Goal: Information Seeking & Learning: Learn about a topic

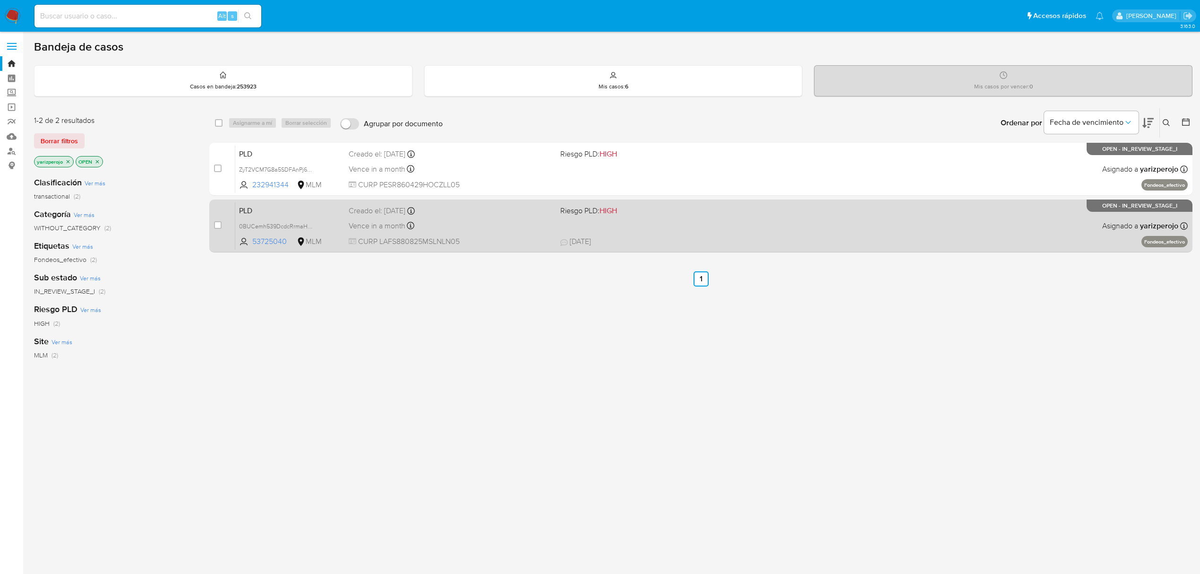
click at [510, 239] on span "CURP LAFS880825MSLNLN05" at bounding box center [451, 241] width 204 height 10
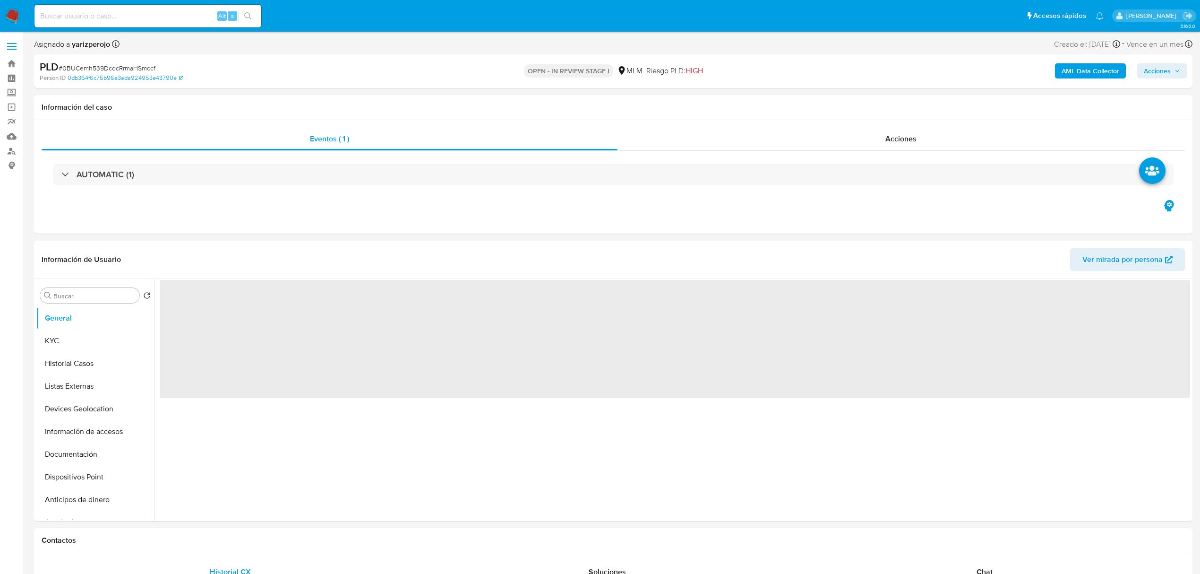
select select "10"
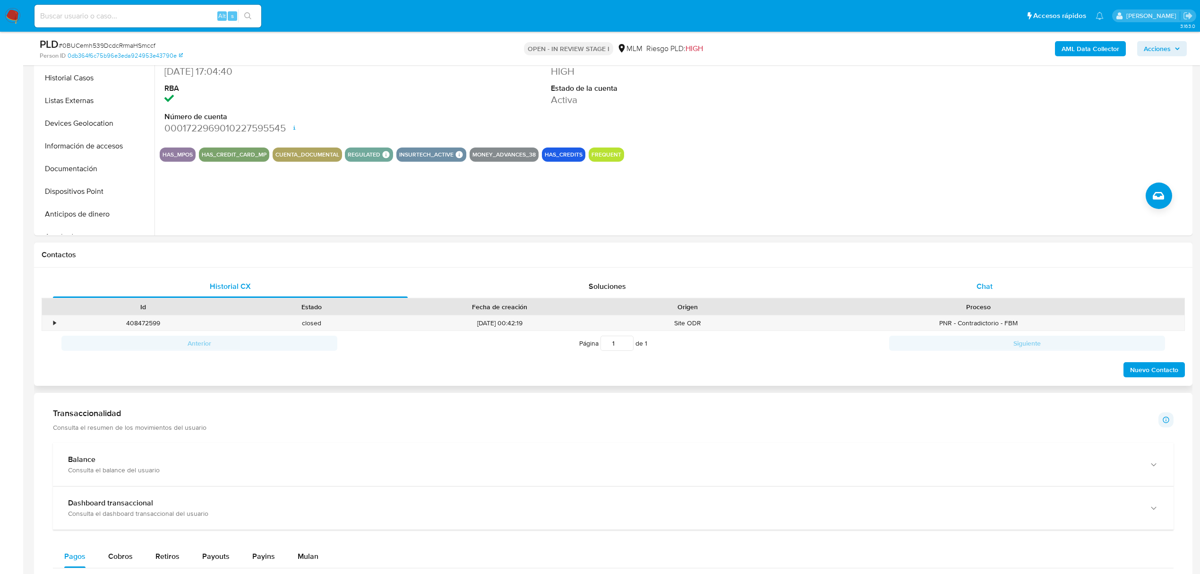
click at [1006, 284] on div "Chat" at bounding box center [985, 286] width 355 height 23
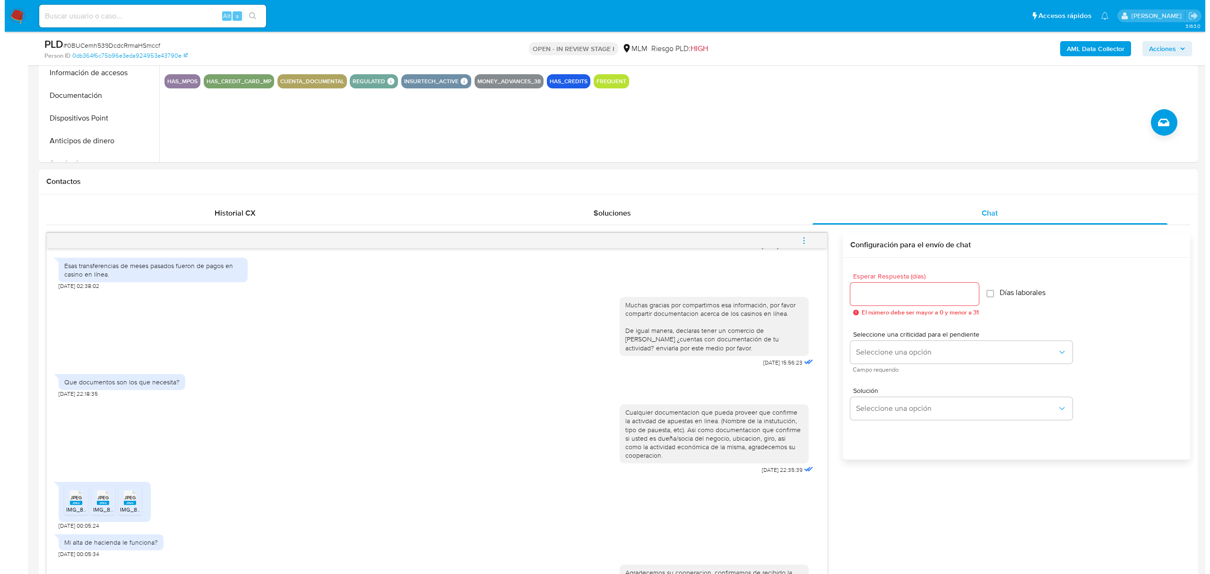
scroll to position [315, 0]
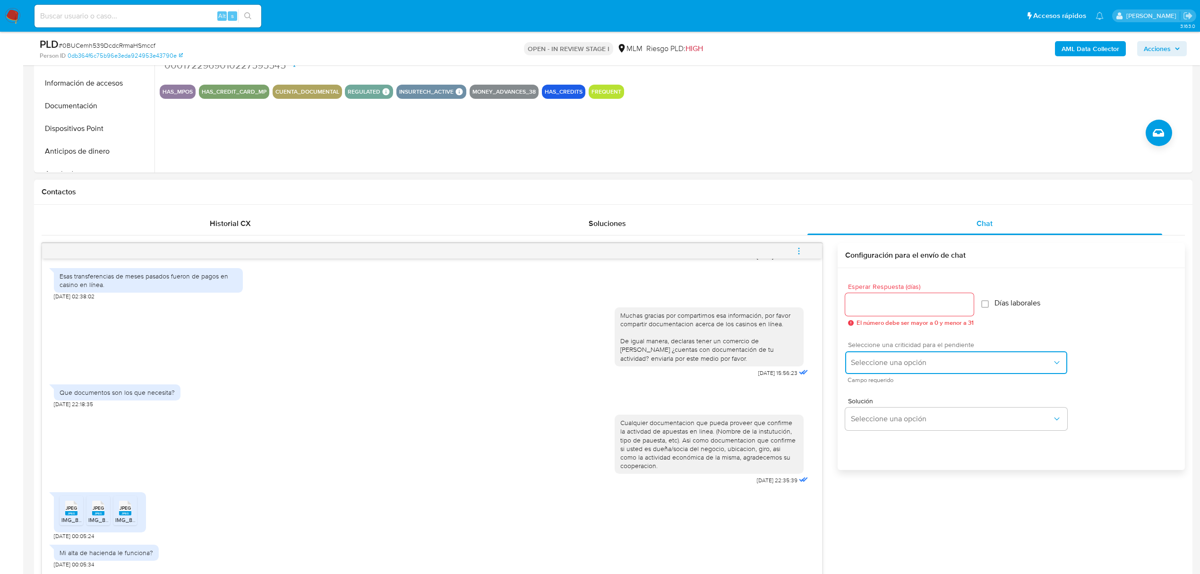
click at [895, 358] on span "Seleccione una opción" at bounding box center [951, 362] width 201 height 9
click at [931, 439] on div "Solución Seleccione una opción" at bounding box center [1019, 416] width 335 height 52
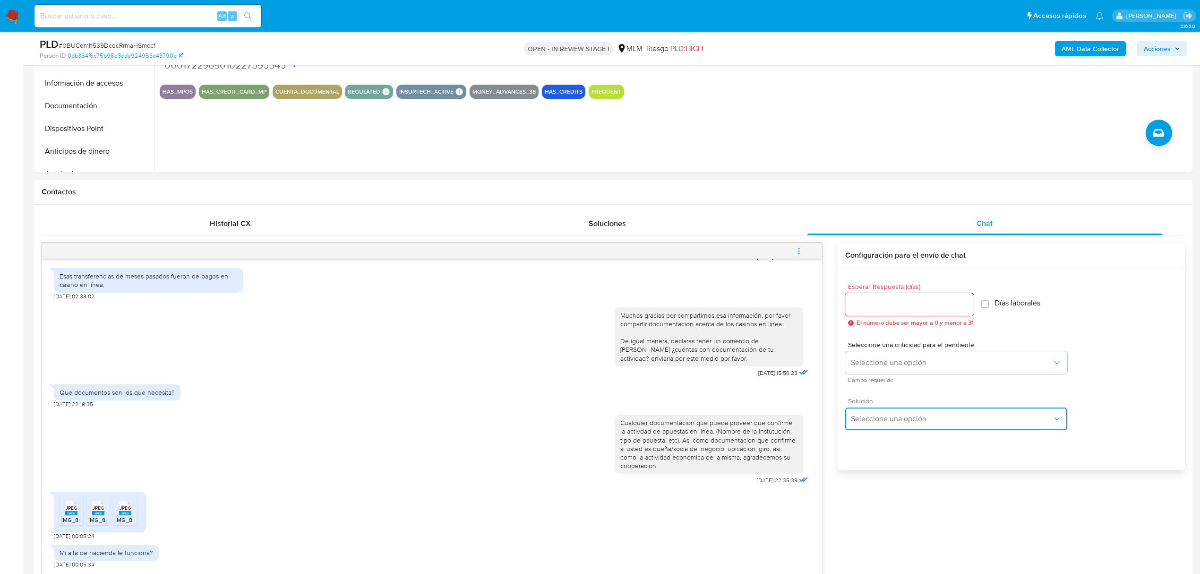
click at [944, 422] on span "Seleccione una opción" at bounding box center [951, 418] width 201 height 9
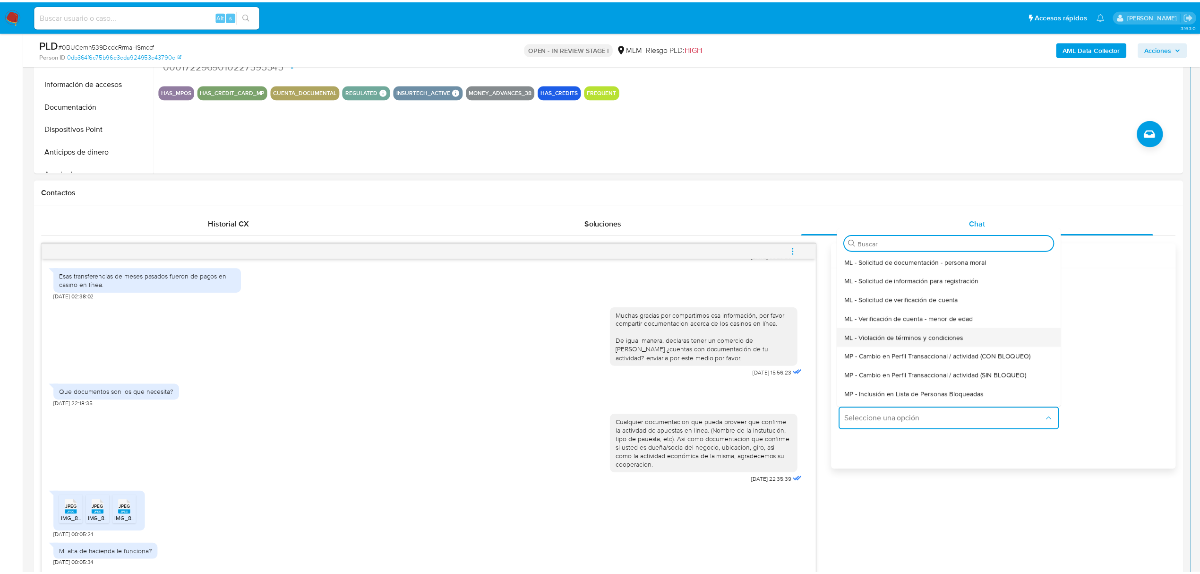
scroll to position [129, 0]
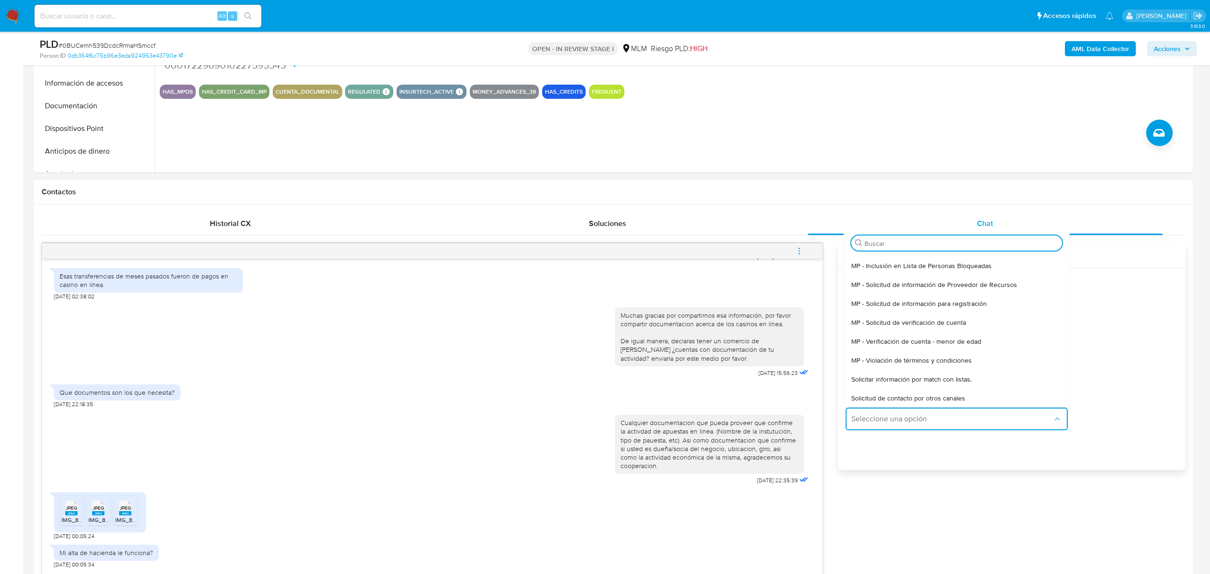
click at [959, 447] on div "Esperar Respuesta (días) El número debe ser mayor a 0 y menor a 31 Días laboral…" at bounding box center [1011, 381] width 347 height 227
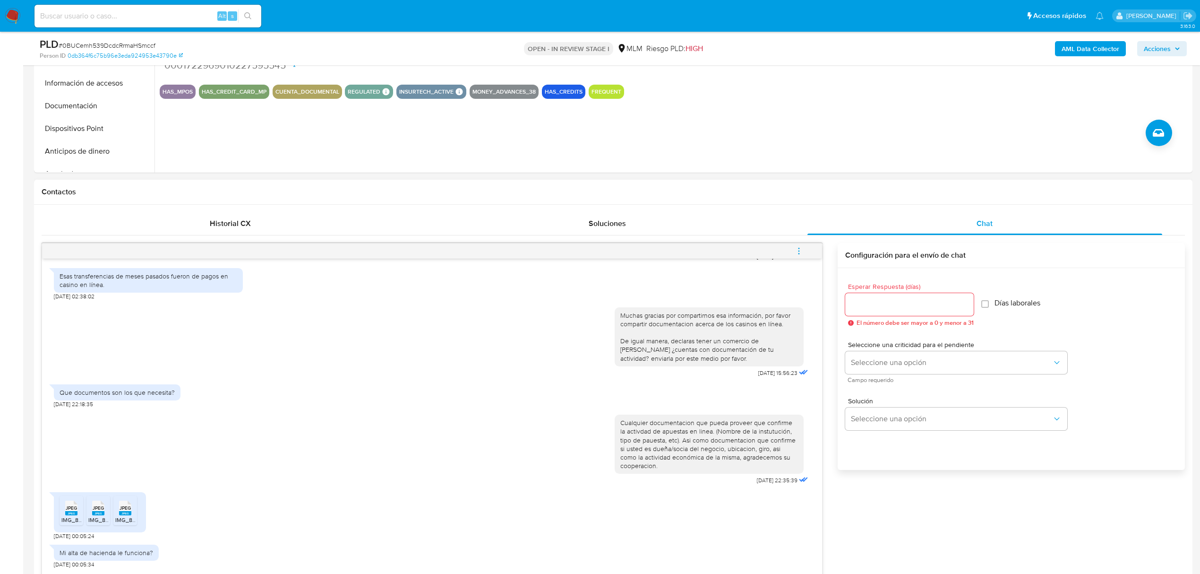
click at [800, 249] on icon "menu-action" at bounding box center [799, 248] width 1 height 1
click at [908, 508] on div at bounding box center [605, 287] width 1210 height 574
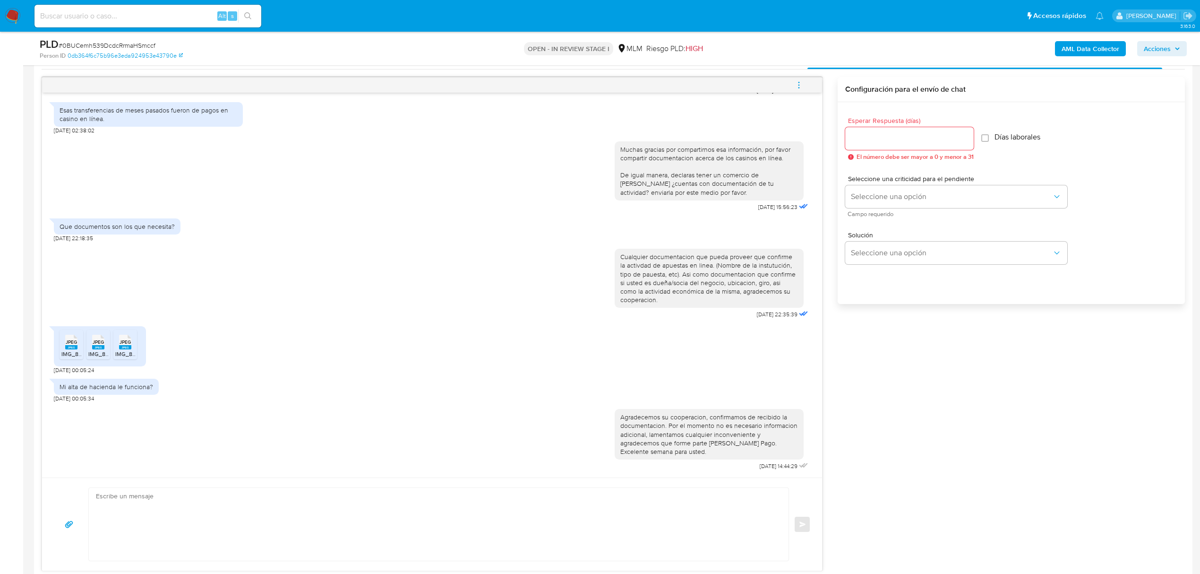
scroll to position [480, 0]
click at [796, 89] on icon "menu-action" at bounding box center [799, 85] width 9 height 9
click at [745, 67] on li "Cerrar conversación" at bounding box center [735, 68] width 97 height 17
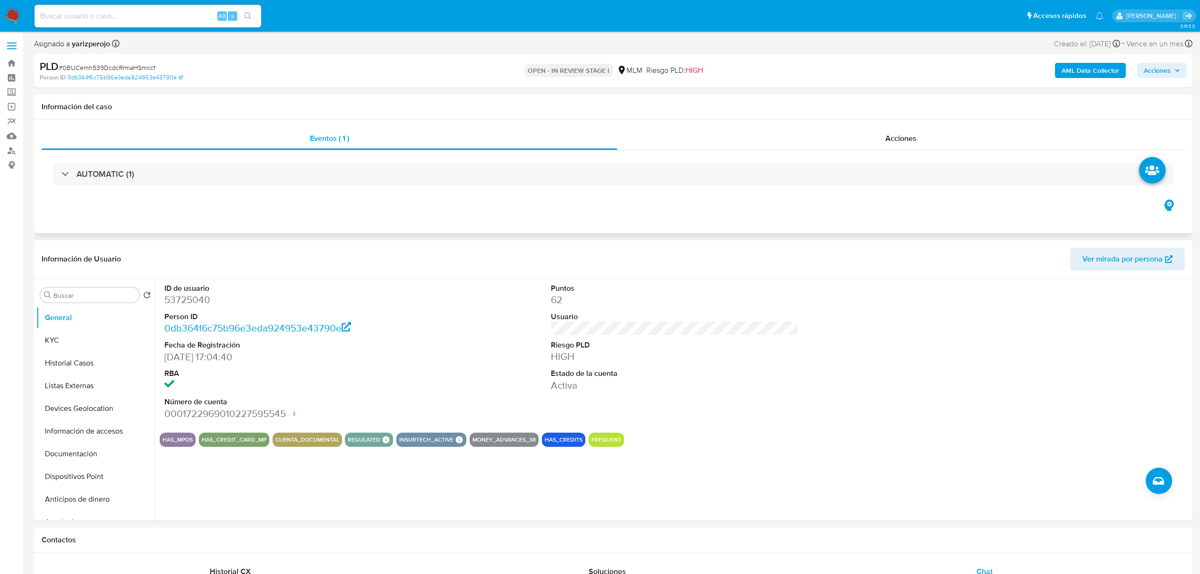
scroll to position [0, 0]
click at [82, 361] on button "Historial Casos" at bounding box center [91, 363] width 111 height 23
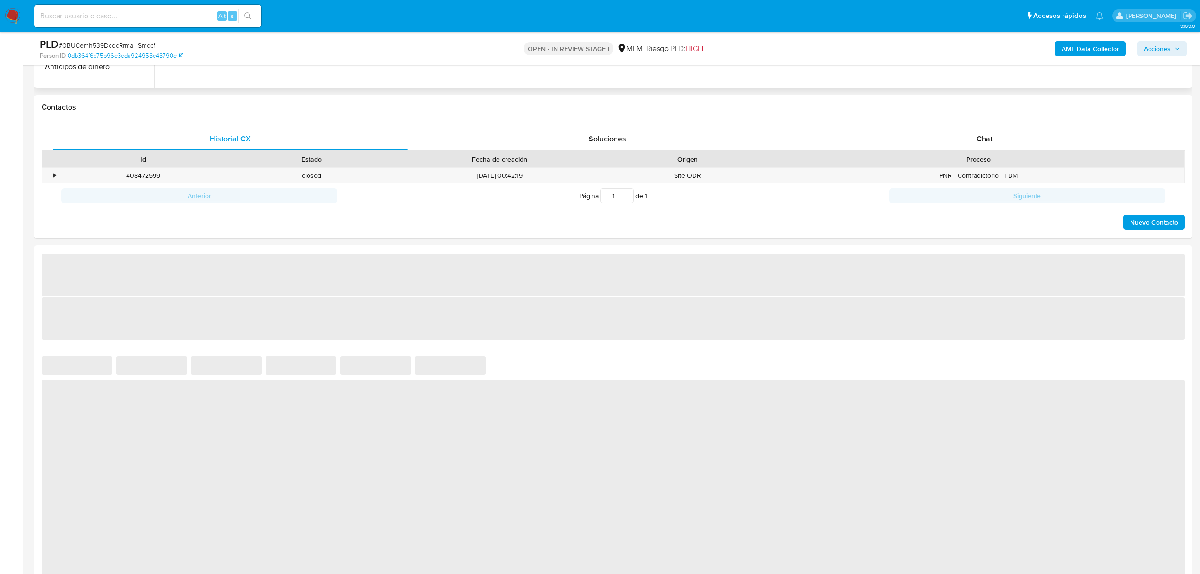
scroll to position [441, 0]
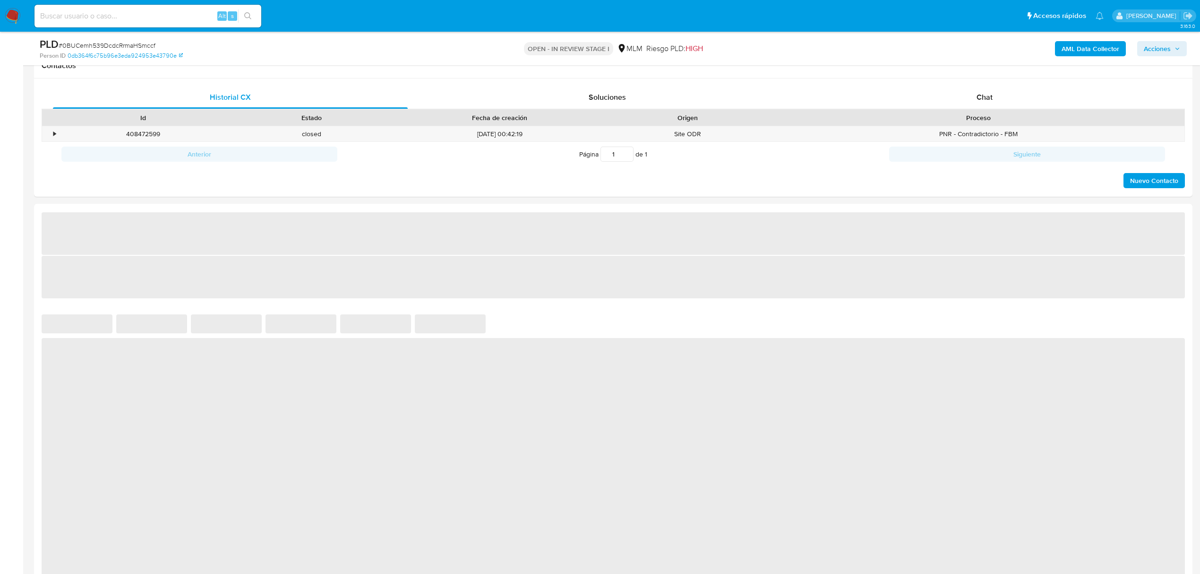
select select "10"
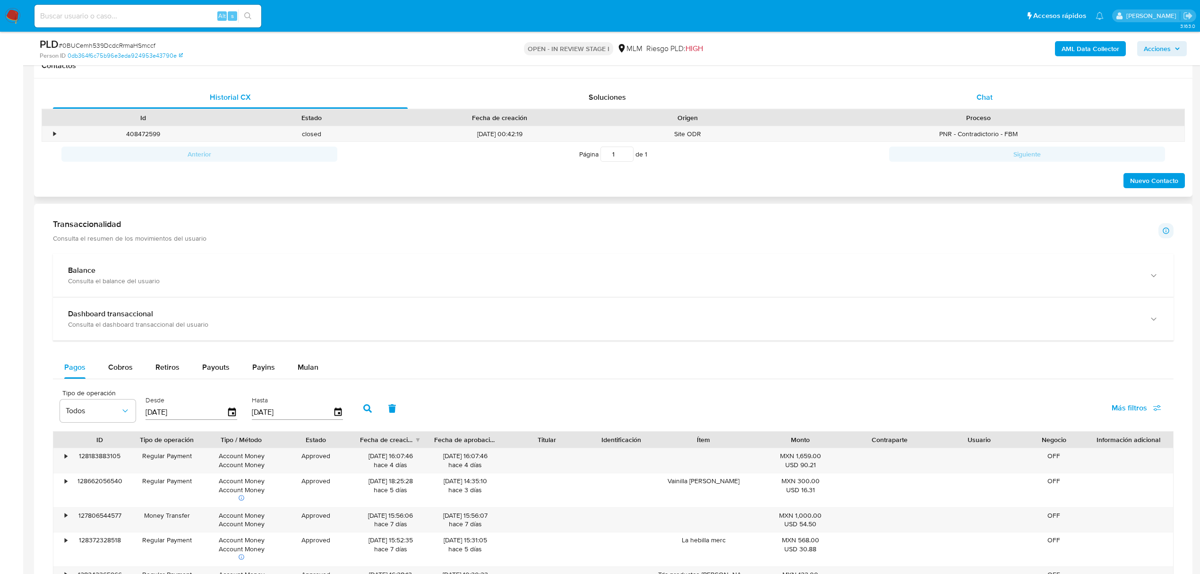
click at [1006, 90] on div "Chat" at bounding box center [985, 97] width 355 height 23
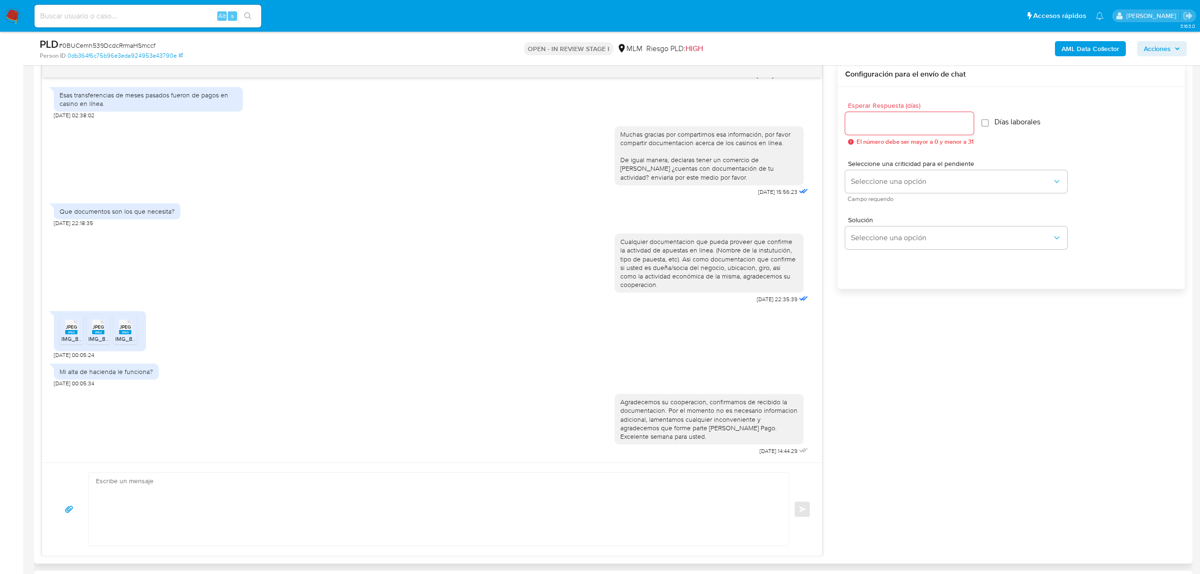
scroll to position [567, 0]
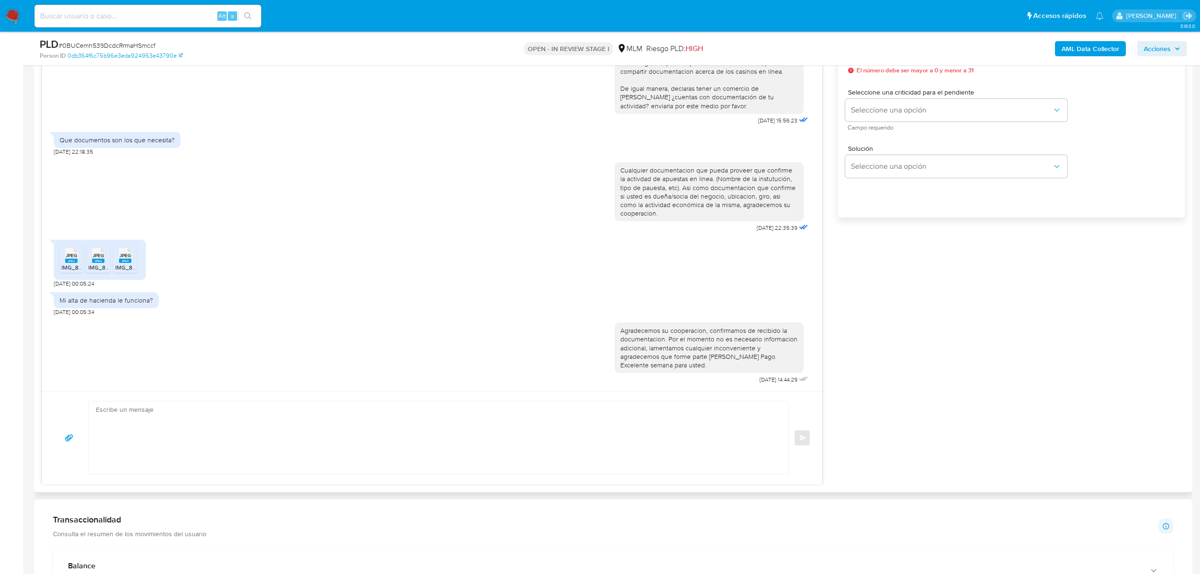
click at [264, 444] on textarea at bounding box center [436, 437] width 681 height 73
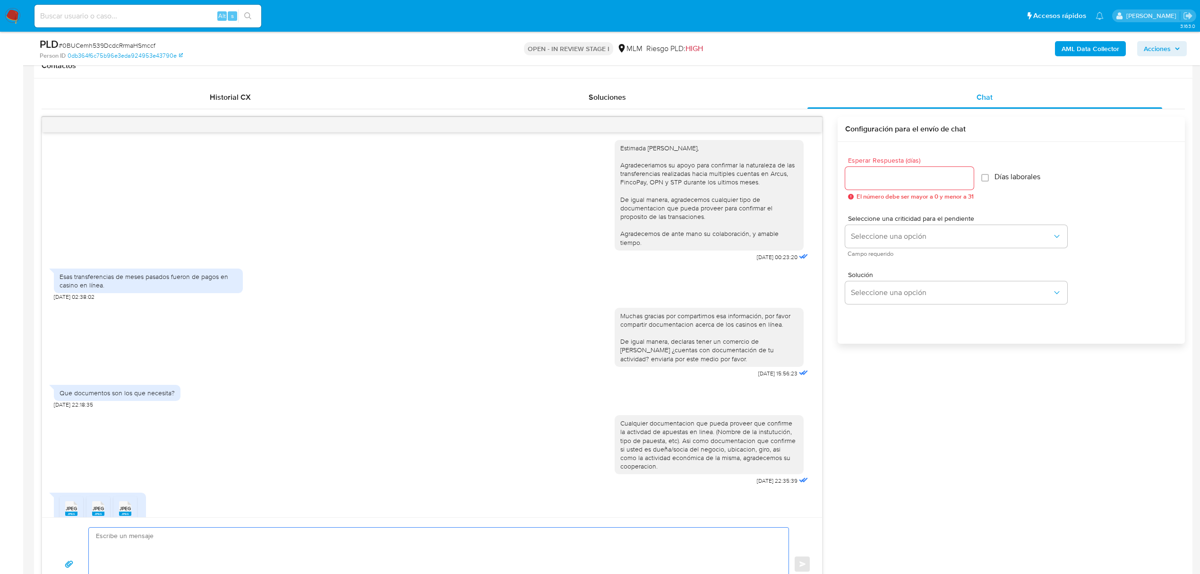
scroll to position [0, 0]
click at [808, 124] on div at bounding box center [432, 124] width 780 height 15
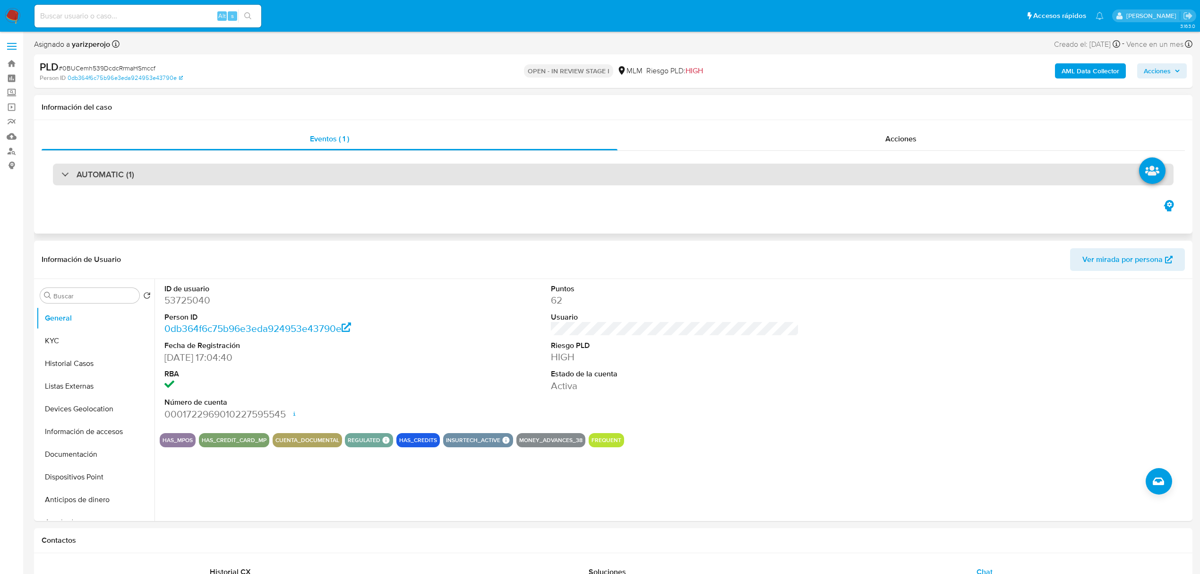
click at [660, 178] on div "AUTOMATIC (1)" at bounding box center [613, 175] width 1121 height 22
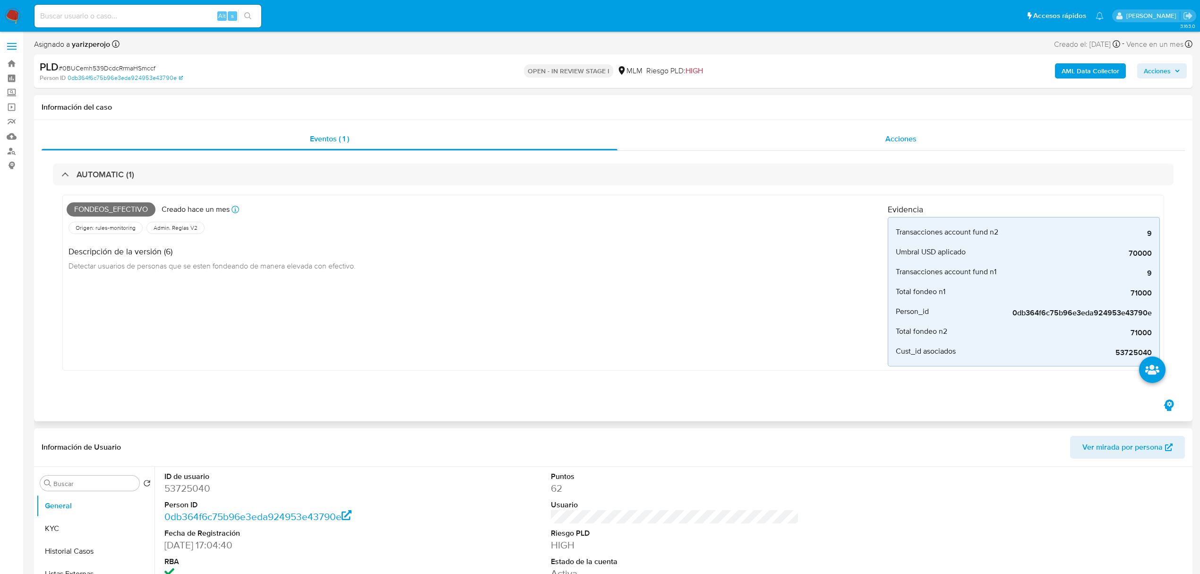
click at [936, 140] on div "Acciones" at bounding box center [902, 139] width 568 height 23
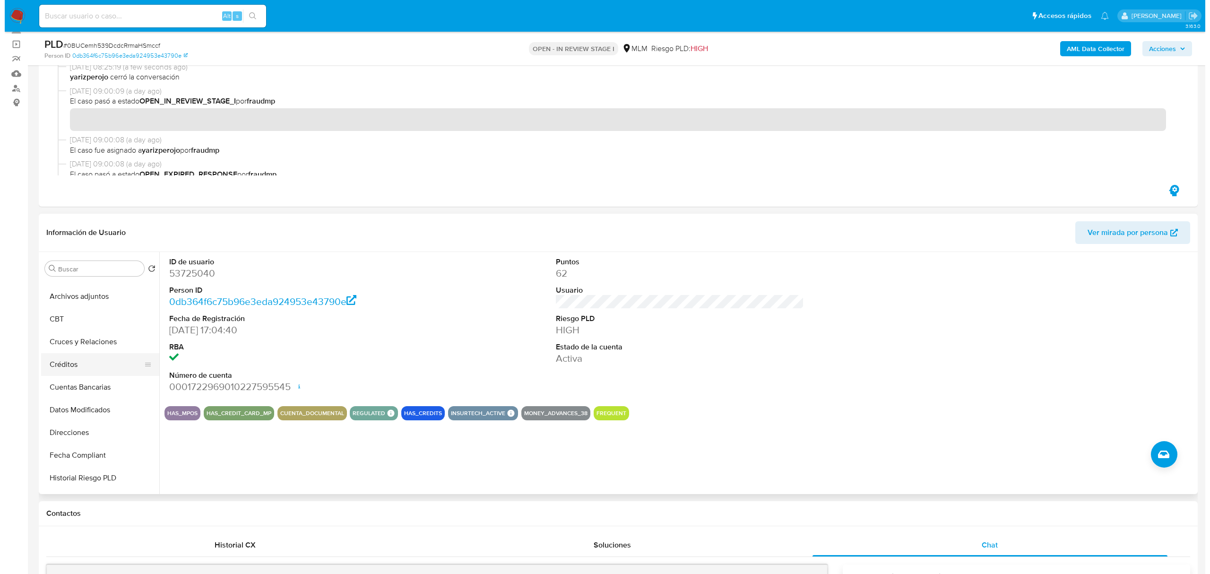
scroll to position [216, 0]
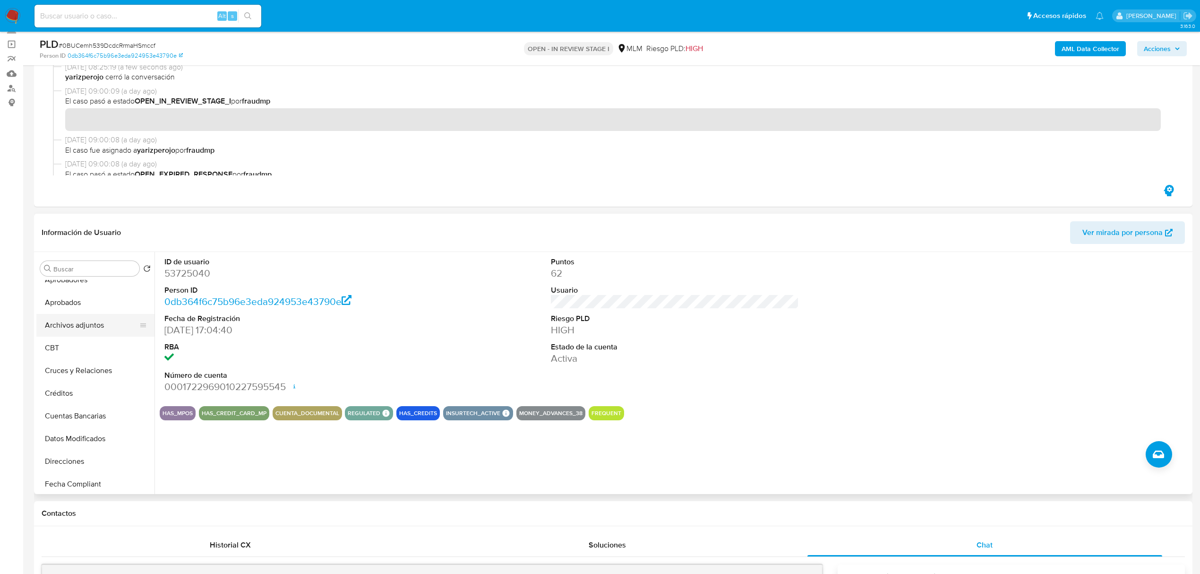
click at [104, 322] on button "Archivos adjuntos" at bounding box center [91, 325] width 111 height 23
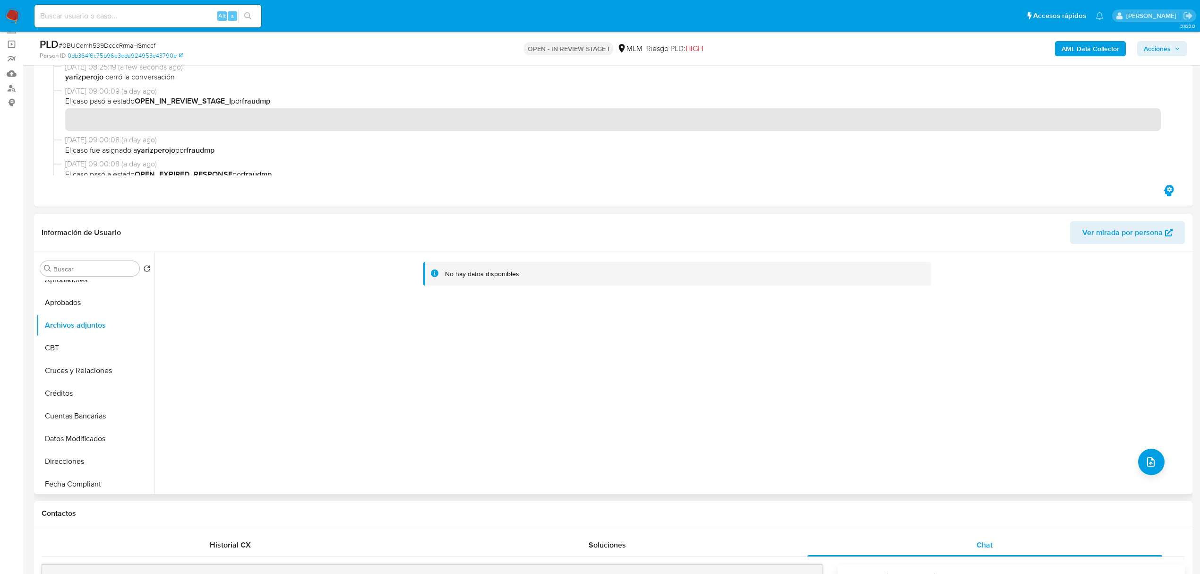
drag, startPoint x: 1026, startPoint y: 276, endPoint x: 1099, endPoint y: 408, distance: 150.8
click at [1026, 276] on div "No hay datos disponibles" at bounding box center [675, 271] width 1016 height 24
click at [1152, 466] on span "upload-file" at bounding box center [1151, 461] width 11 height 11
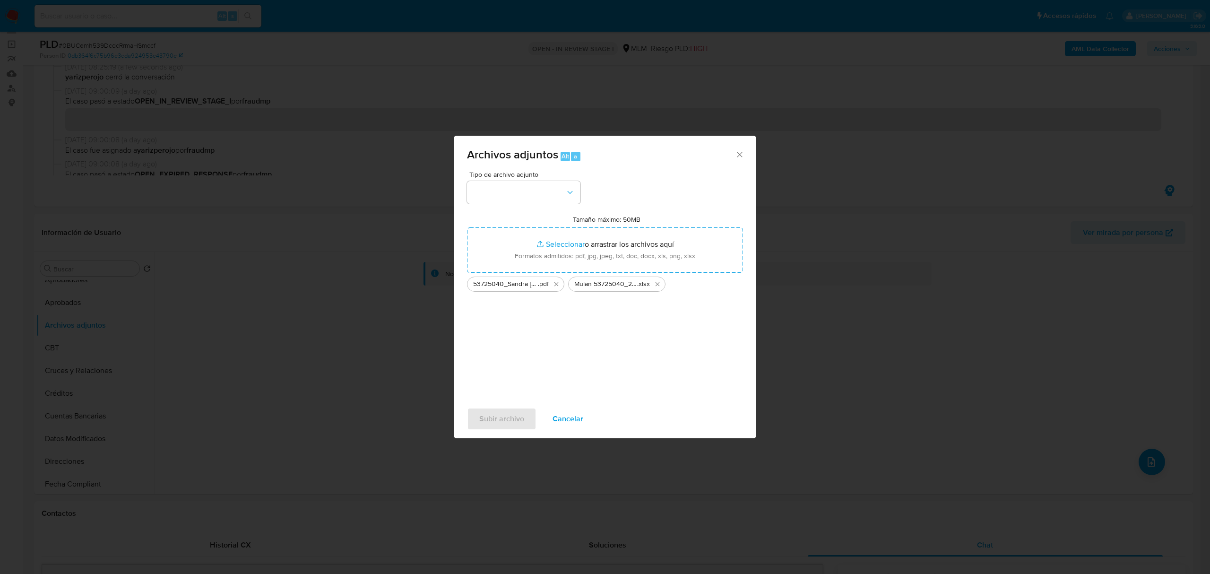
click at [598, 353] on div "Tipo de archivo adjunto Tamaño máximo: 50MB Seleccionar archivos Seleccionar o …" at bounding box center [605, 282] width 276 height 223
drag, startPoint x: 526, startPoint y: 192, endPoint x: 526, endPoint y: 203, distance: 10.9
click at [526, 191] on button "button" at bounding box center [523, 192] width 113 height 23
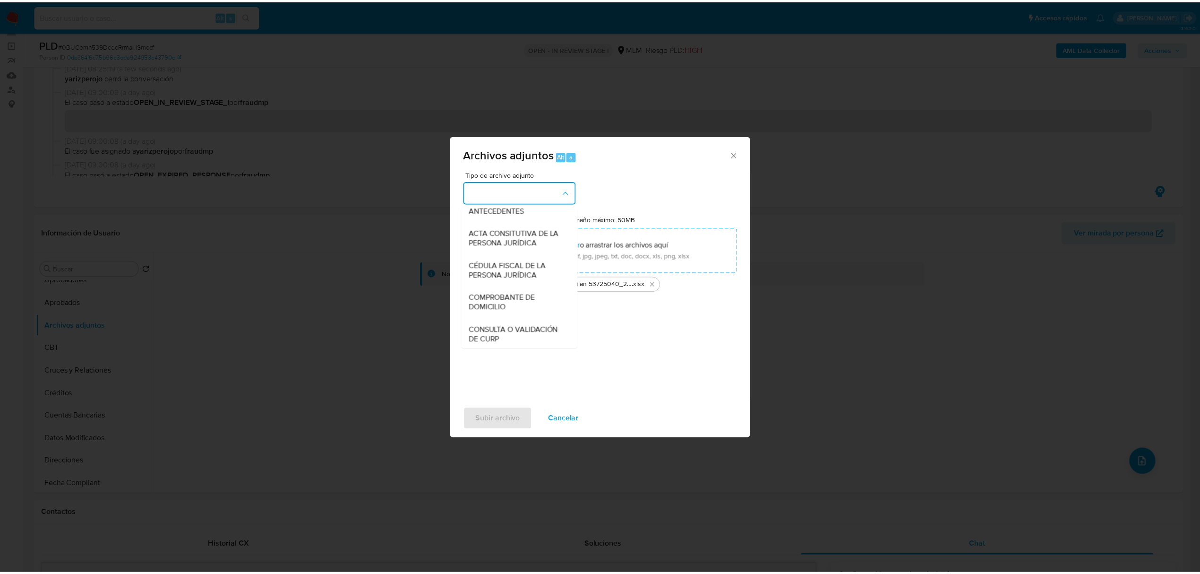
scroll to position [126, 0]
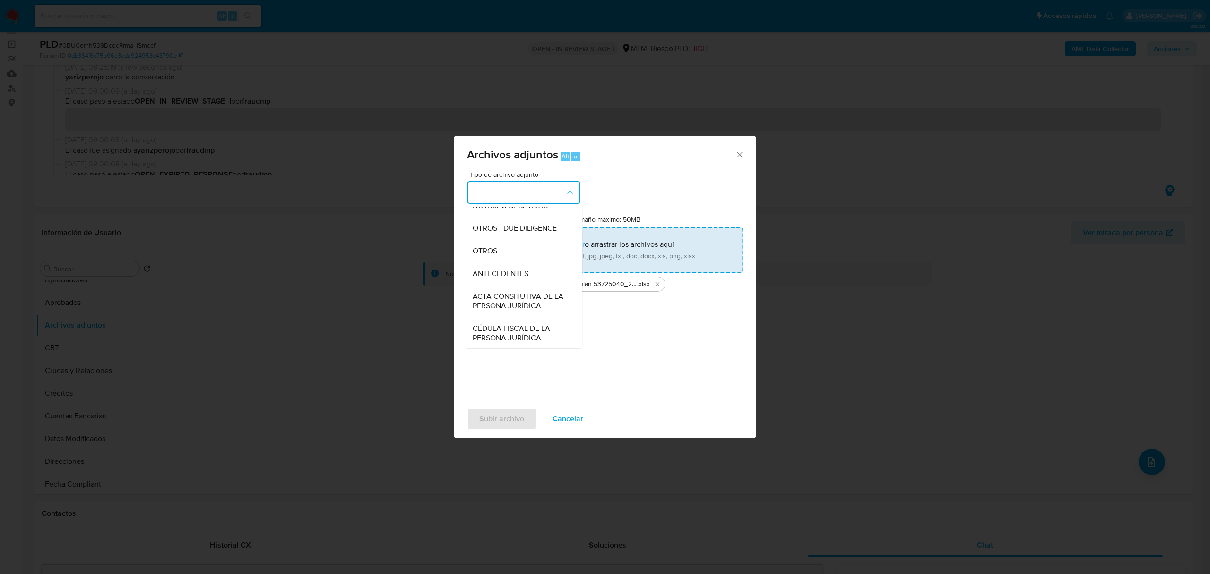
click at [519, 262] on div "OTROS" at bounding box center [521, 251] width 96 height 23
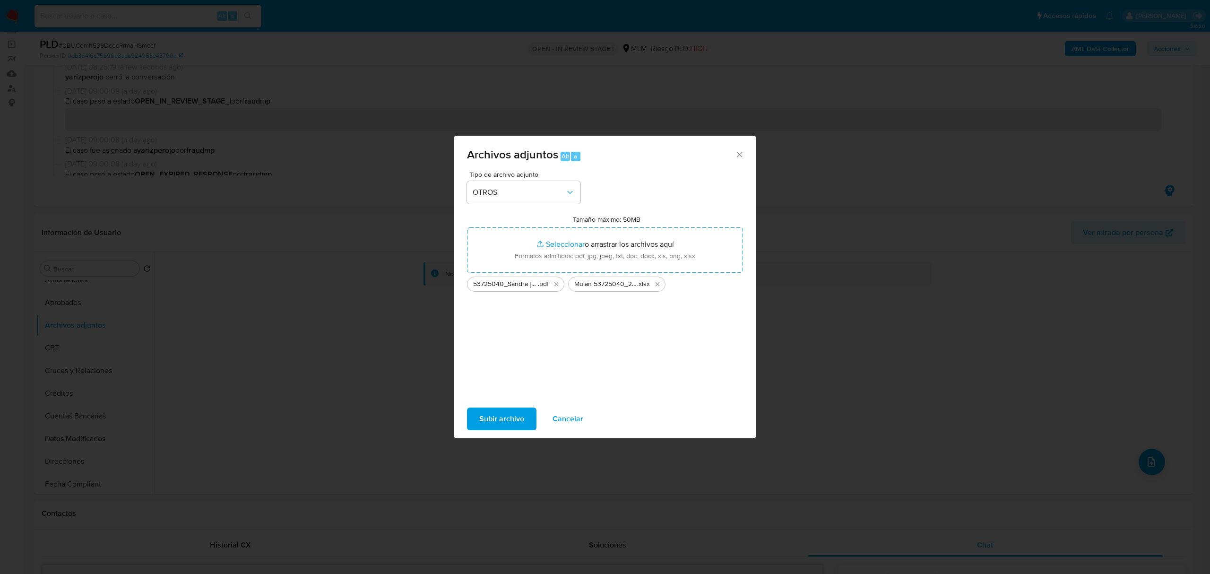
click at [524, 423] on button "Subir archivo" at bounding box center [501, 418] width 69 height 23
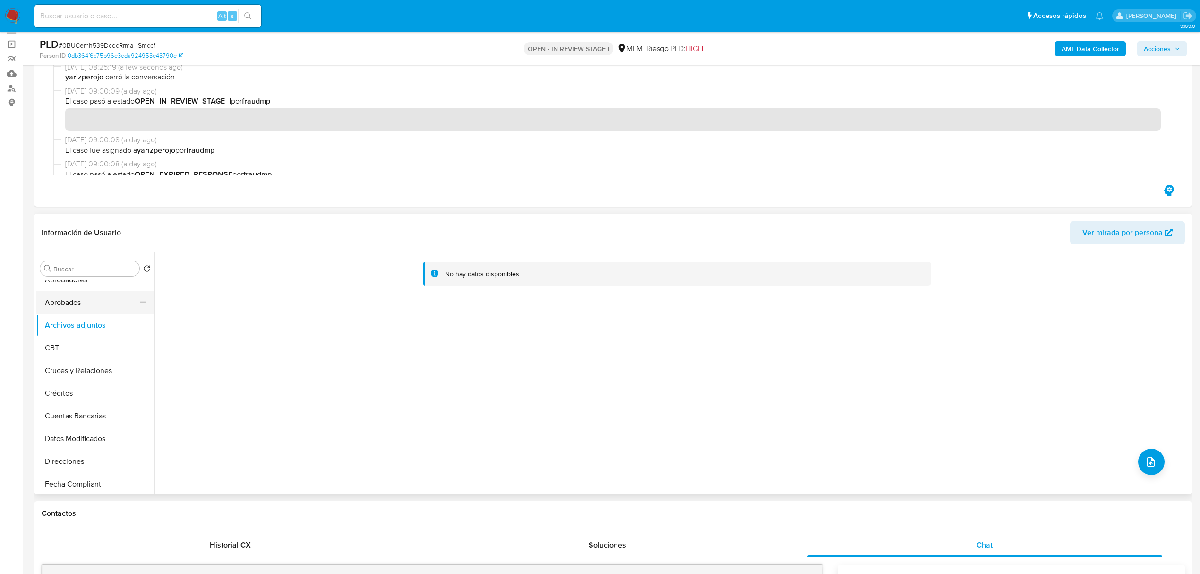
click at [74, 307] on button "Aprobados" at bounding box center [91, 302] width 111 height 23
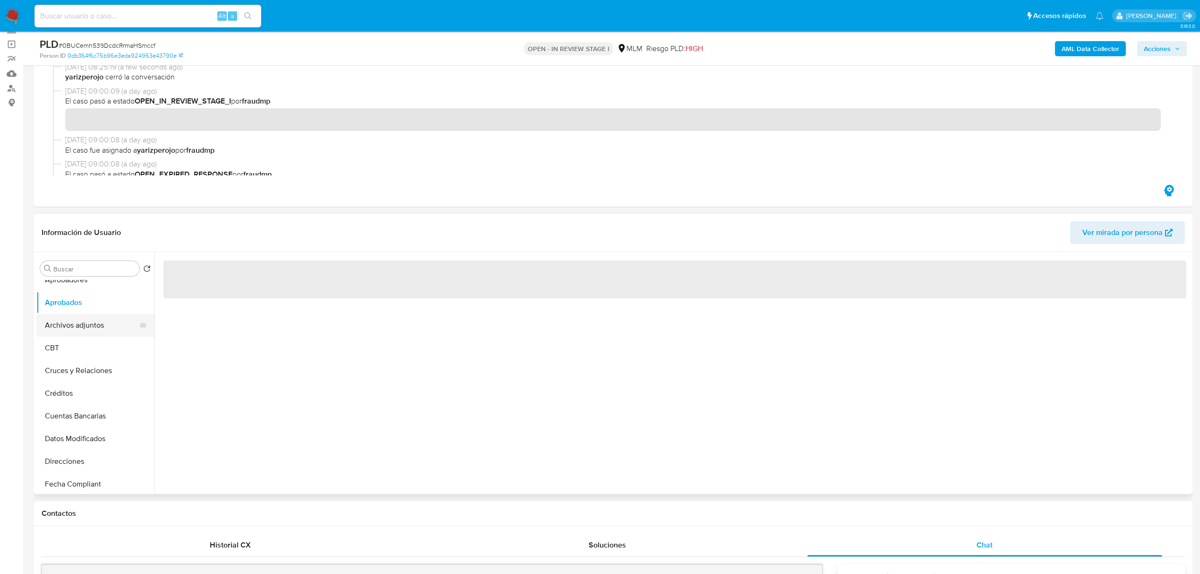
click at [79, 323] on button "Archivos adjuntos" at bounding box center [91, 325] width 111 height 23
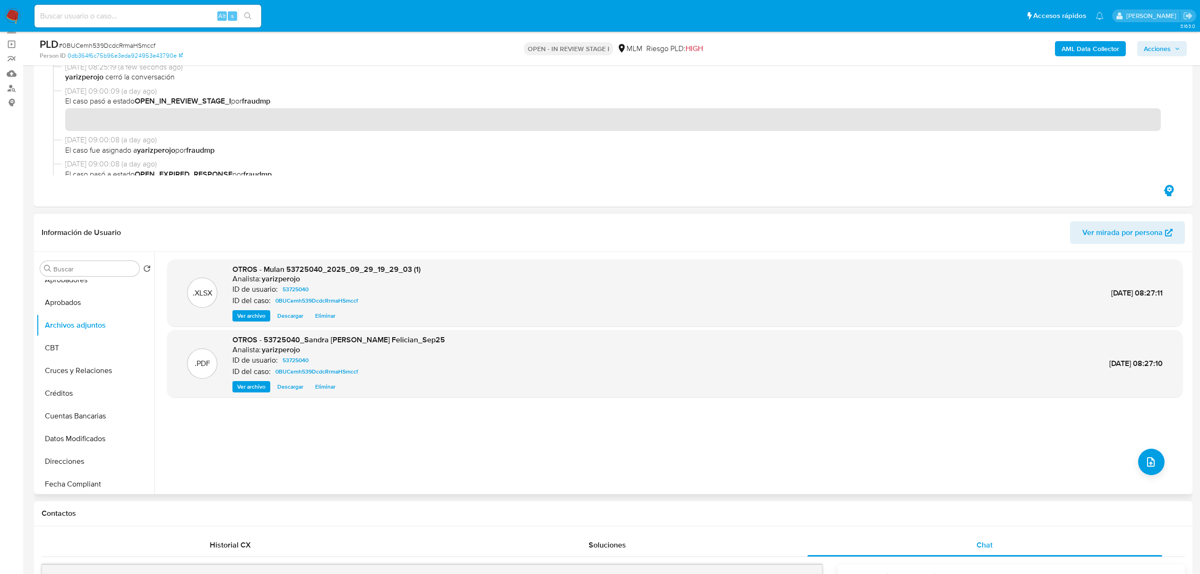
click at [260, 388] on span "Ver archivo" at bounding box center [251, 386] width 28 height 9
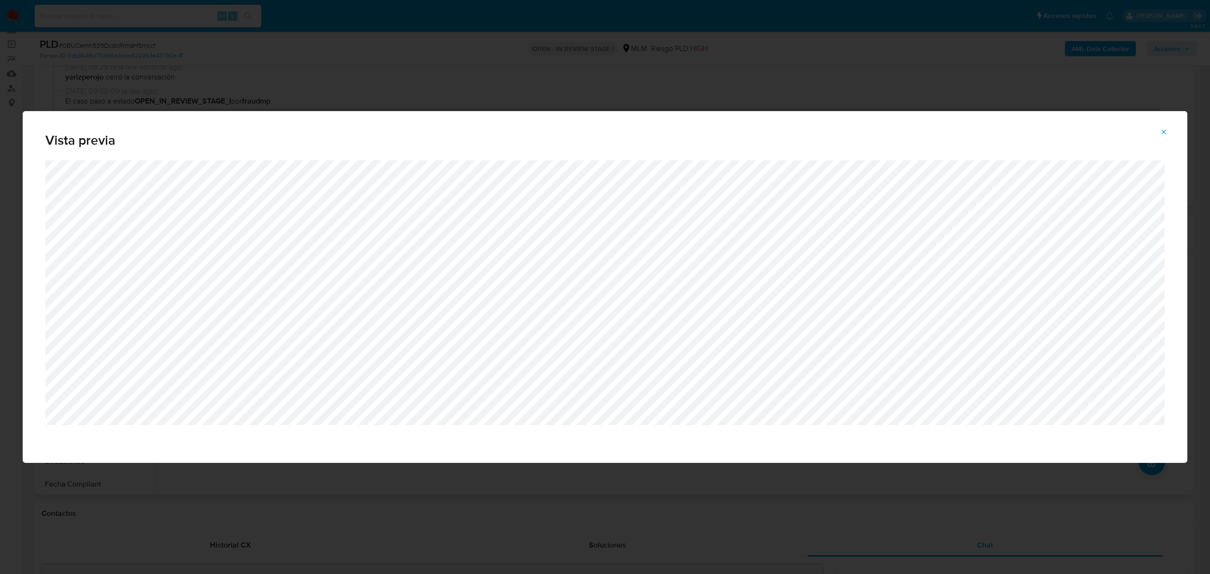
click at [1167, 132] on icon "Attachment preview" at bounding box center [1164, 132] width 8 height 8
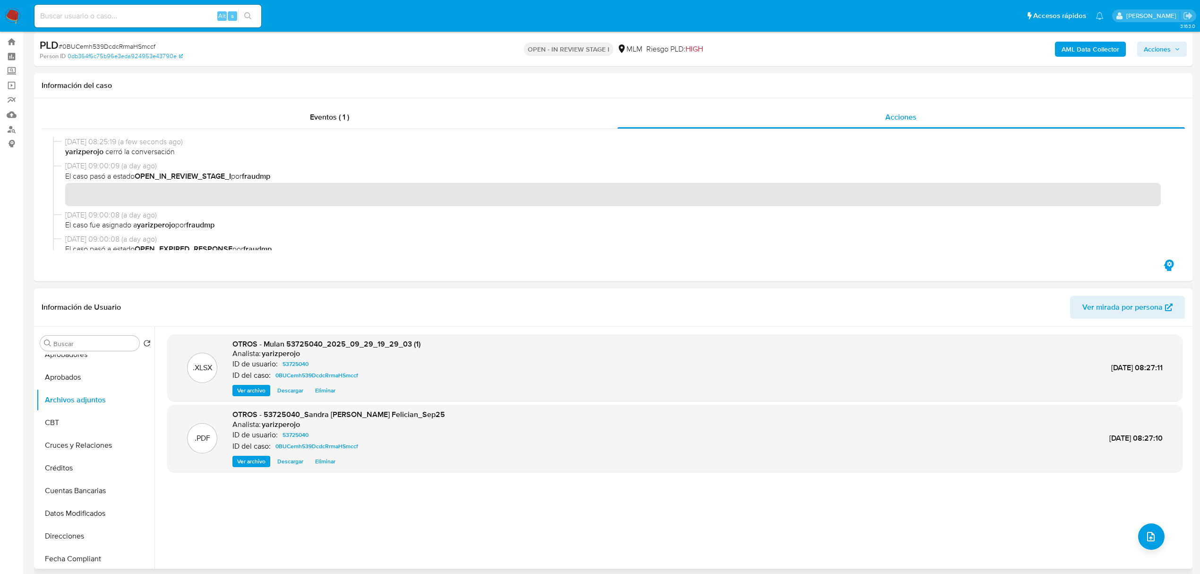
scroll to position [0, 0]
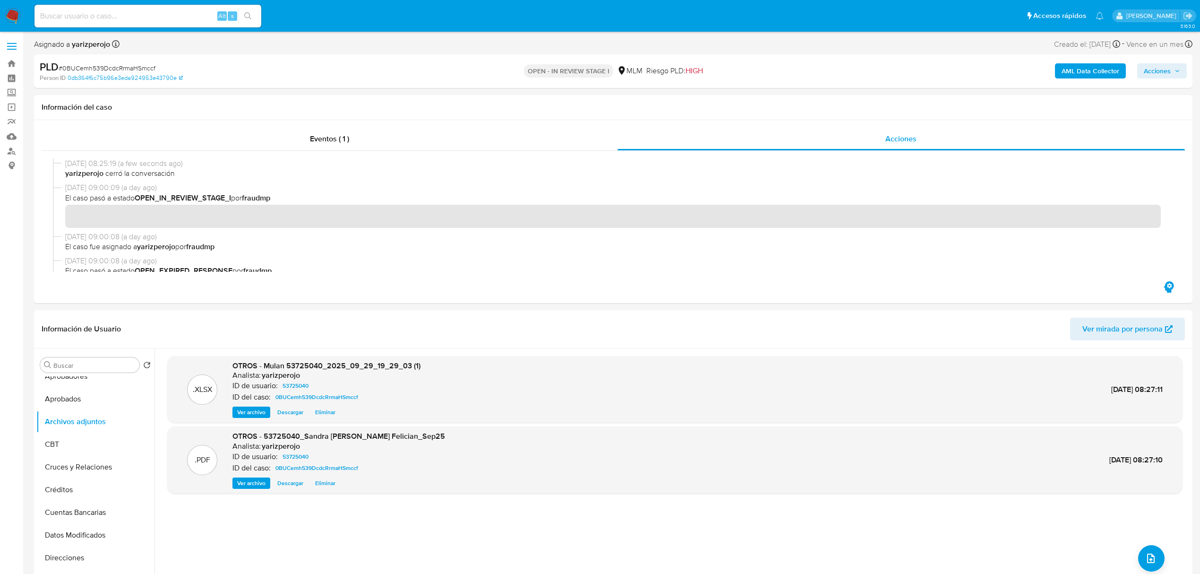
click at [1160, 71] on span "Acciones" at bounding box center [1157, 70] width 27 height 15
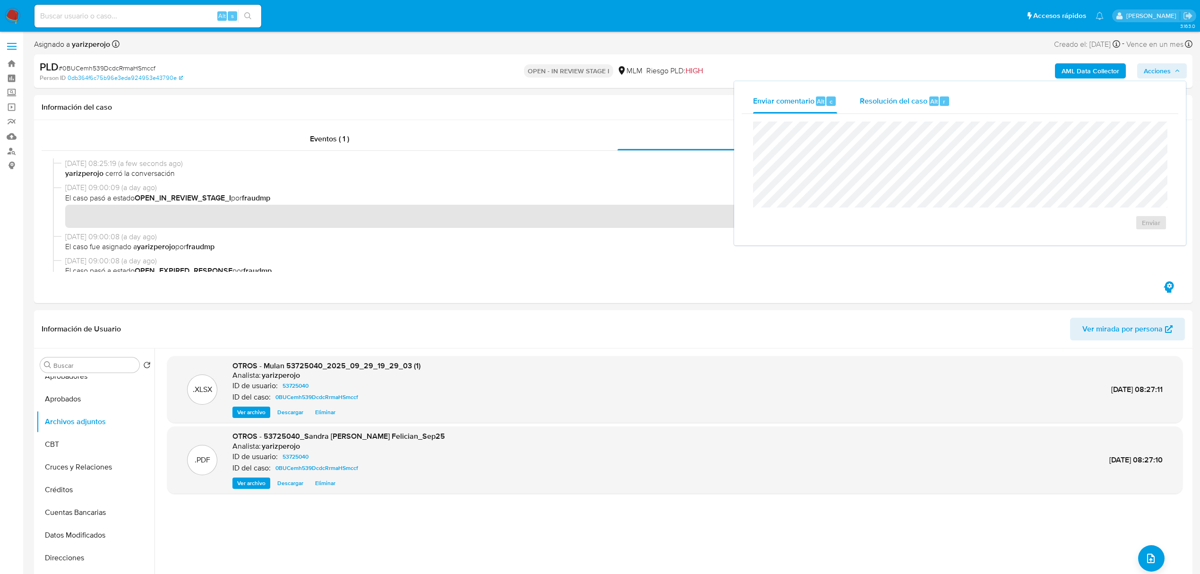
click at [908, 103] on span "Resolución del caso" at bounding box center [894, 100] width 68 height 11
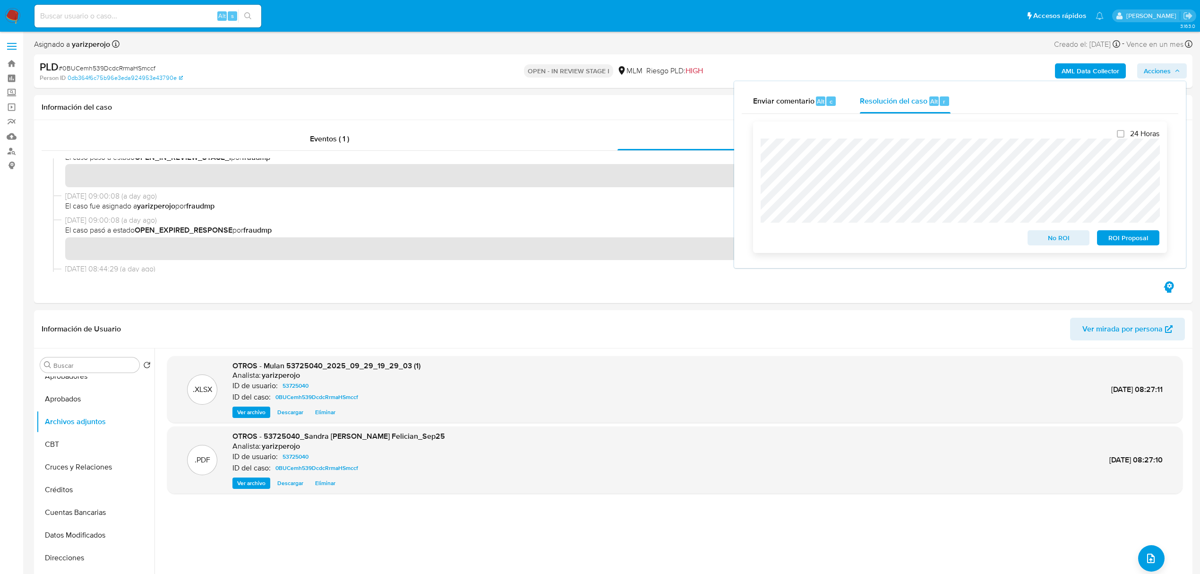
scroll to position [63, 0]
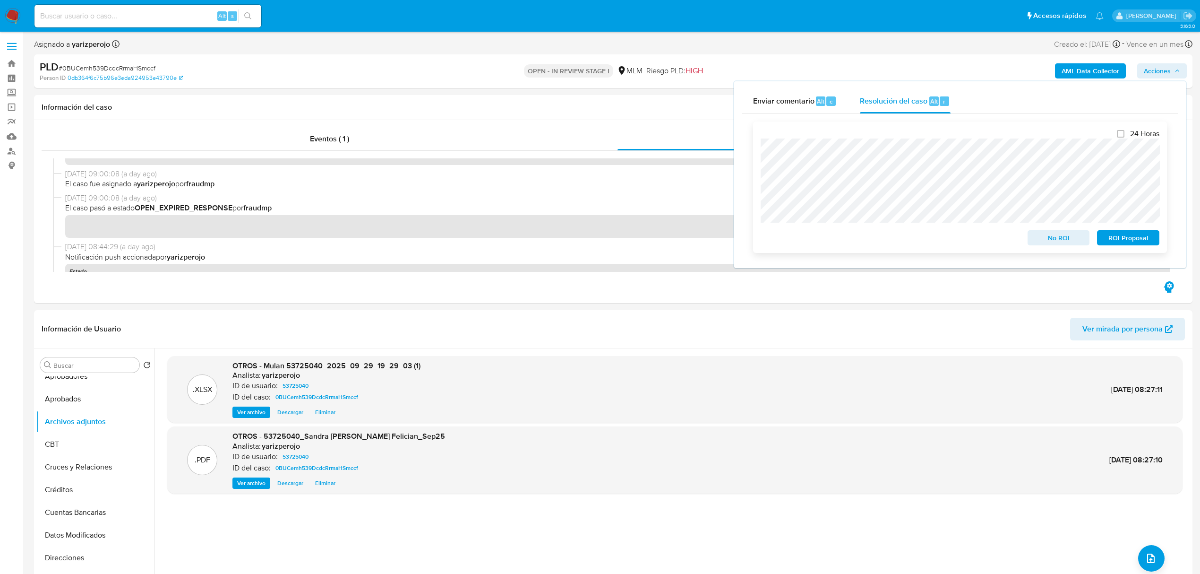
click at [1071, 239] on span "No ROI" at bounding box center [1059, 237] width 49 height 13
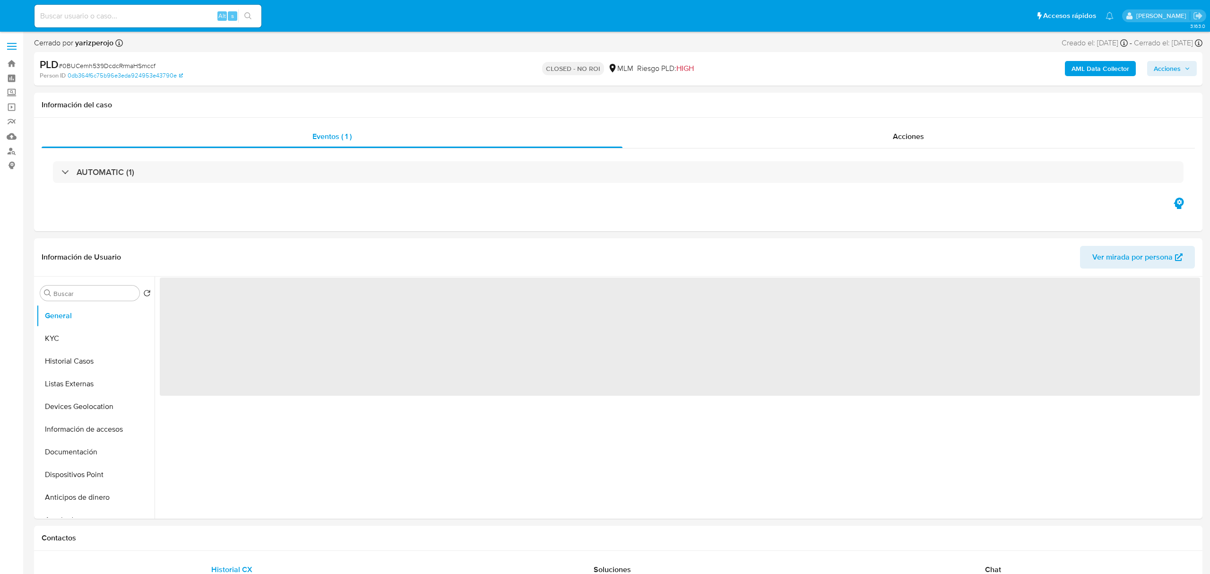
select select "10"
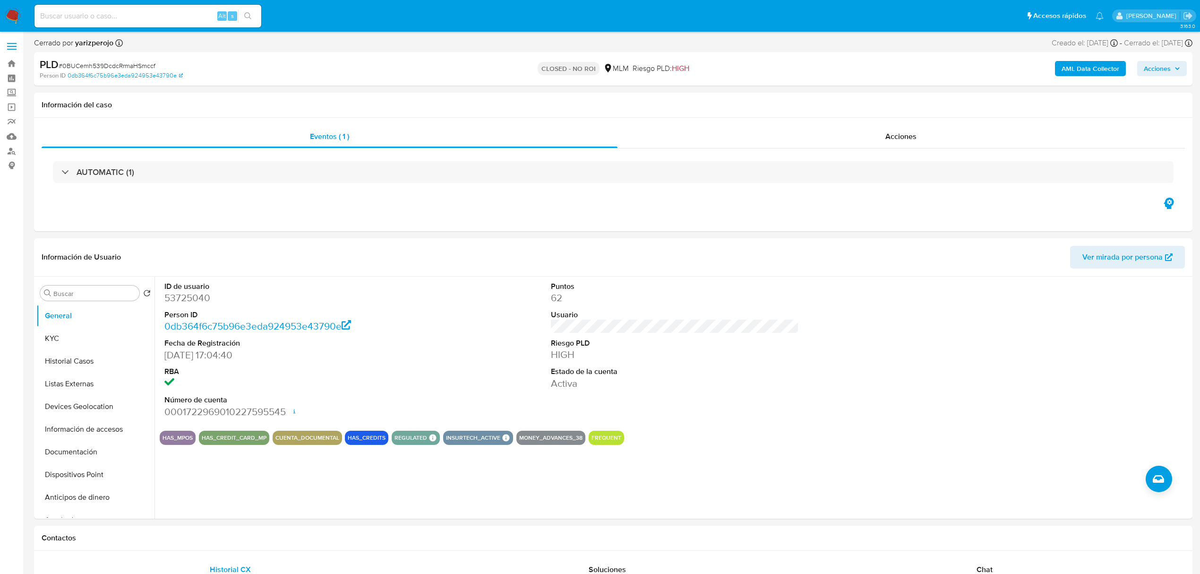
click at [15, 17] on img at bounding box center [13, 16] width 16 height 16
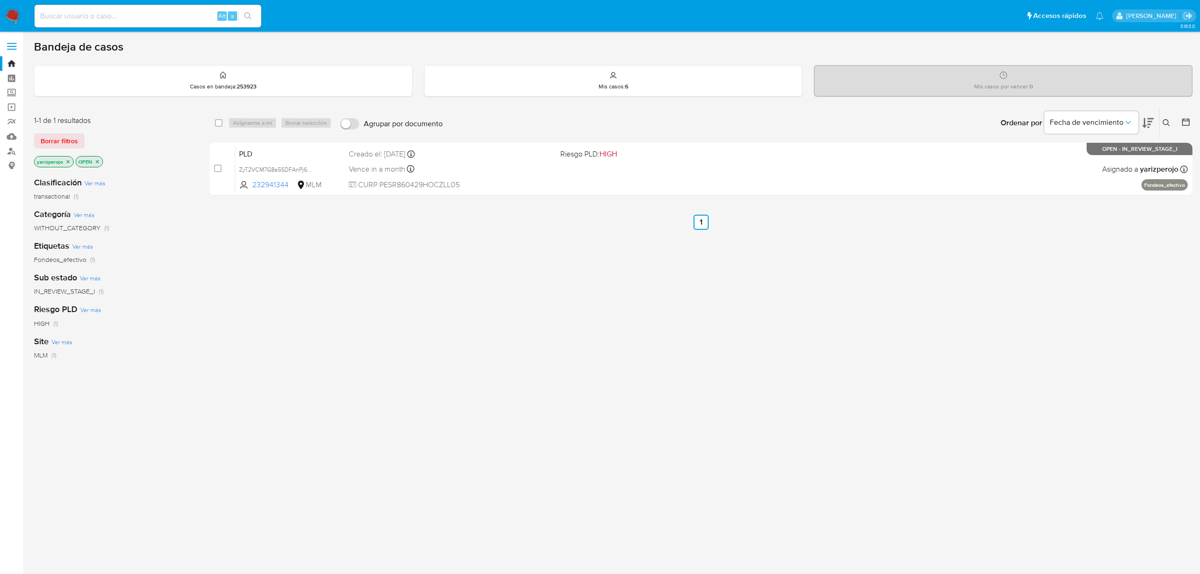
click at [190, 14] on input at bounding box center [147, 16] width 227 height 12
paste input "1495683085"
type input "1495683085"
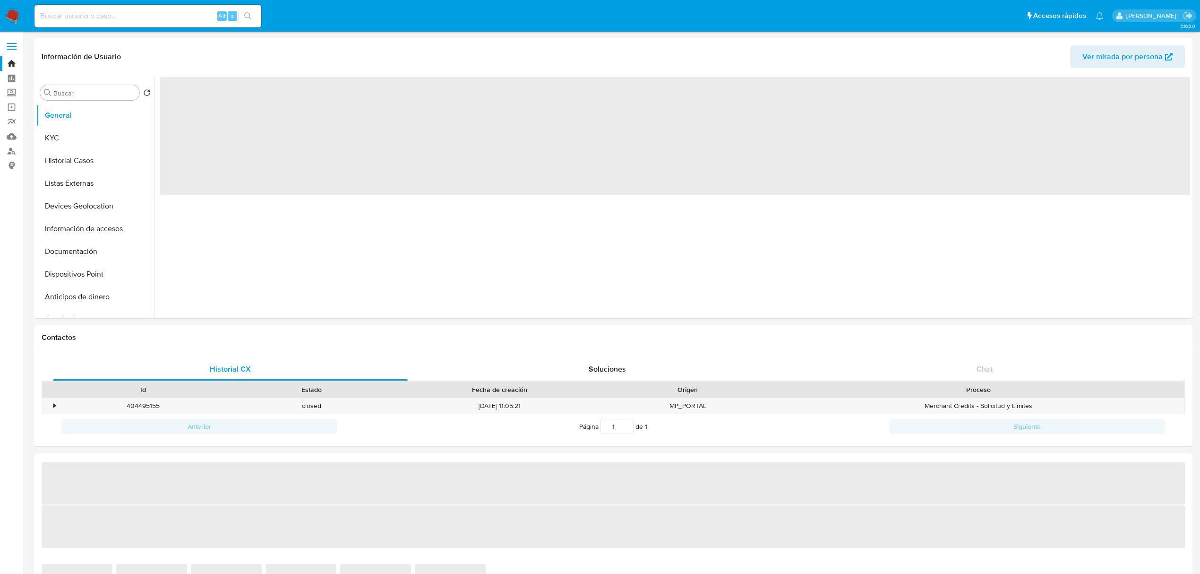
select select "10"
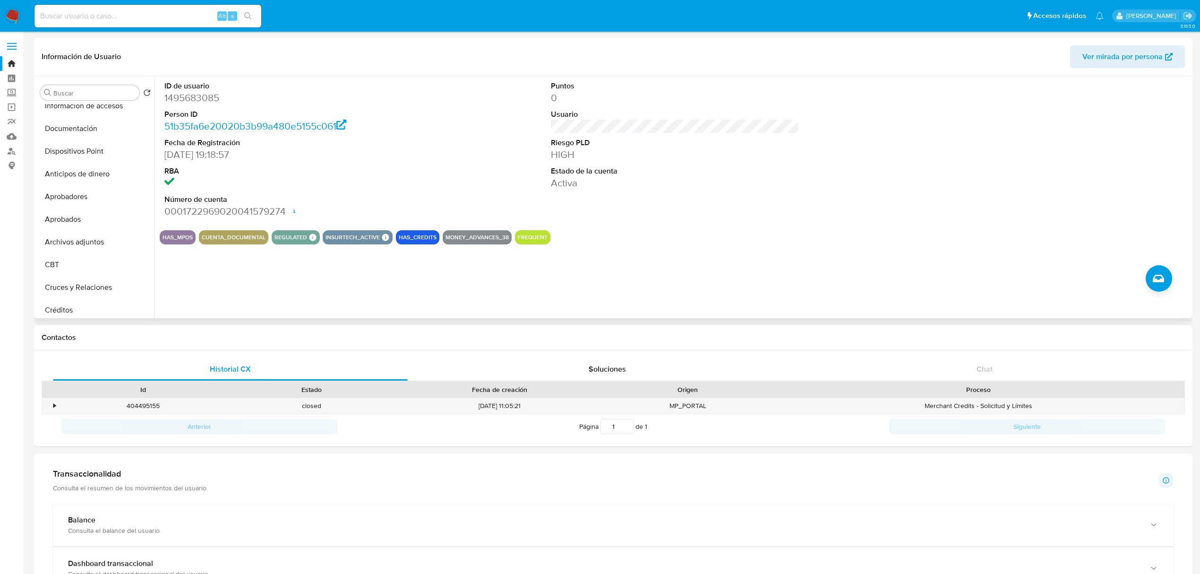
scroll to position [126, 0]
click at [84, 233] on button "Archivos adjuntos" at bounding box center [91, 239] width 111 height 23
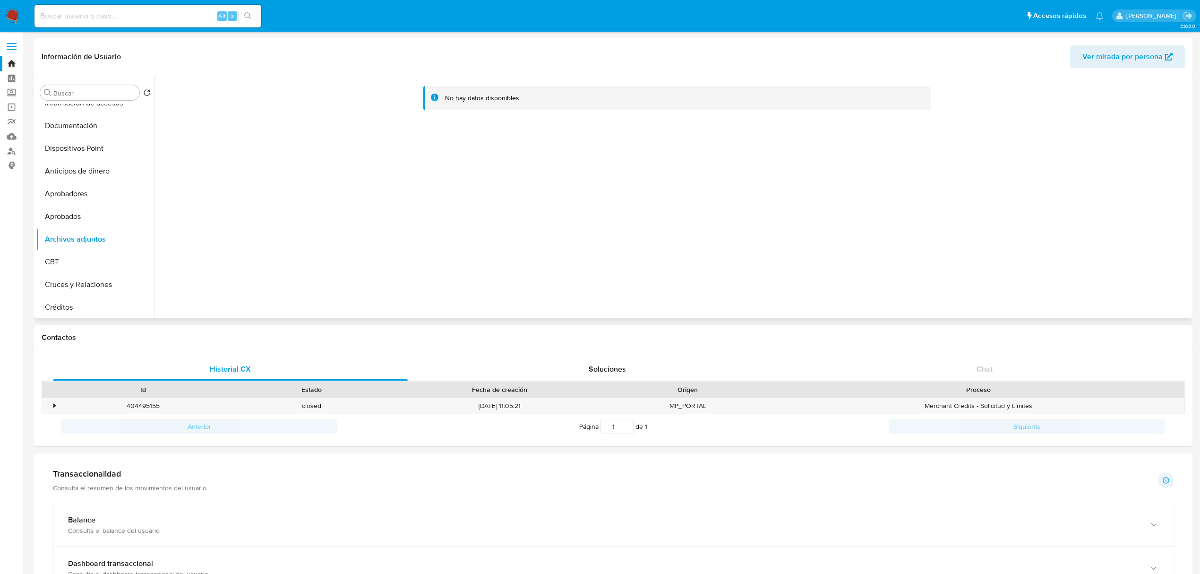
click at [427, 222] on div "No hay datos disponibles" at bounding box center [673, 197] width 1036 height 242
click at [76, 299] on button "Archivos adjuntos" at bounding box center [91, 302] width 111 height 23
click at [561, 239] on div "No hay datos disponibles" at bounding box center [673, 197] width 1036 height 242
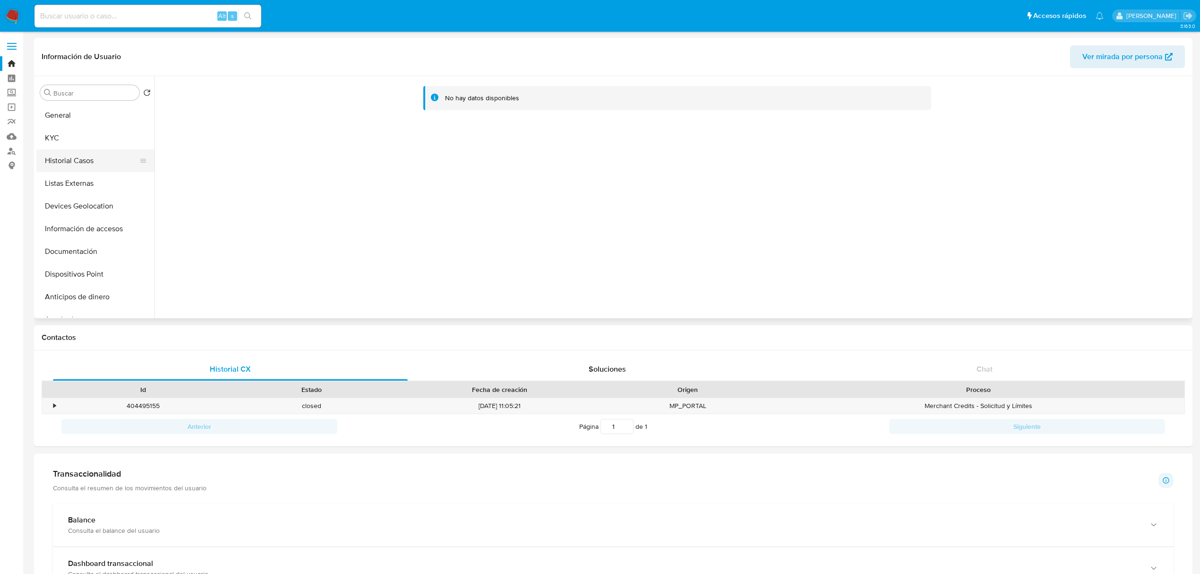
click at [94, 161] on button "Historial Casos" at bounding box center [91, 160] width 111 height 23
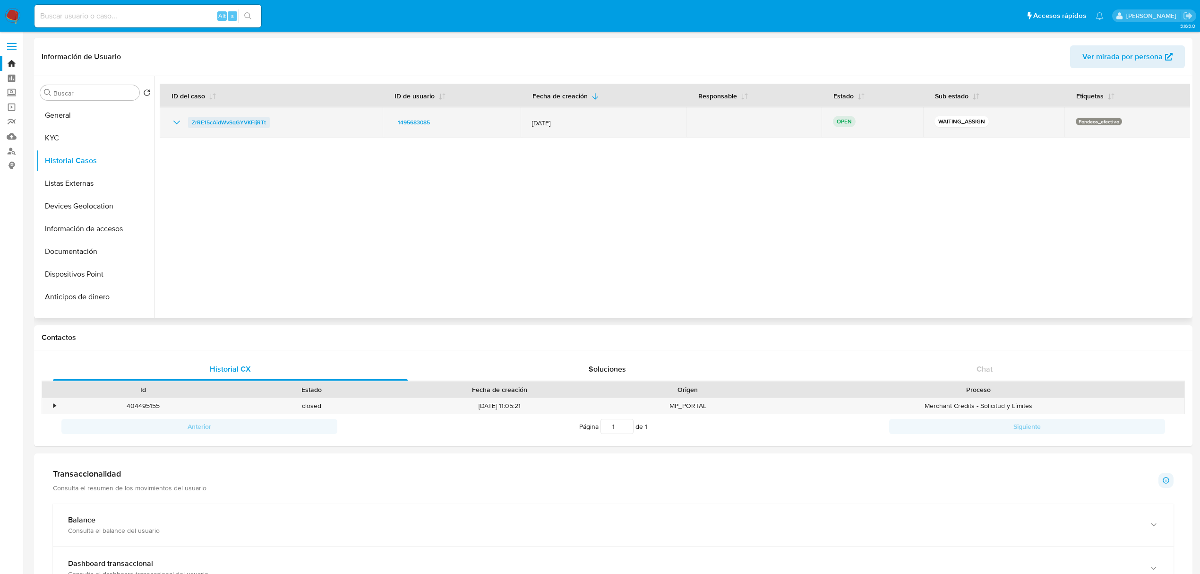
click at [218, 120] on span "ZrRE15cAidWvSqGYVKFIjRTt" at bounding box center [229, 122] width 74 height 11
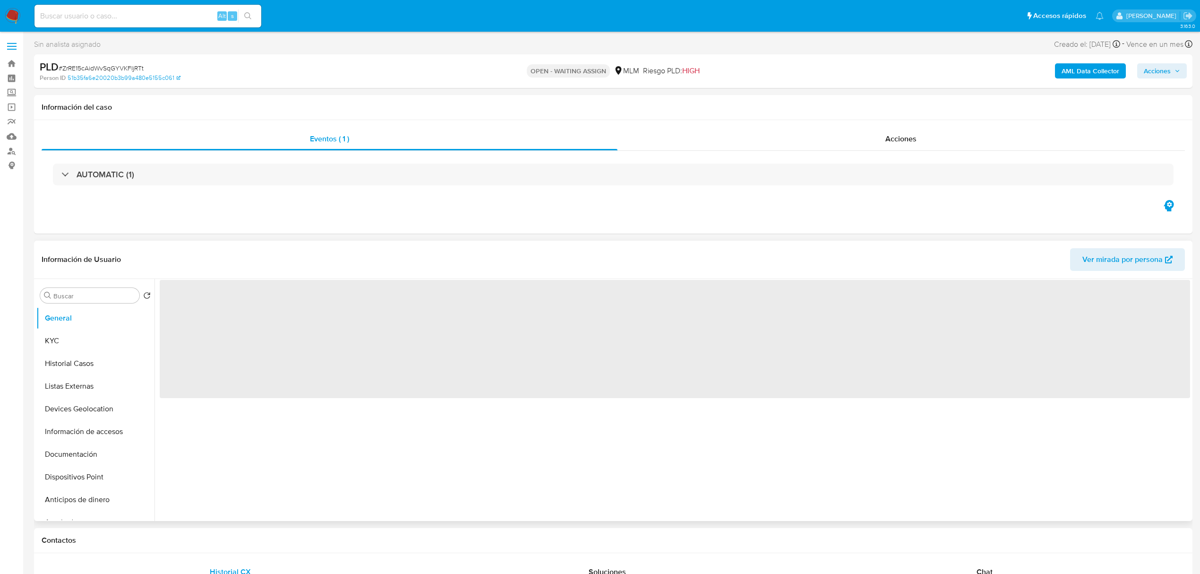
select select "10"
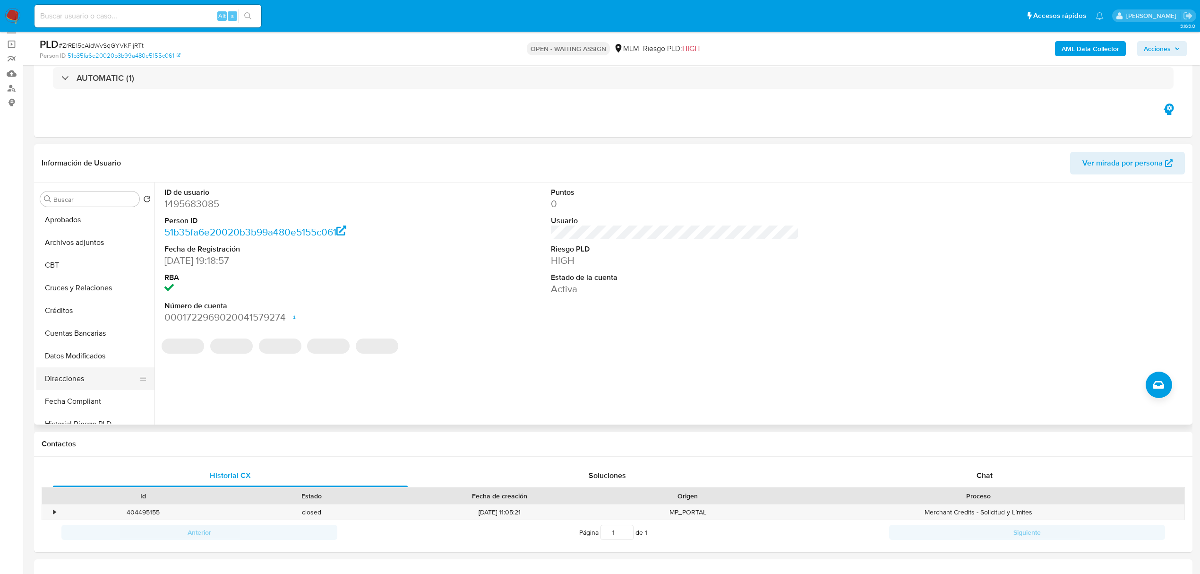
scroll to position [252, 0]
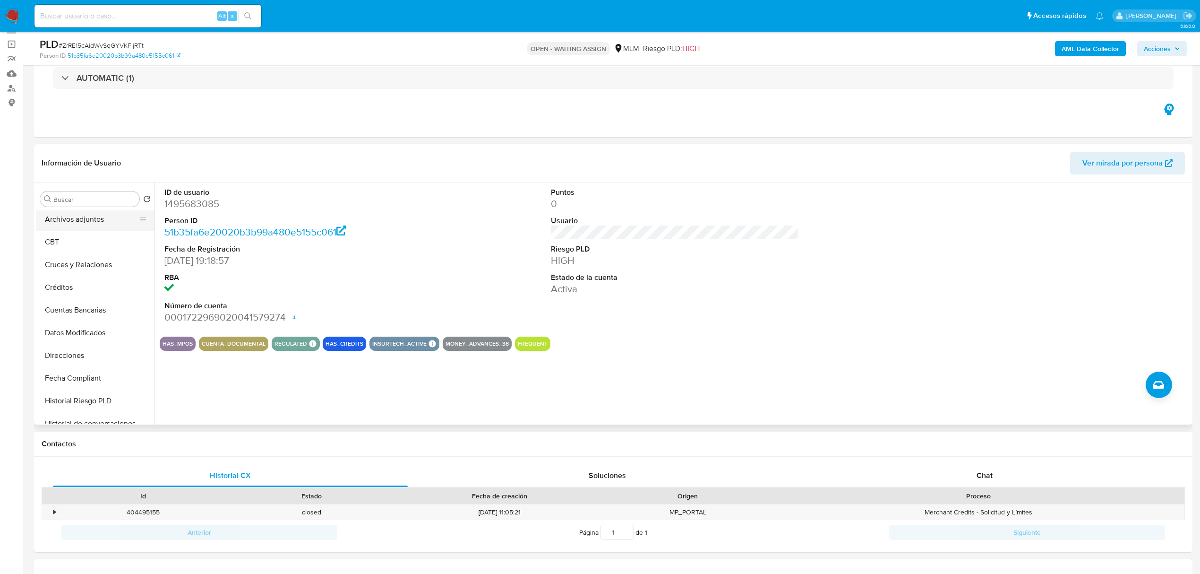
click at [84, 227] on button "Archivos adjuntos" at bounding box center [91, 219] width 111 height 23
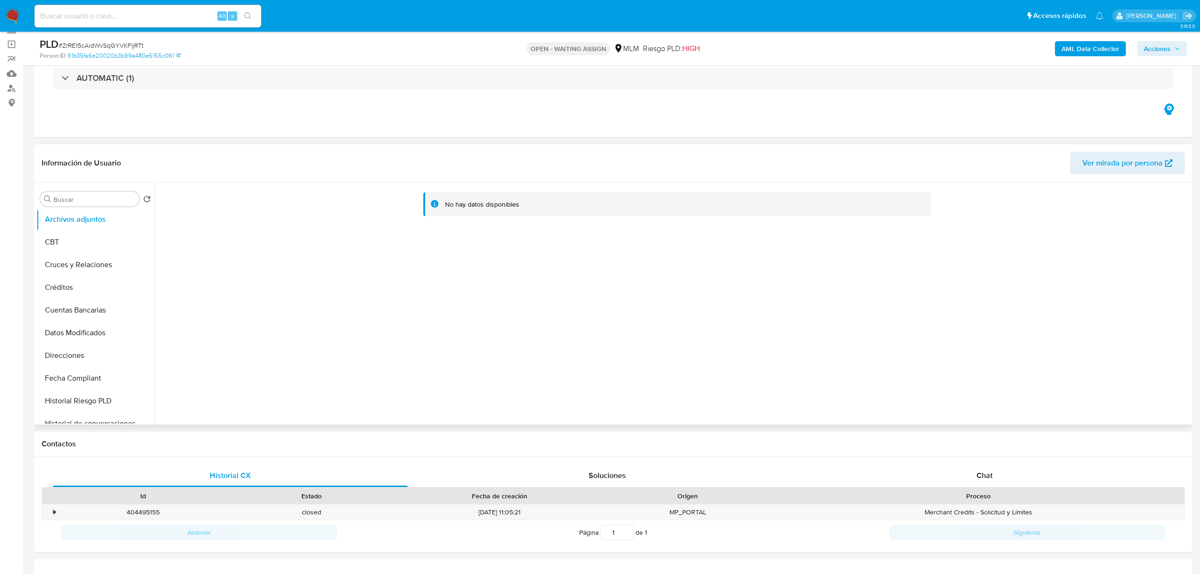
click at [927, 330] on div "No hay datos disponibles" at bounding box center [673, 303] width 1036 height 242
click at [9, 20] on img at bounding box center [13, 16] width 16 height 16
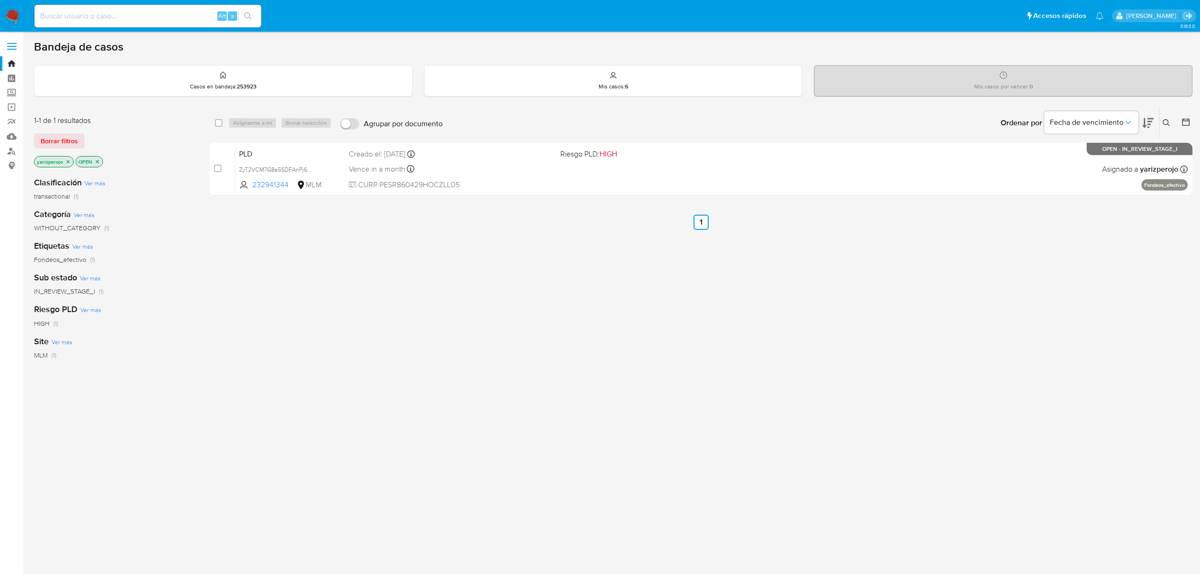
click at [69, 159] on icon "close-filter" at bounding box center [68, 162] width 6 height 6
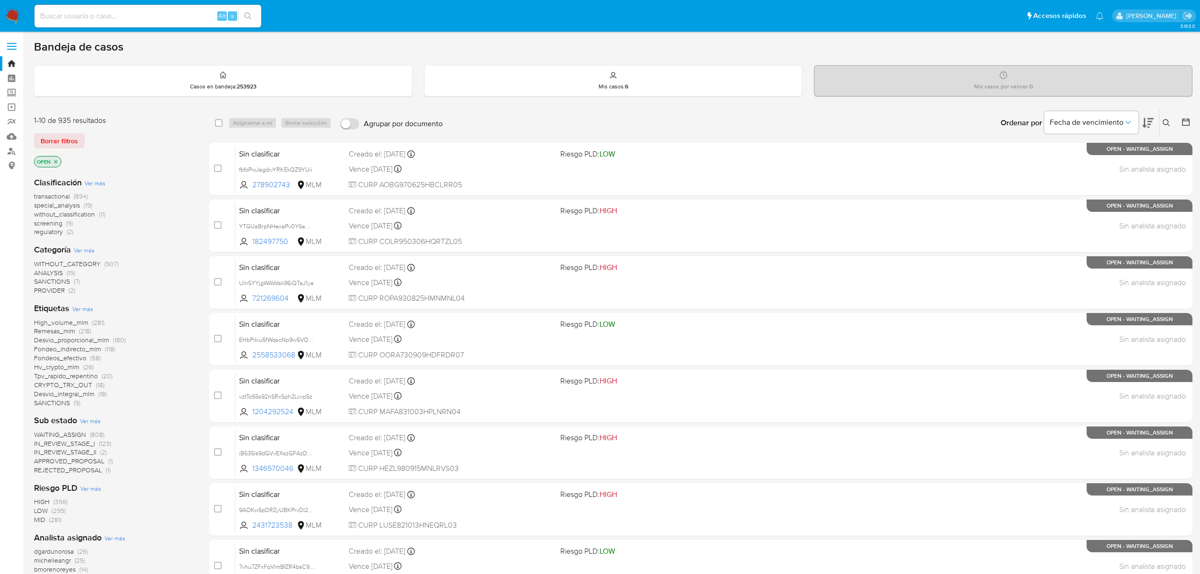
drag, startPoint x: 1169, startPoint y: 123, endPoint x: 1122, endPoint y: 154, distance: 56.4
click at [1169, 122] on icon at bounding box center [1167, 123] width 8 height 8
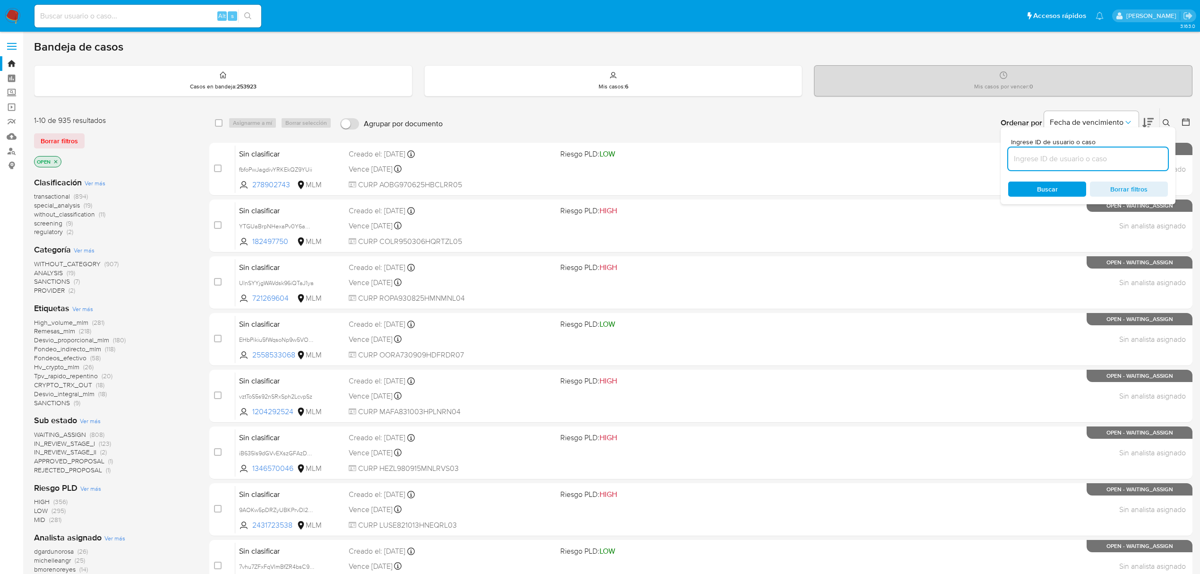
click at [1052, 163] on input at bounding box center [1089, 159] width 160 height 12
type input "1495683085"
click at [1055, 184] on span "Buscar" at bounding box center [1047, 188] width 21 height 15
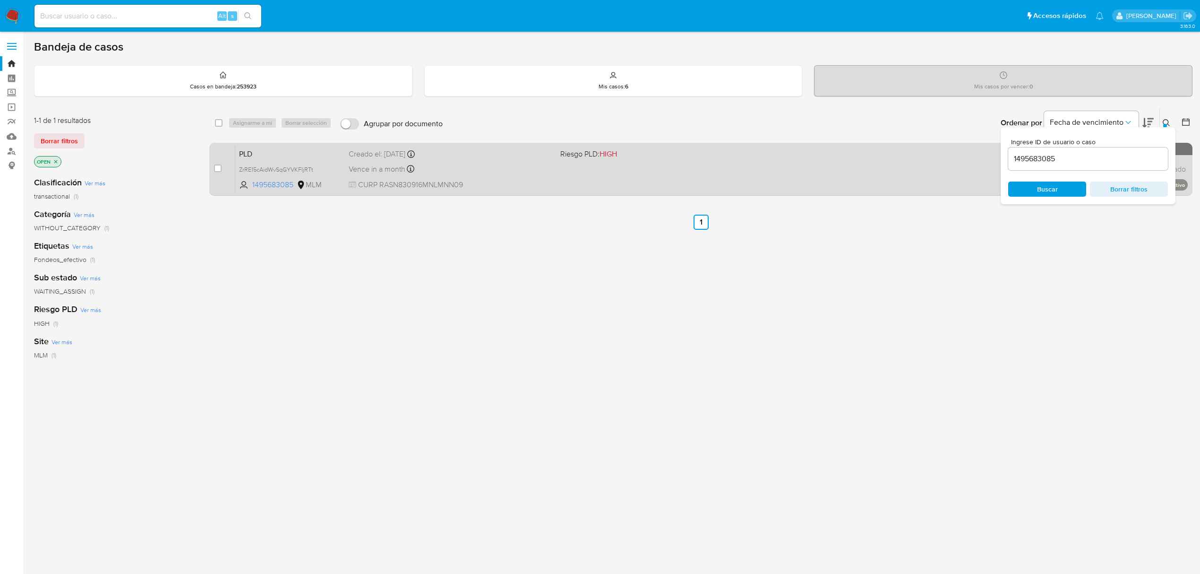
click at [278, 161] on div "PLD ZrRE15cAidWvSqGYVKFIjRTt 1495683085 MLM Riesgo PLD: HIGH Creado el: 12/09/2…" at bounding box center [711, 169] width 953 height 48
click at [220, 168] on input "checkbox" at bounding box center [218, 168] width 8 height 8
checkbox input "true"
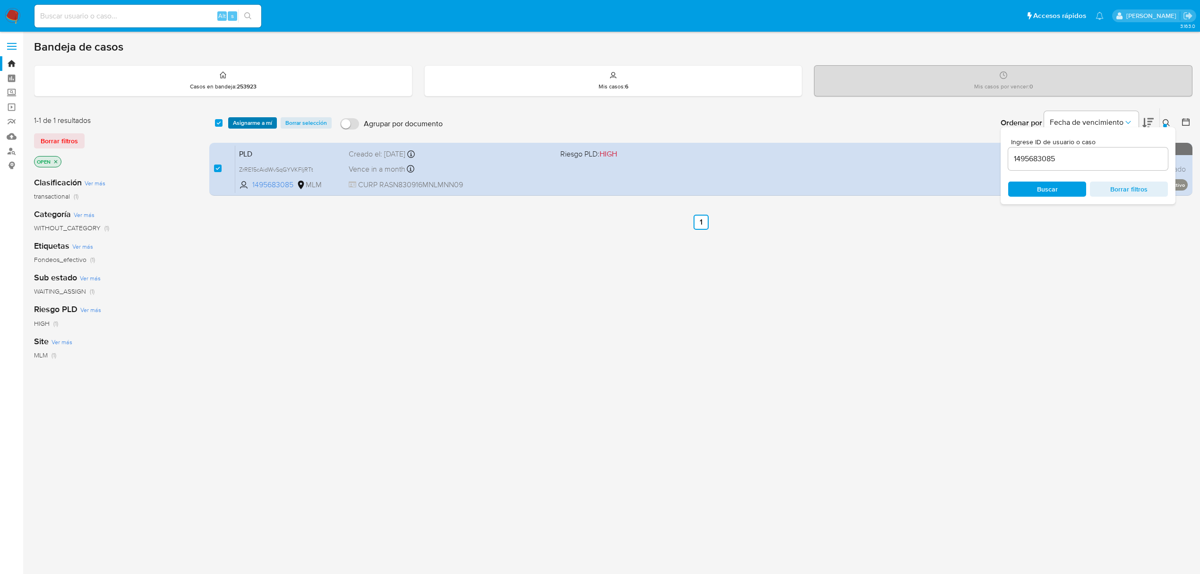
click at [234, 126] on span "Asignarme a mí" at bounding box center [252, 122] width 39 height 9
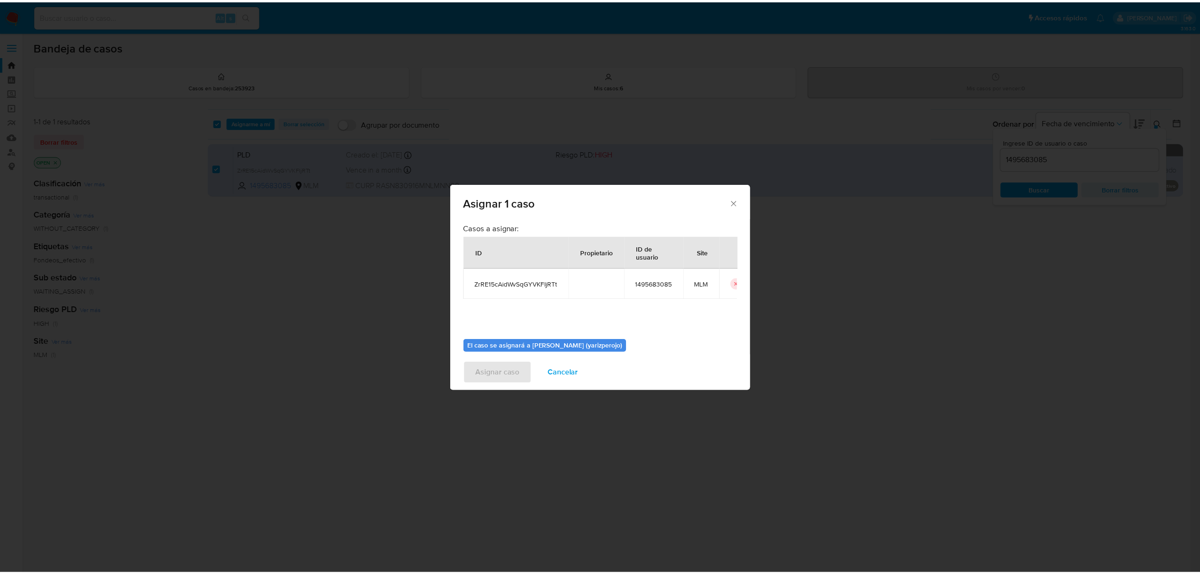
scroll to position [48, 0]
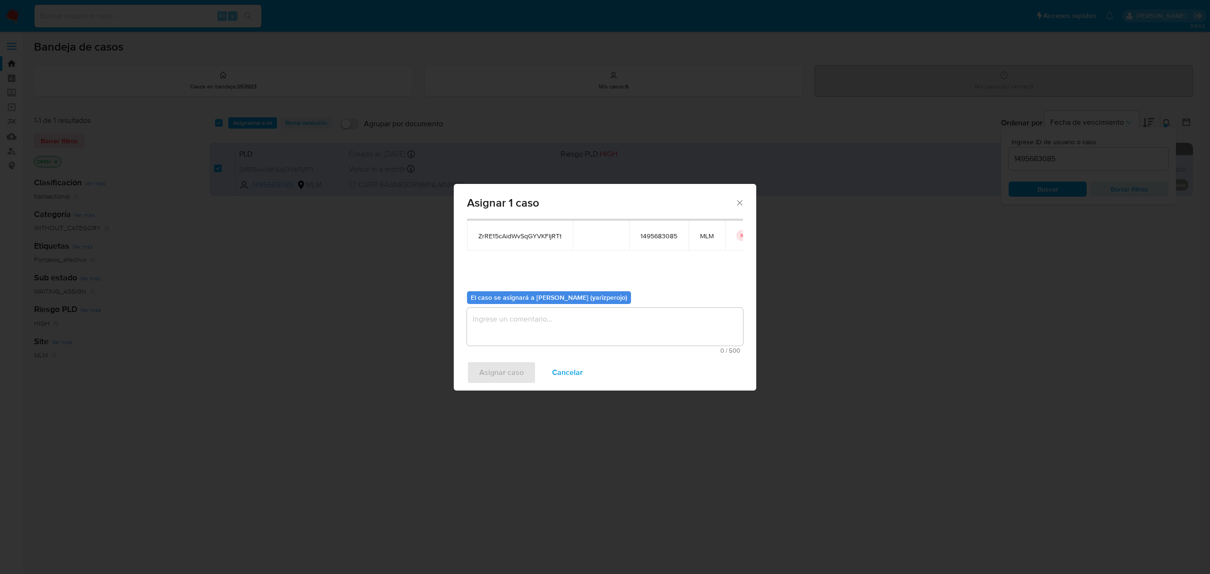
click at [529, 325] on textarea "assign-modal" at bounding box center [605, 327] width 276 height 38
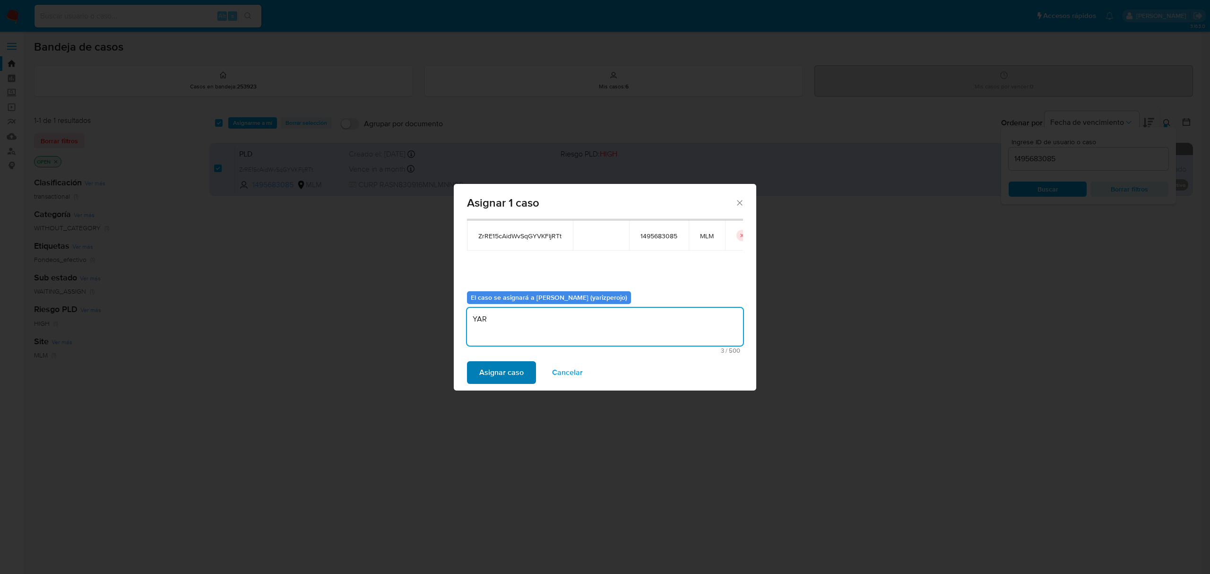
type textarea "YAR"
click at [510, 382] on span "Asignar caso" at bounding box center [501, 372] width 44 height 21
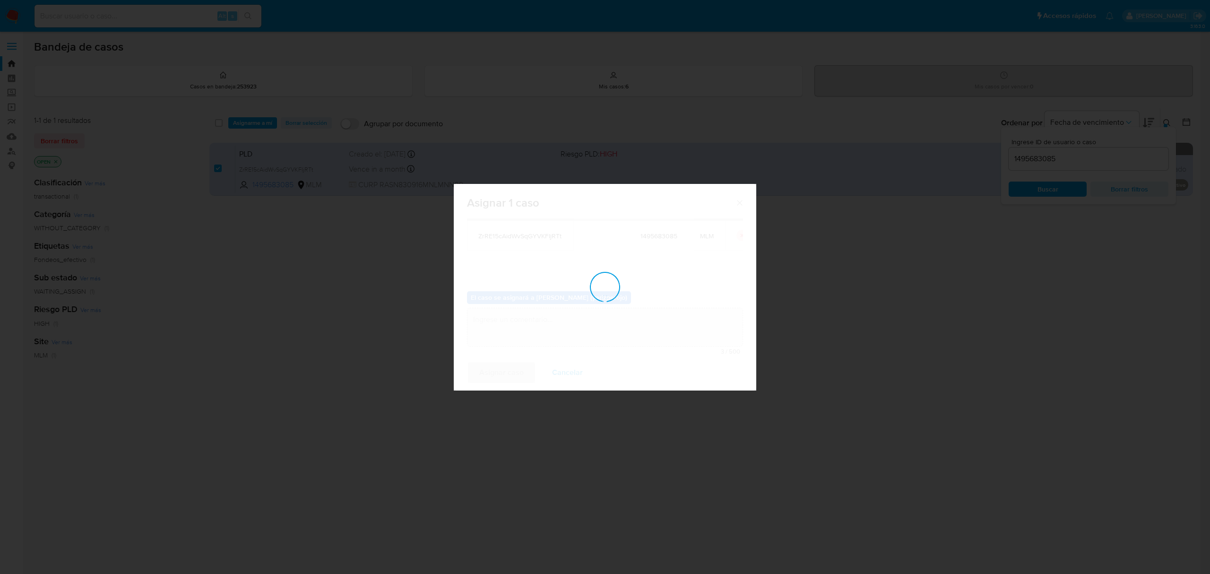
checkbox input "false"
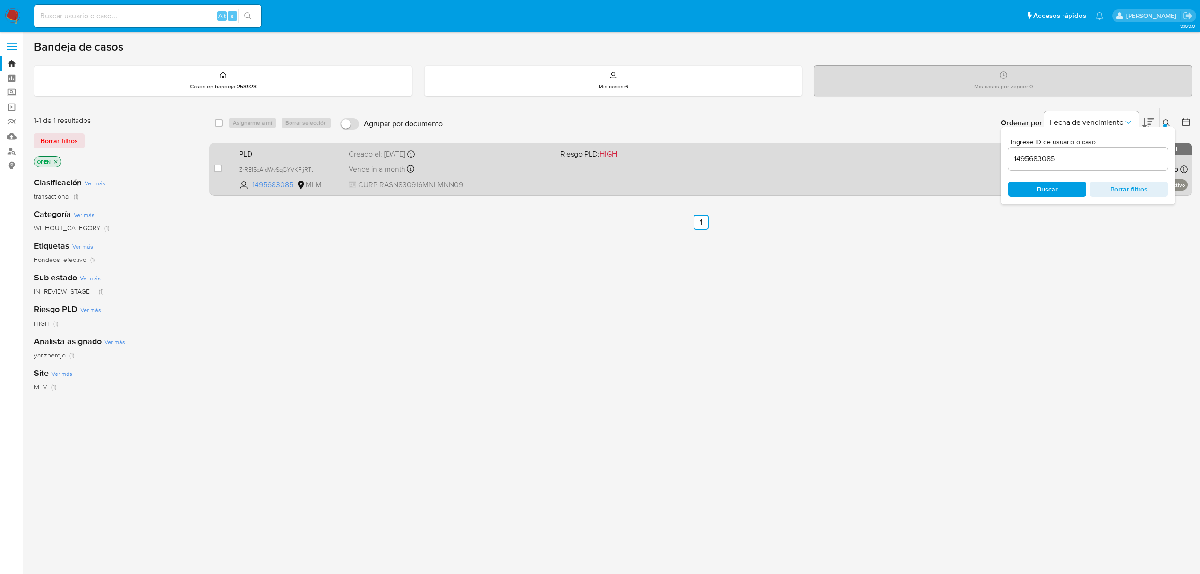
click at [548, 180] on span "CURP RASN830916MNLMNN09" at bounding box center [451, 185] width 204 height 10
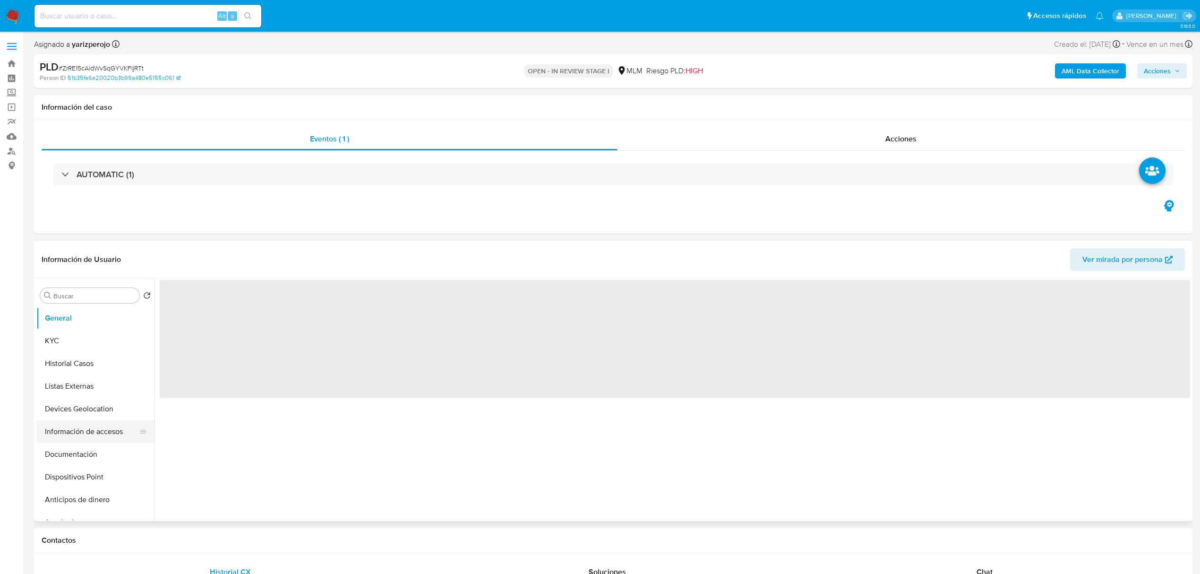
select select "10"
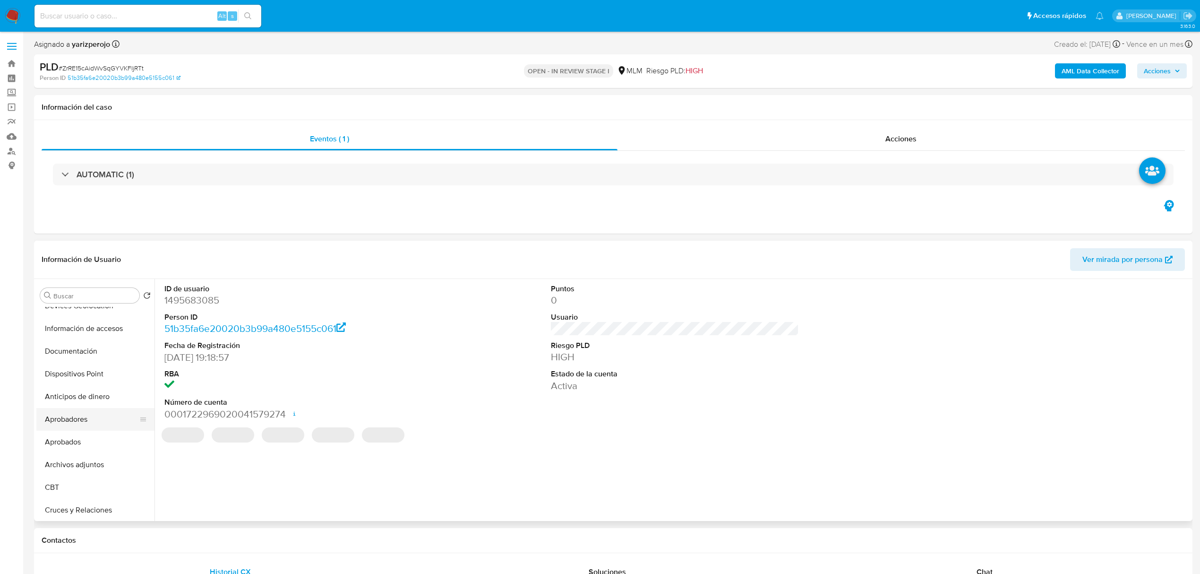
scroll to position [126, 0]
click at [83, 436] on button "Archivos adjuntos" at bounding box center [91, 442] width 111 height 23
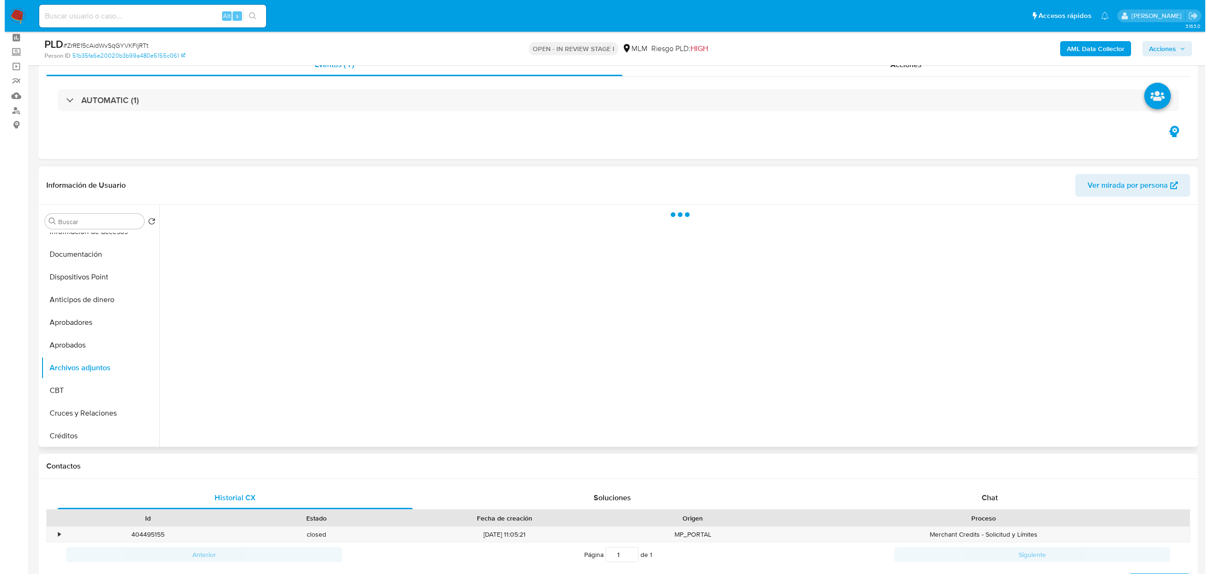
scroll to position [63, 0]
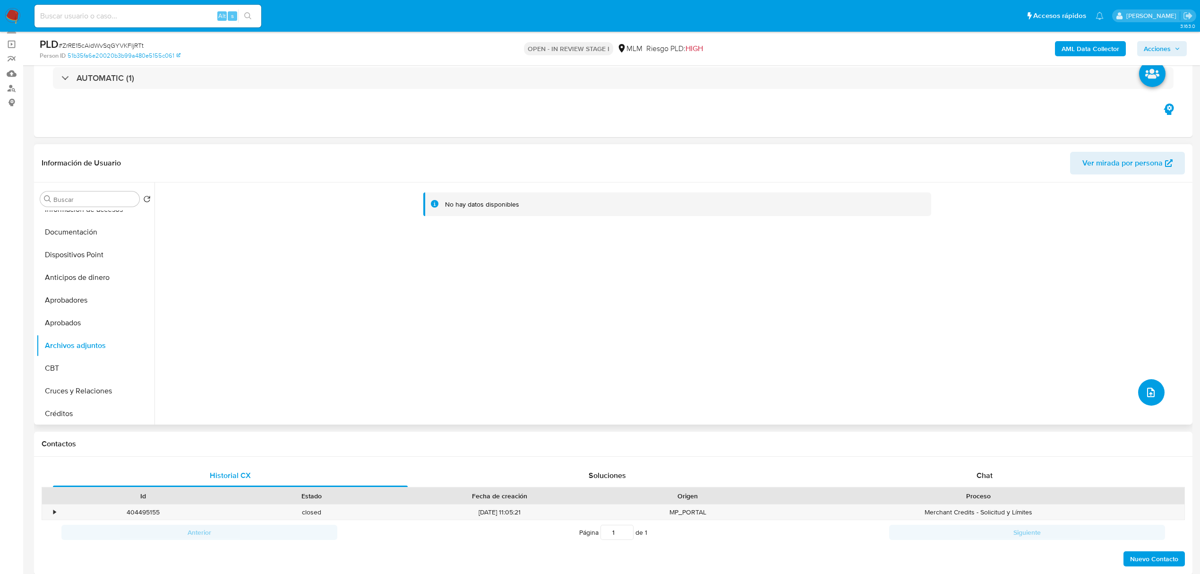
click at [1147, 388] on icon "upload-file" at bounding box center [1151, 392] width 11 height 11
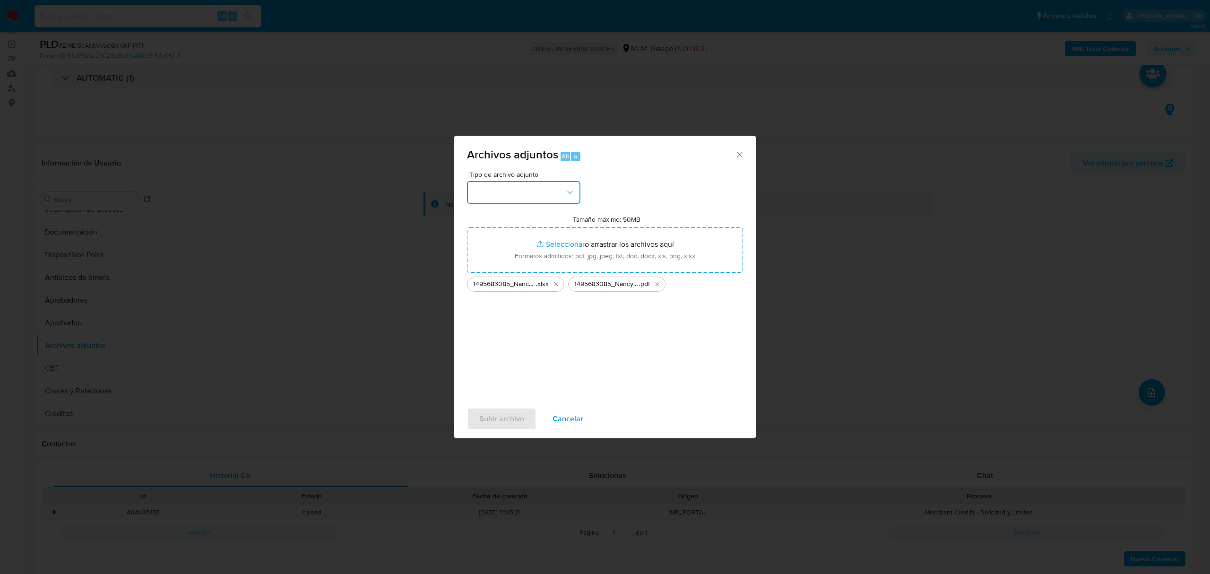
click at [533, 191] on button "button" at bounding box center [523, 192] width 113 height 23
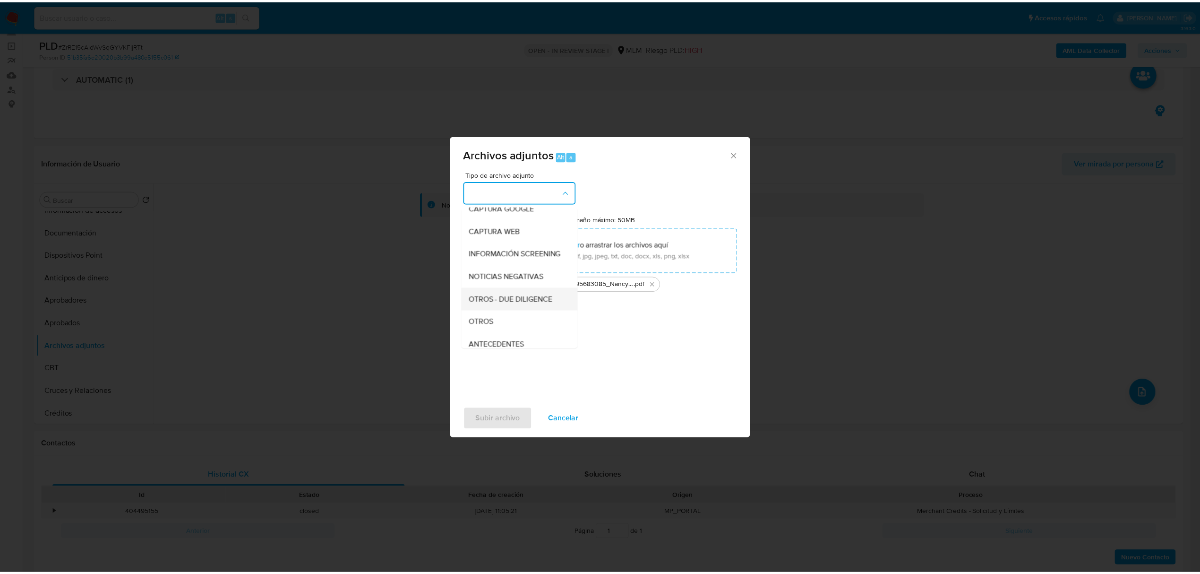
scroll to position [126, 0]
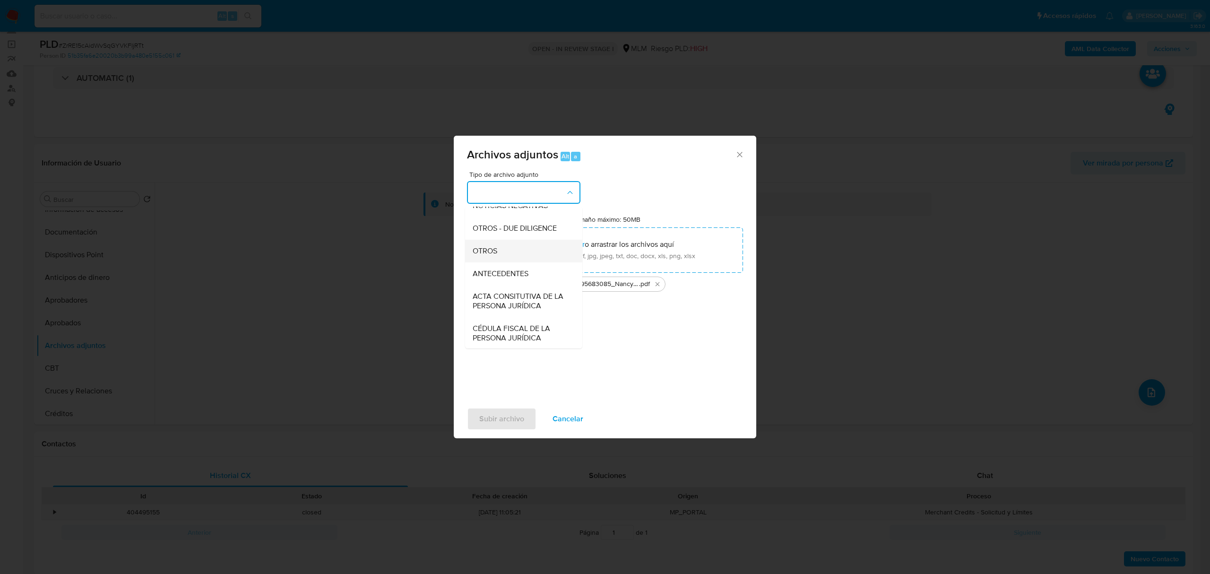
click at [520, 261] on div "OTROS" at bounding box center [521, 251] width 96 height 23
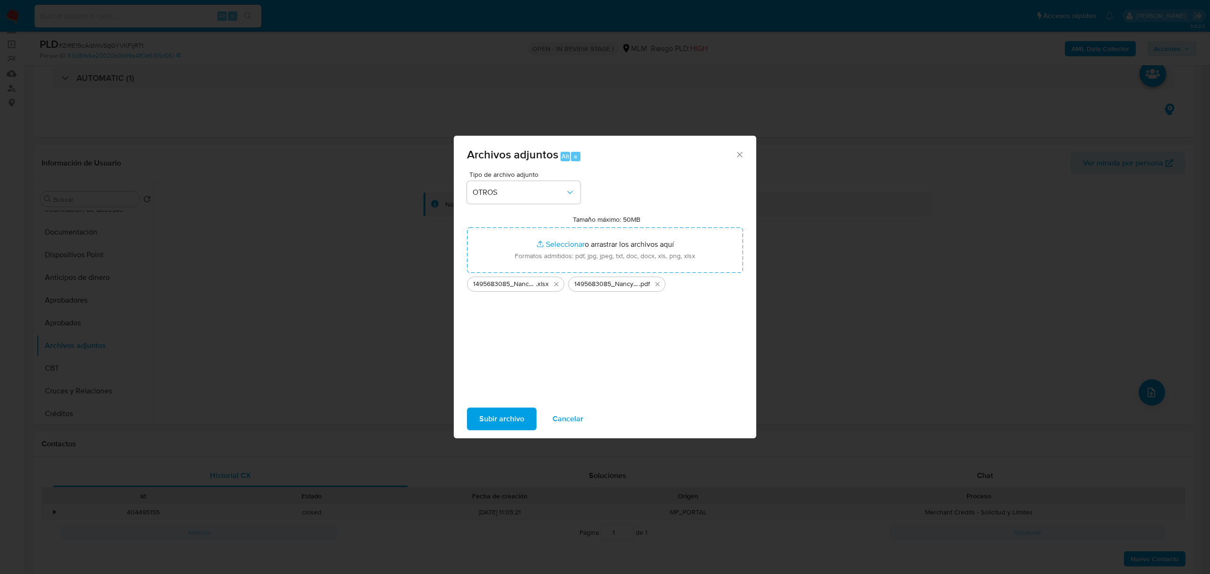
click at [526, 423] on button "Subir archivo" at bounding box center [501, 418] width 69 height 23
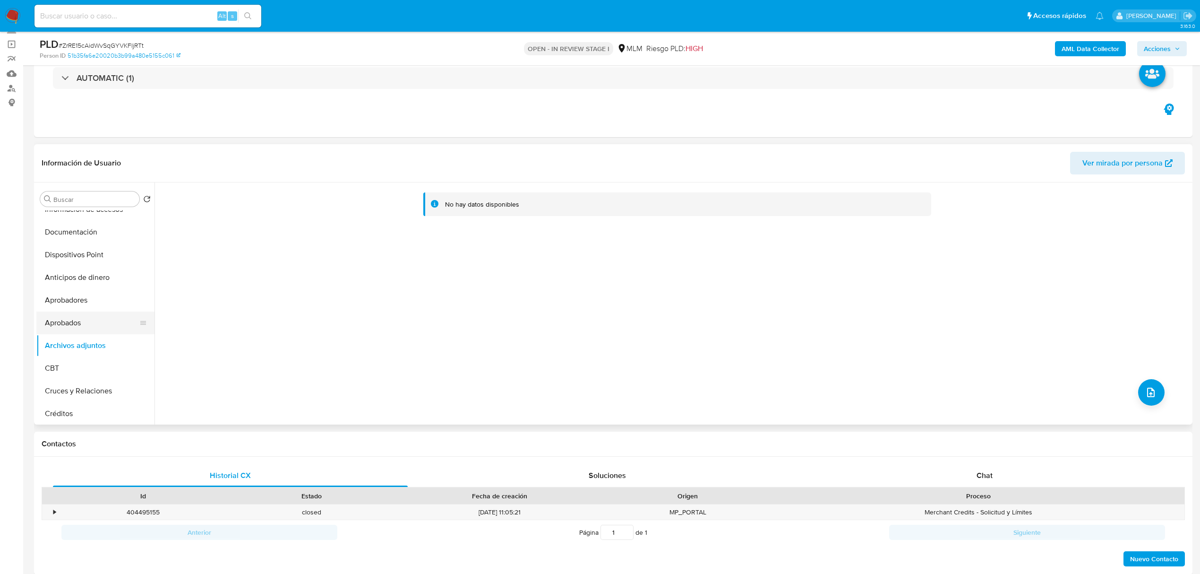
click at [78, 323] on button "Aprobados" at bounding box center [91, 322] width 111 height 23
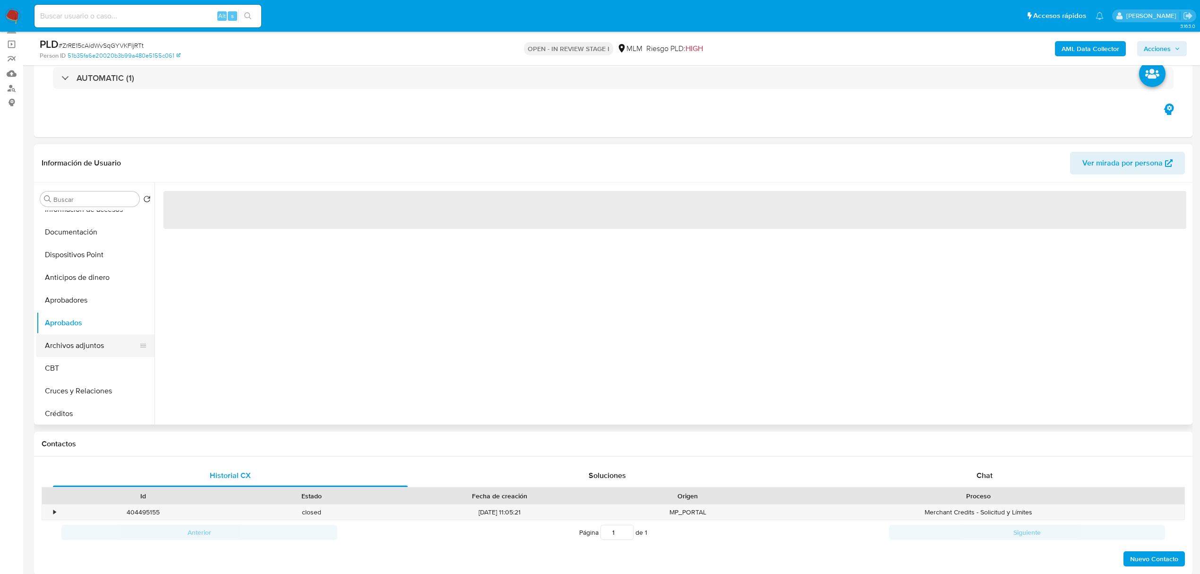
click at [71, 340] on button "Archivos adjuntos" at bounding box center [91, 345] width 111 height 23
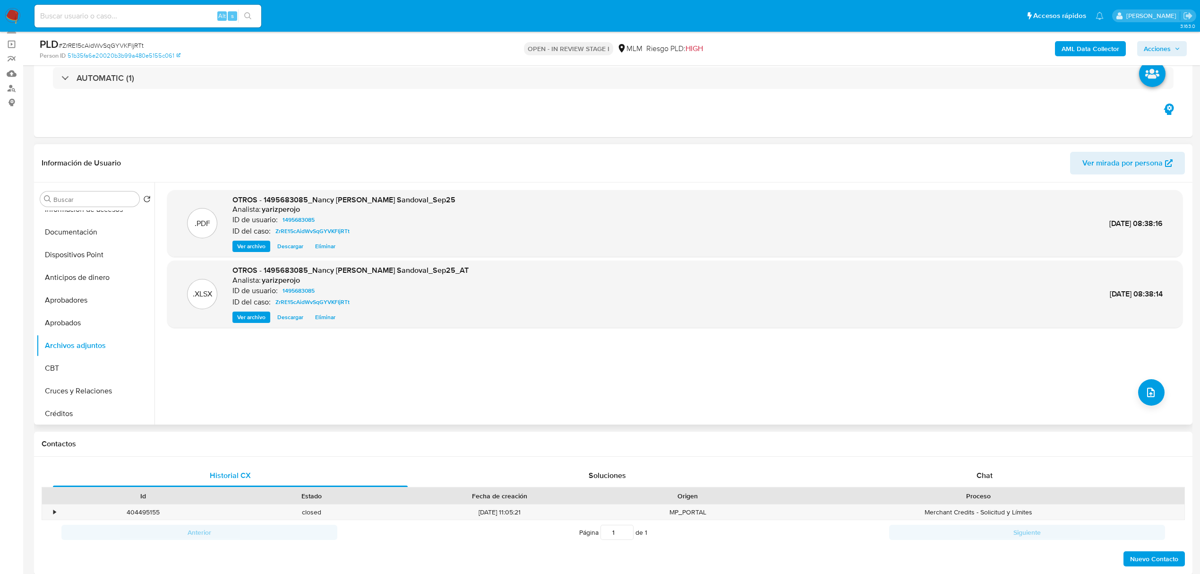
click at [252, 242] on span "Ver archivo" at bounding box center [251, 245] width 28 height 9
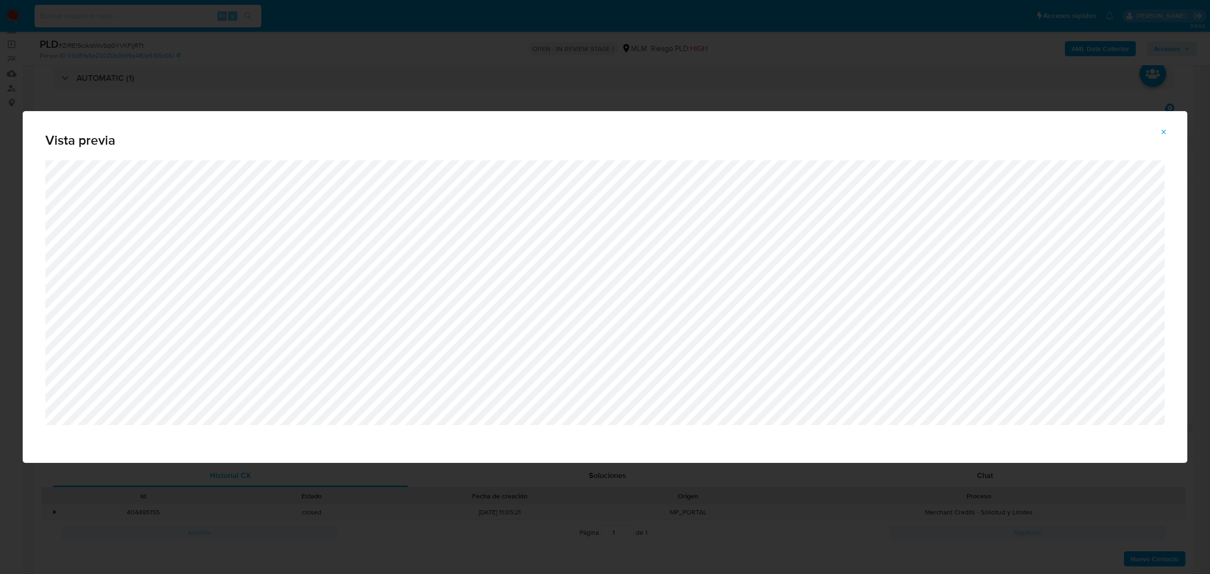
drag, startPoint x: 1164, startPoint y: 129, endPoint x: 1146, endPoint y: 134, distance: 19.7
click at [1165, 129] on icon "Attachment preview" at bounding box center [1164, 132] width 8 height 8
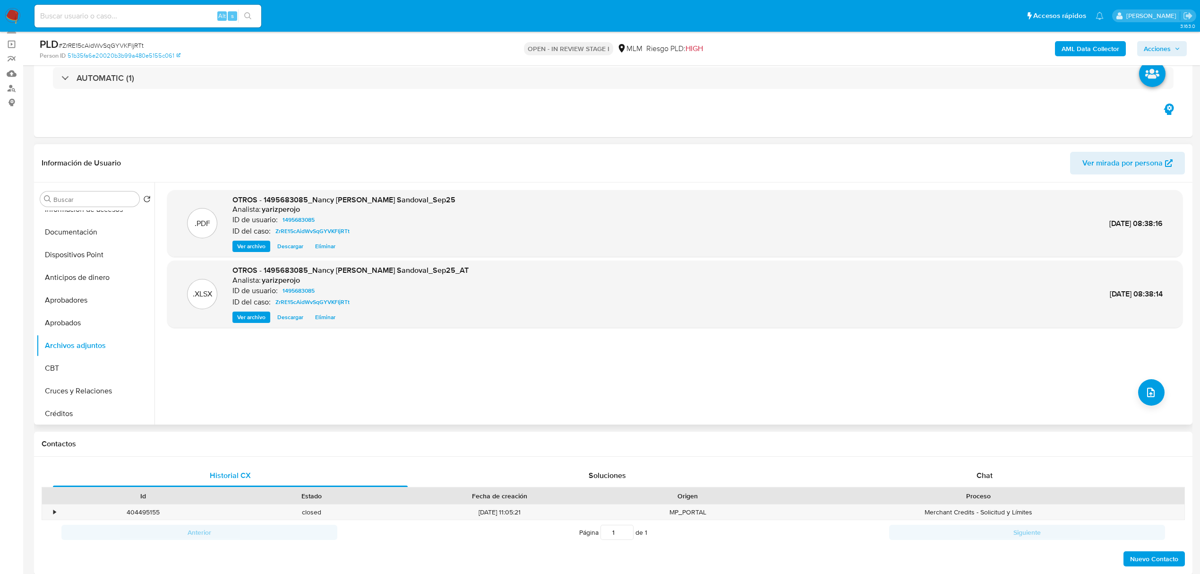
drag, startPoint x: 251, startPoint y: 316, endPoint x: 287, endPoint y: 323, distance: 36.7
click at [251, 316] on span "Ver archivo" at bounding box center [251, 316] width 28 height 9
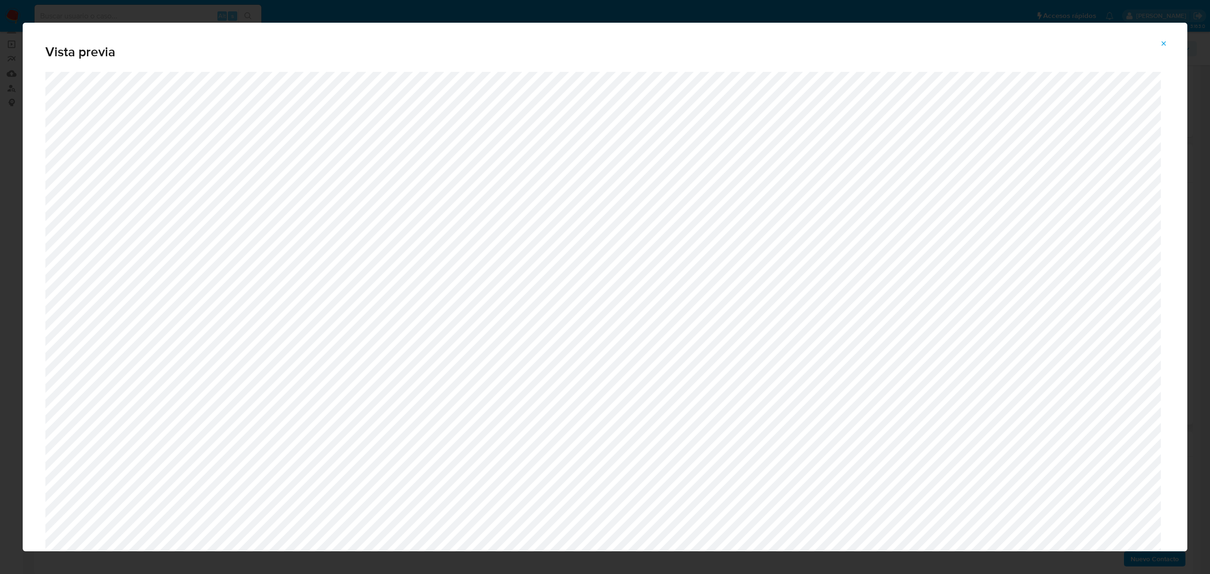
click at [1168, 40] on button "Attachment preview" at bounding box center [1163, 43] width 21 height 15
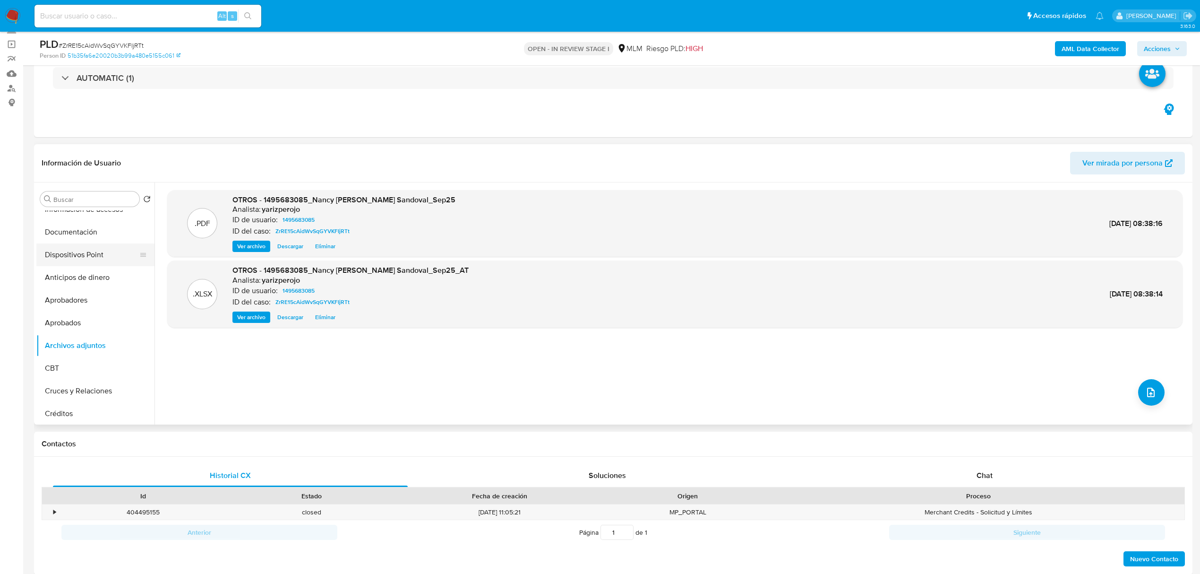
scroll to position [0, 0]
click at [72, 223] on button "General" at bounding box center [91, 221] width 111 height 23
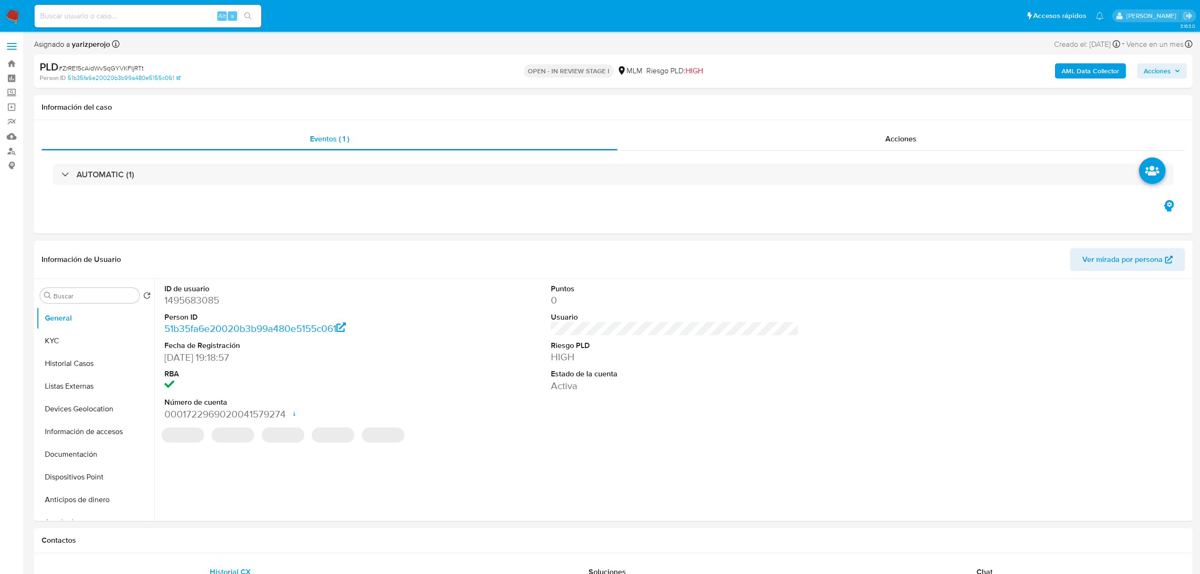
click at [1166, 69] on span "Acciones" at bounding box center [1157, 70] width 27 height 15
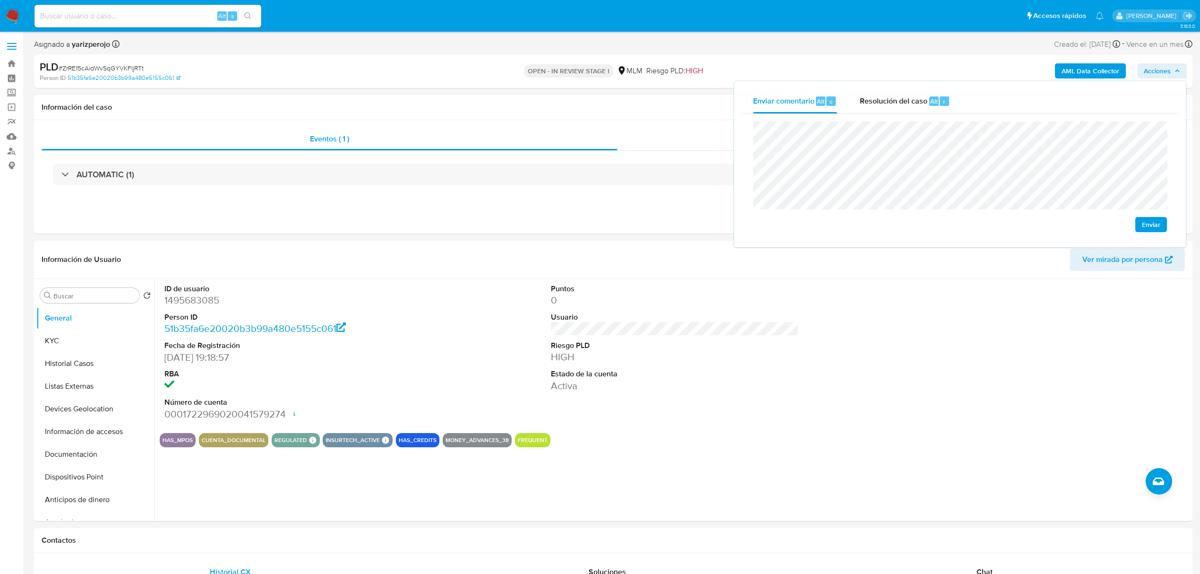
click at [1176, 69] on icon "button" at bounding box center [1178, 71] width 6 height 6
click at [921, 214] on div "Enviar" at bounding box center [960, 176] width 414 height 111
click at [901, 90] on div "Resolución del caso Alt r" at bounding box center [905, 101] width 90 height 25
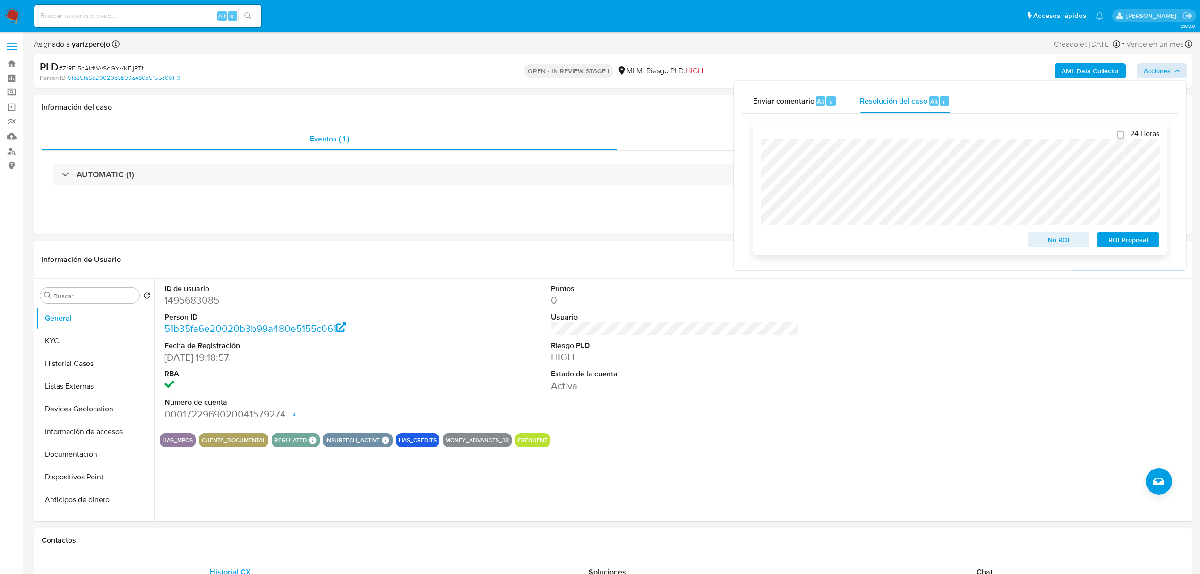
click at [1059, 242] on span "No ROI" at bounding box center [1059, 239] width 49 height 13
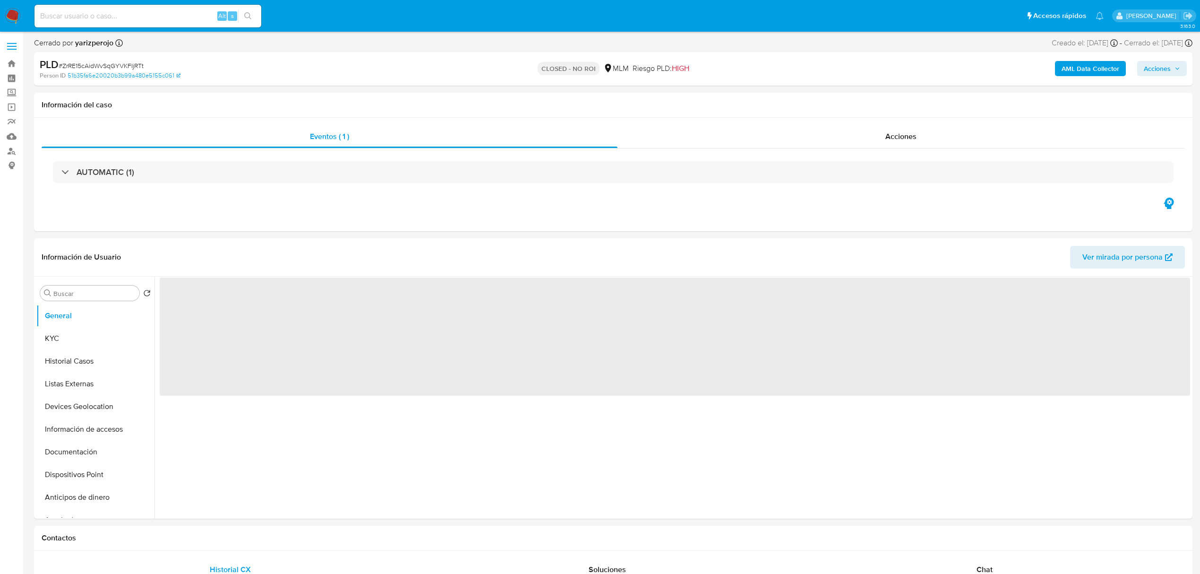
select select "10"
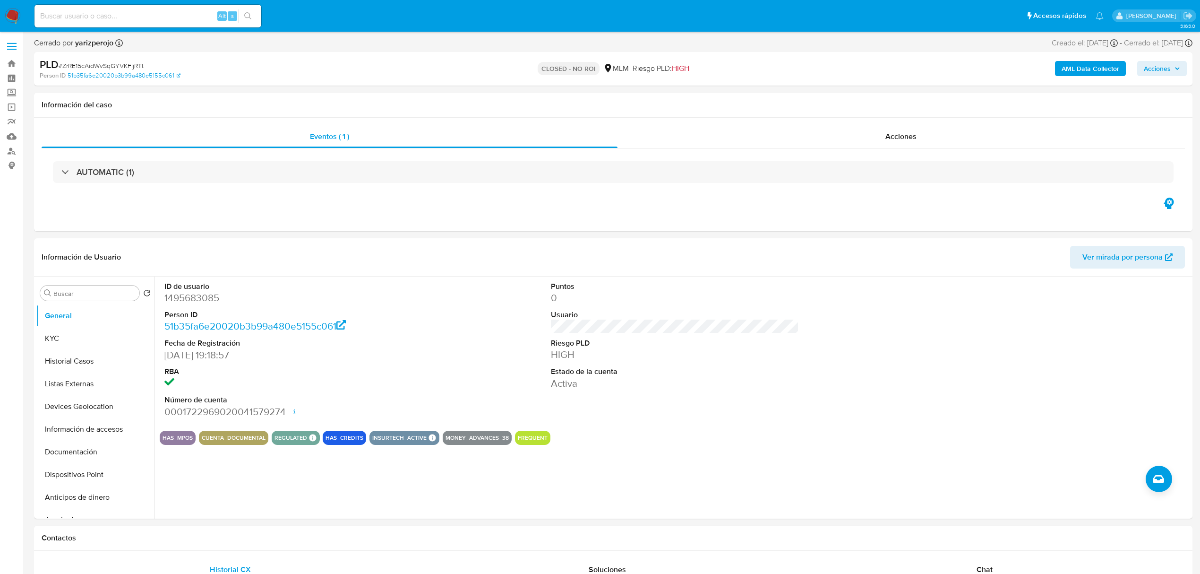
click at [14, 15] on img at bounding box center [13, 16] width 16 height 16
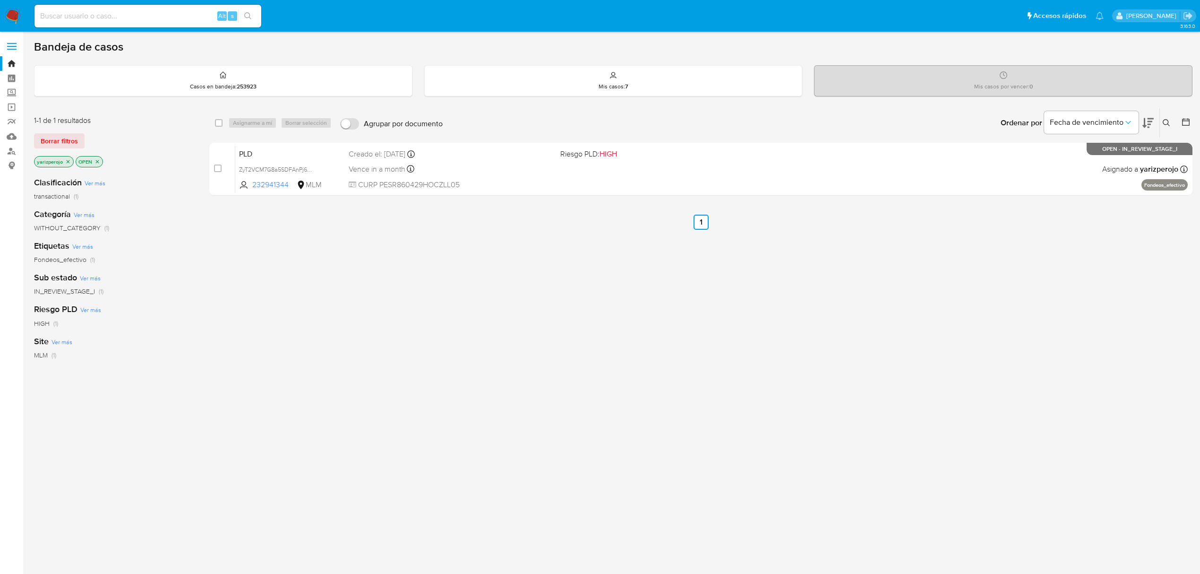
click at [69, 159] on icon "close-filter" at bounding box center [68, 162] width 6 height 6
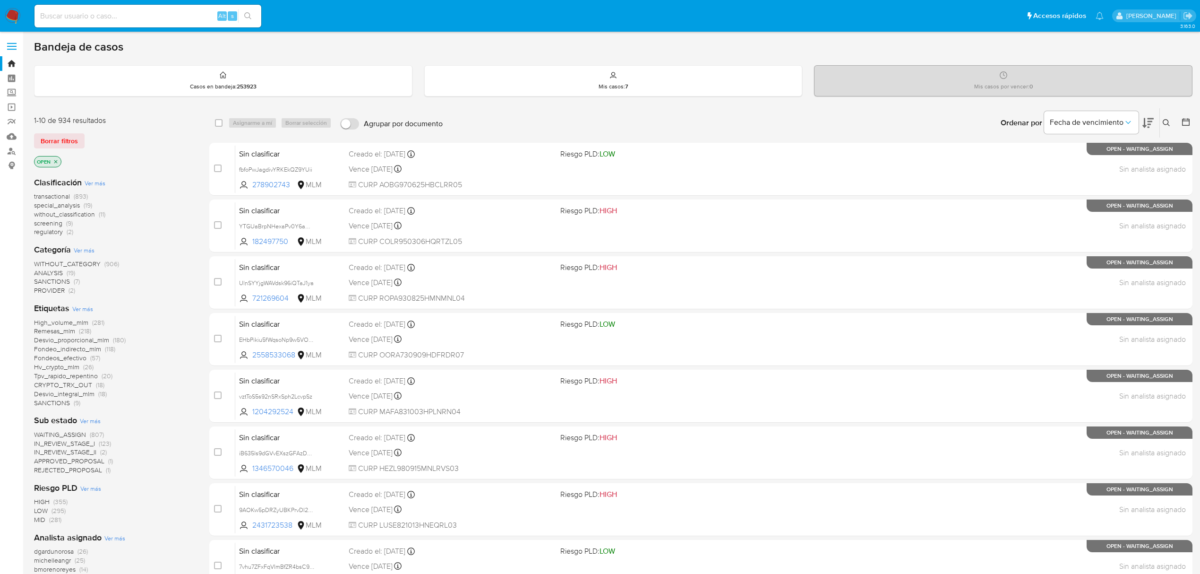
click at [1169, 123] on icon at bounding box center [1167, 123] width 8 height 8
drag, startPoint x: 1140, startPoint y: 160, endPoint x: 1115, endPoint y: 165, distance: 25.6
click at [1140, 160] on input at bounding box center [1089, 159] width 160 height 12
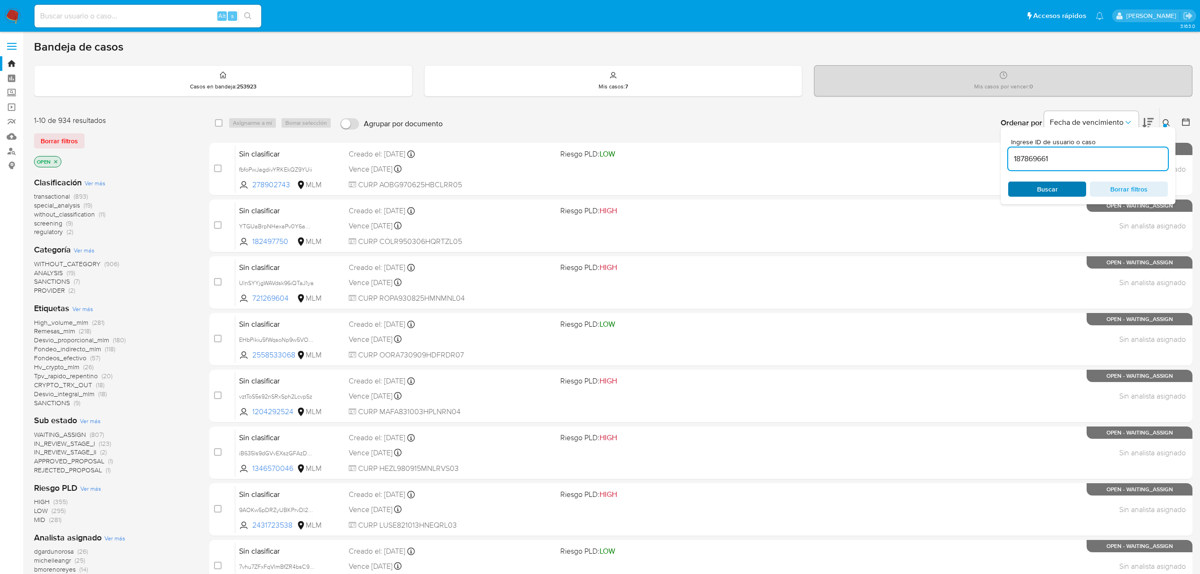
type input "187869661"
click at [1052, 191] on div "Buscar Borrar filtros" at bounding box center [1089, 188] width 160 height 15
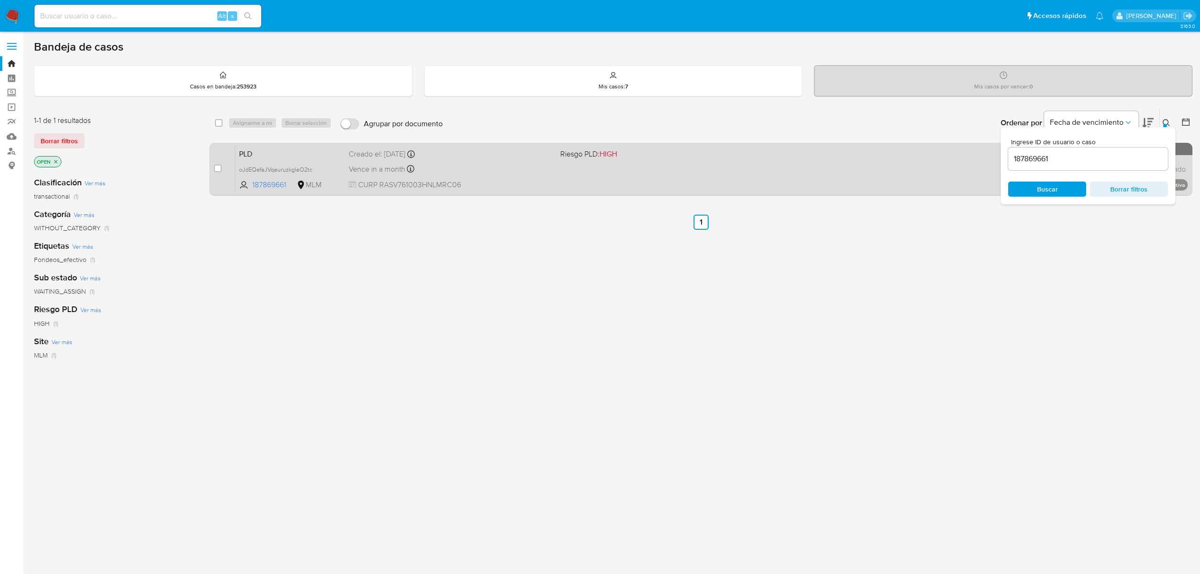
drag, startPoint x: 219, startPoint y: 165, endPoint x: 231, endPoint y: 149, distance: 19.3
click at [218, 165] on input "checkbox" at bounding box center [218, 168] width 8 height 8
checkbox input "true"
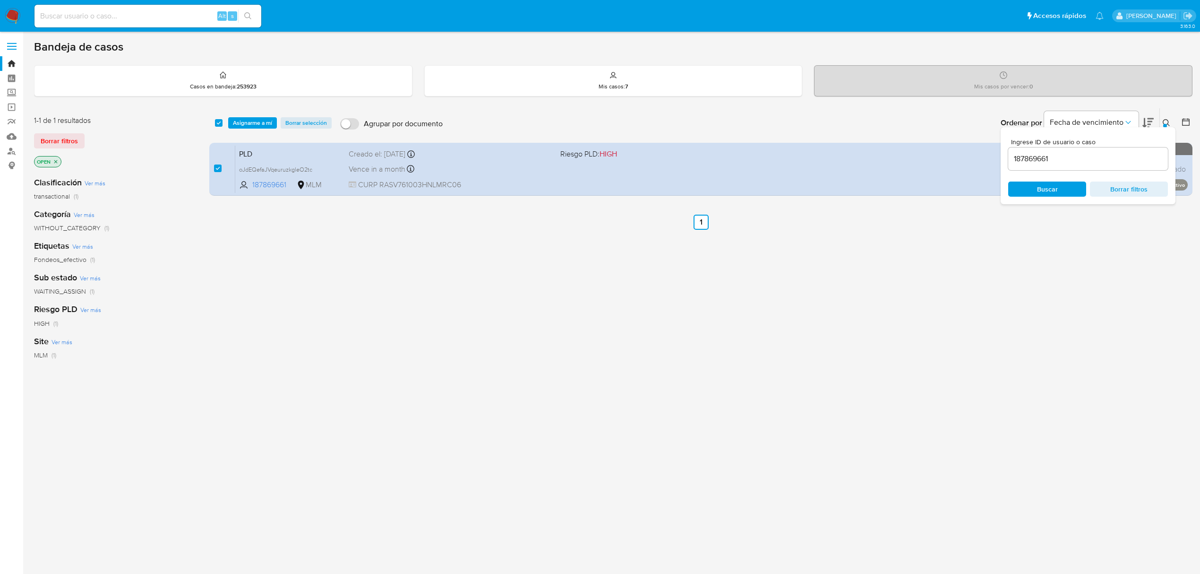
click at [243, 131] on div "select-all-cases-checkbox Asignarme a mí Borrar selección Agrupar por documento…" at bounding box center [700, 122] width 983 height 29
click at [250, 123] on span "Asignarme a mí" at bounding box center [252, 122] width 39 height 9
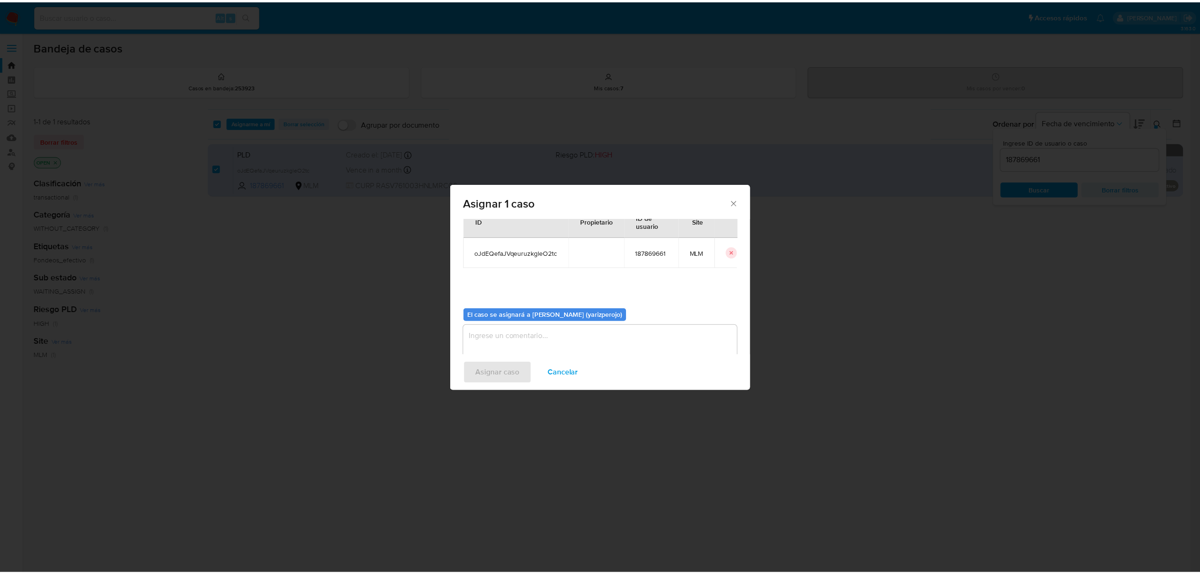
scroll to position [48, 0]
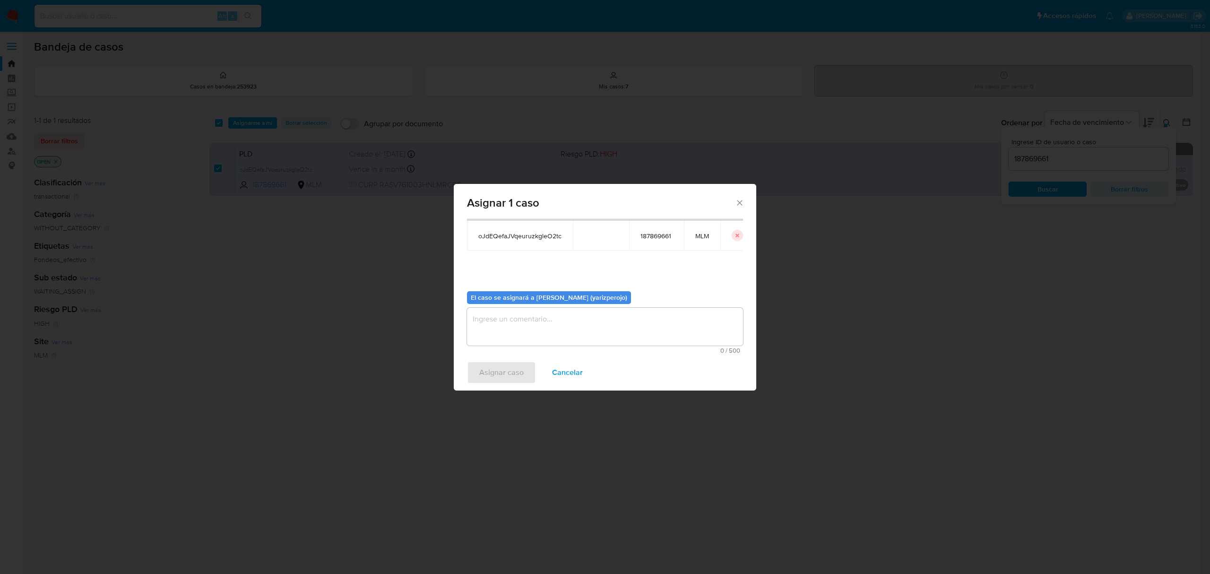
click at [511, 326] on textarea "assign-modal" at bounding box center [605, 327] width 276 height 38
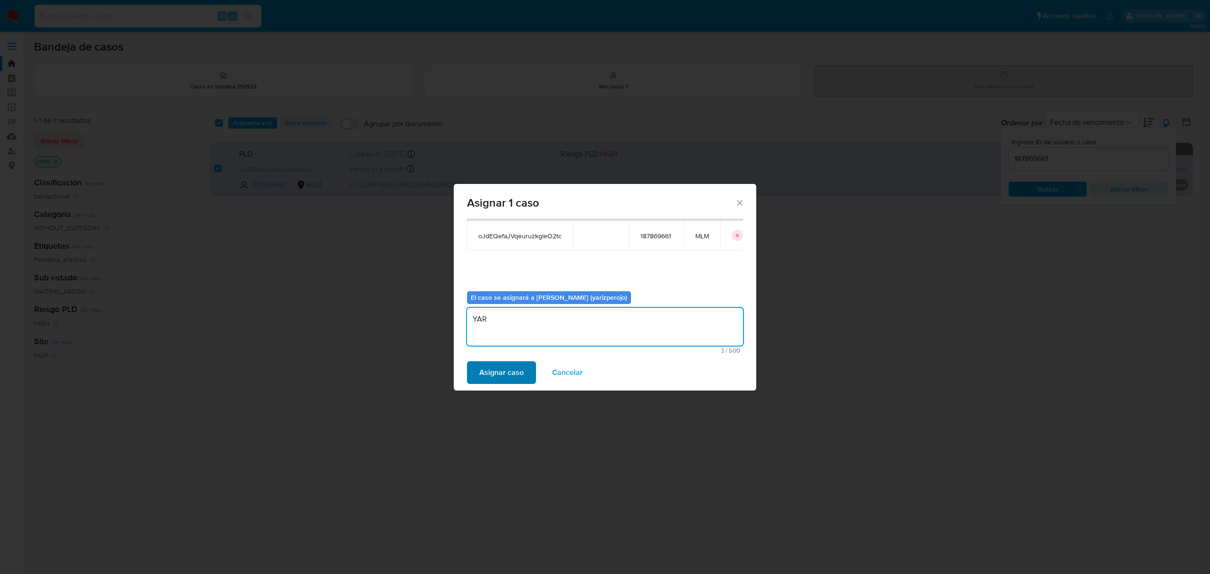
type textarea "YAR"
click at [508, 362] on span "Asignar caso" at bounding box center [501, 372] width 44 height 21
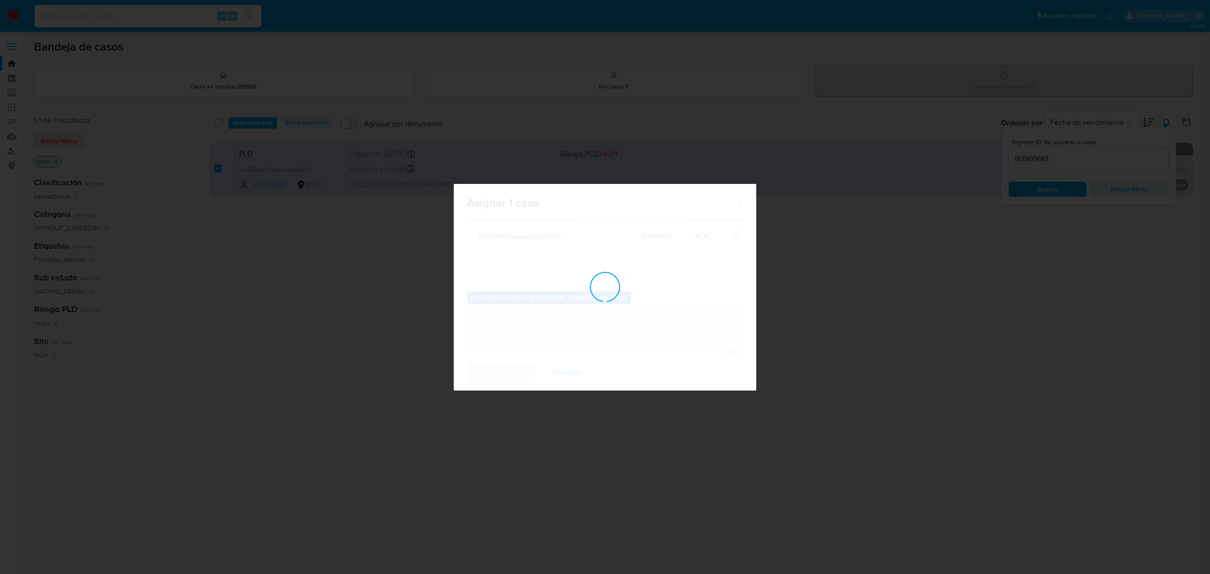
checkbox input "false"
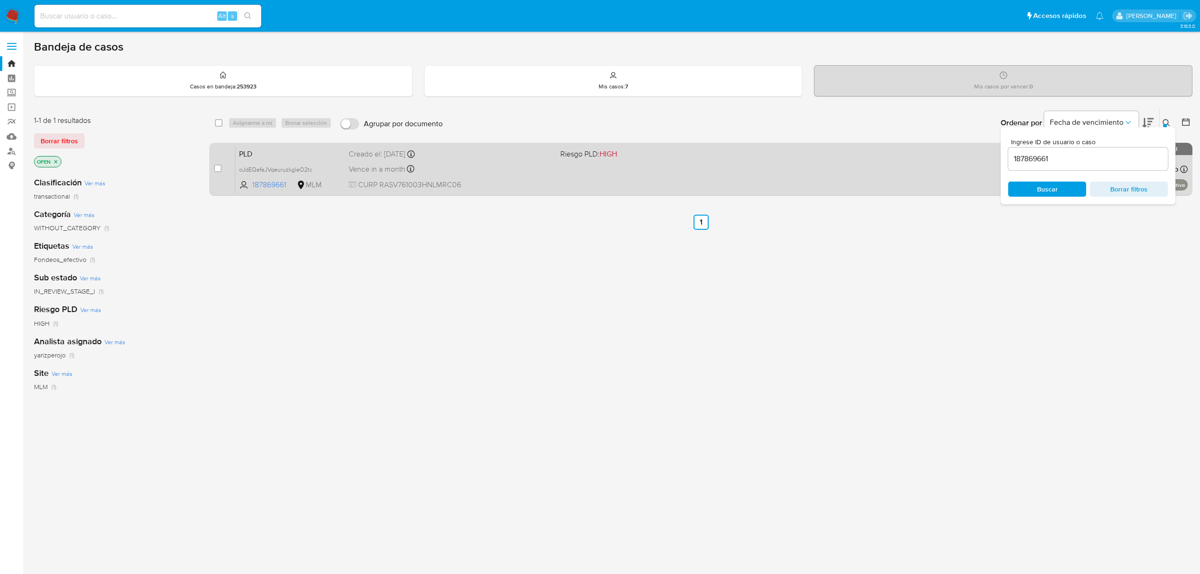
click at [516, 189] on span "CURP RASV761003HNLMRC06" at bounding box center [451, 185] width 204 height 10
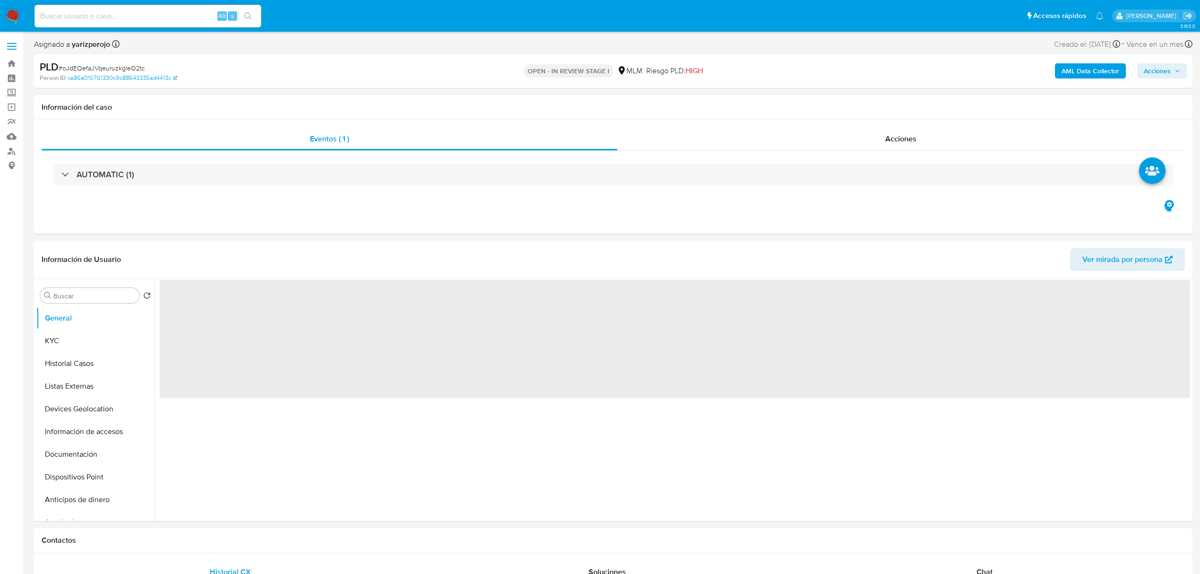
select select "10"
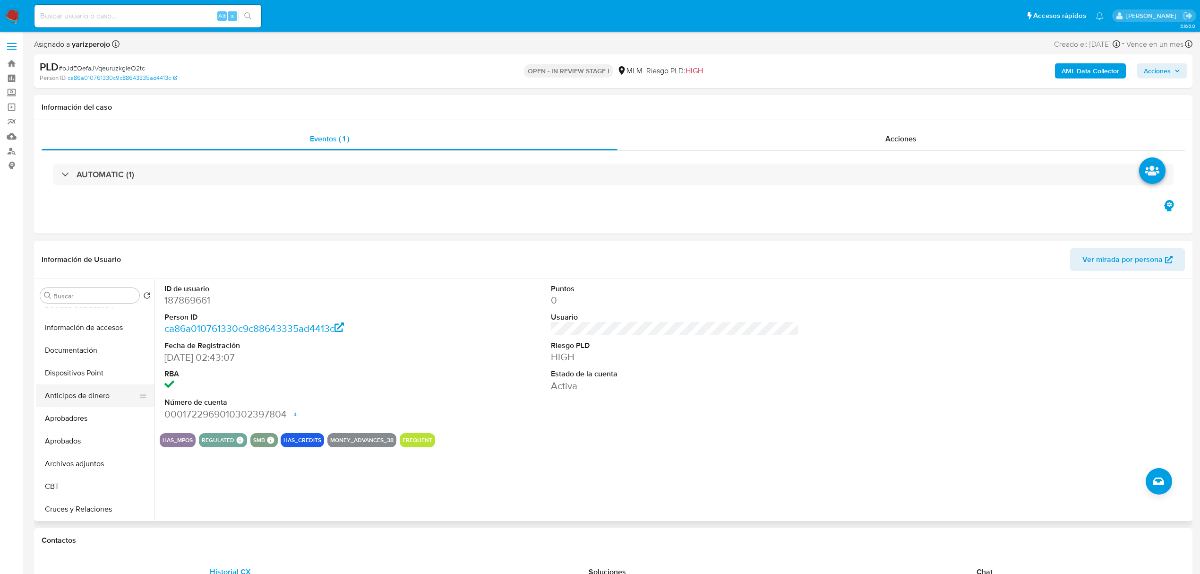
scroll to position [126, 0]
click at [98, 439] on button "Archivos adjuntos" at bounding box center [91, 442] width 111 height 23
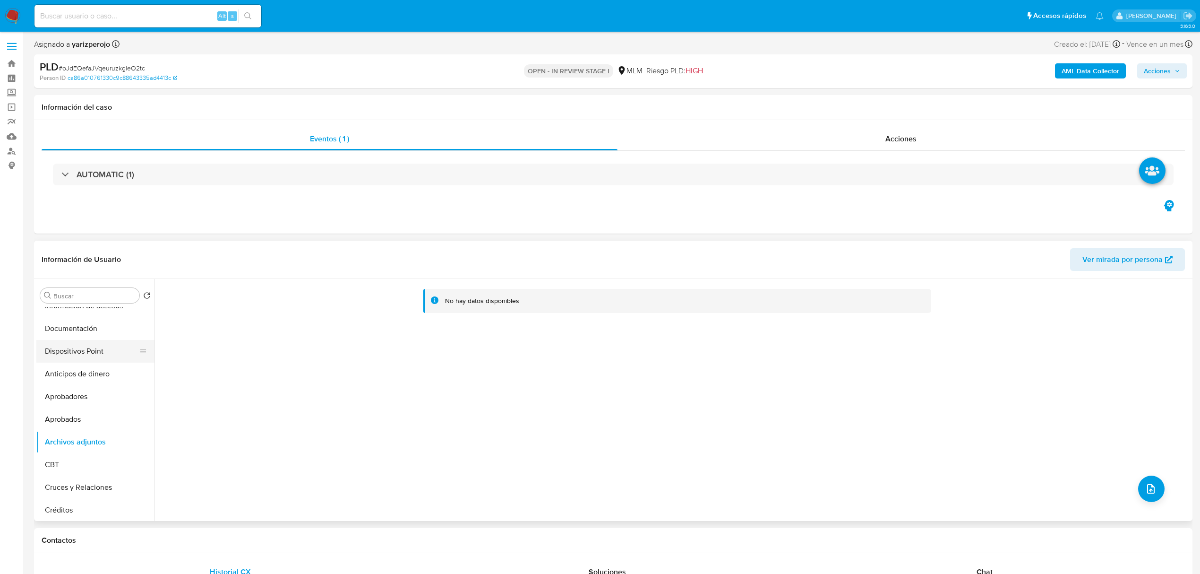
scroll to position [0, 0]
click at [78, 319] on button "General" at bounding box center [91, 318] width 111 height 23
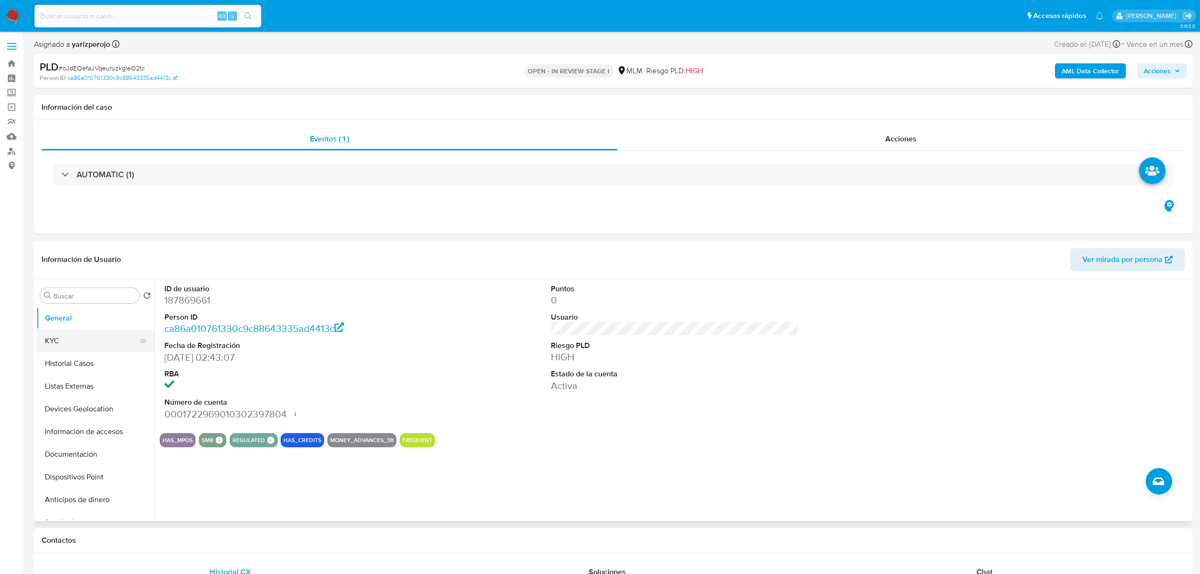
click at [72, 343] on button "KYC" at bounding box center [91, 340] width 111 height 23
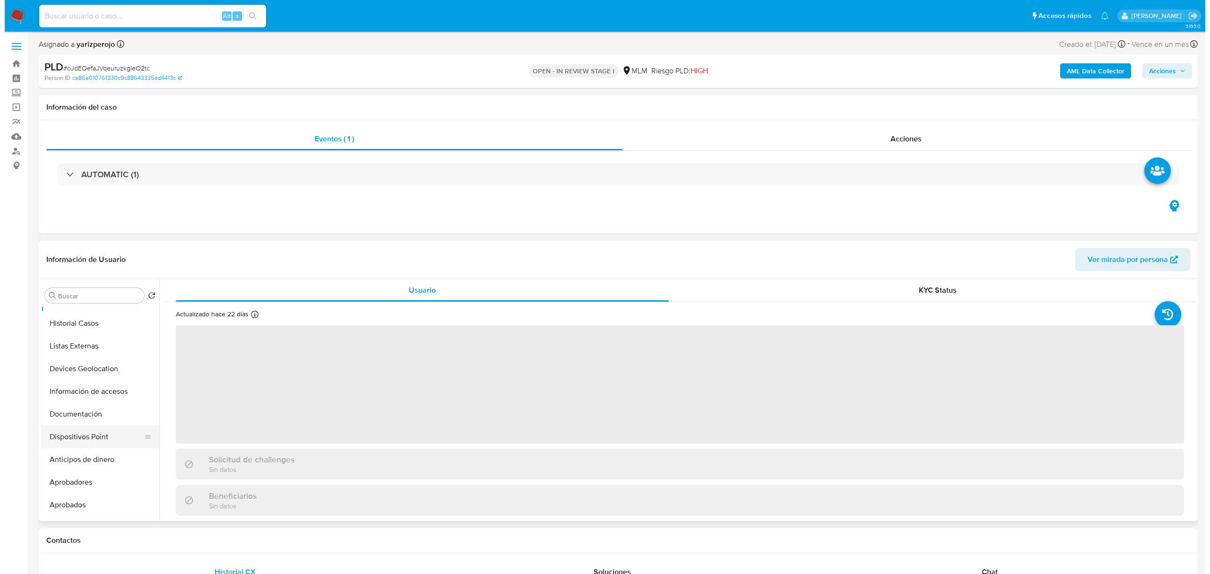
scroll to position [63, 0]
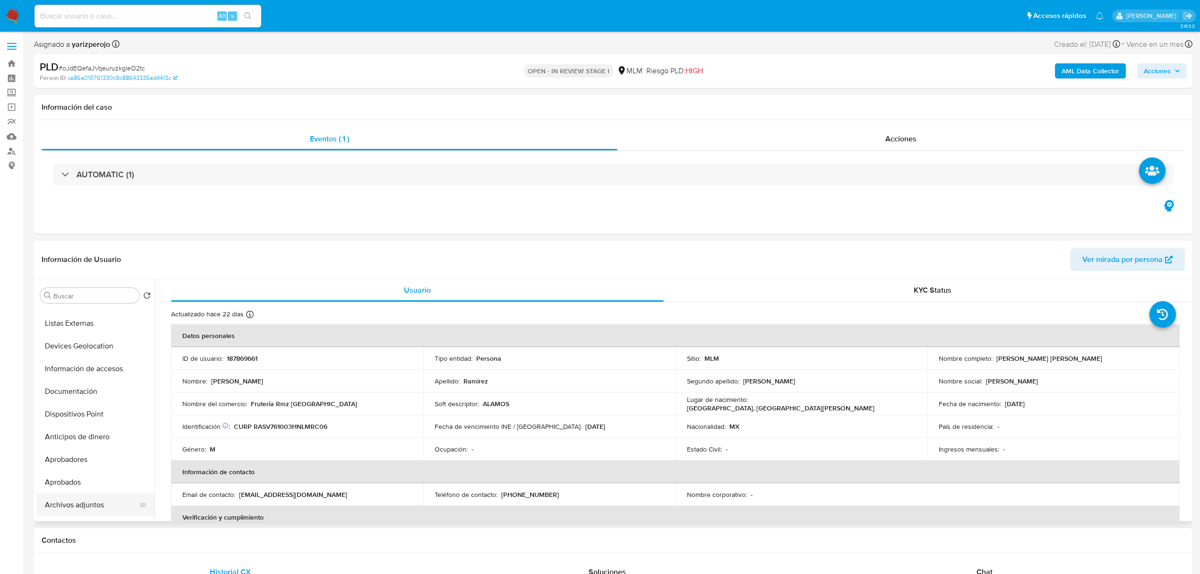
click at [84, 510] on button "Archivos adjuntos" at bounding box center [91, 504] width 111 height 23
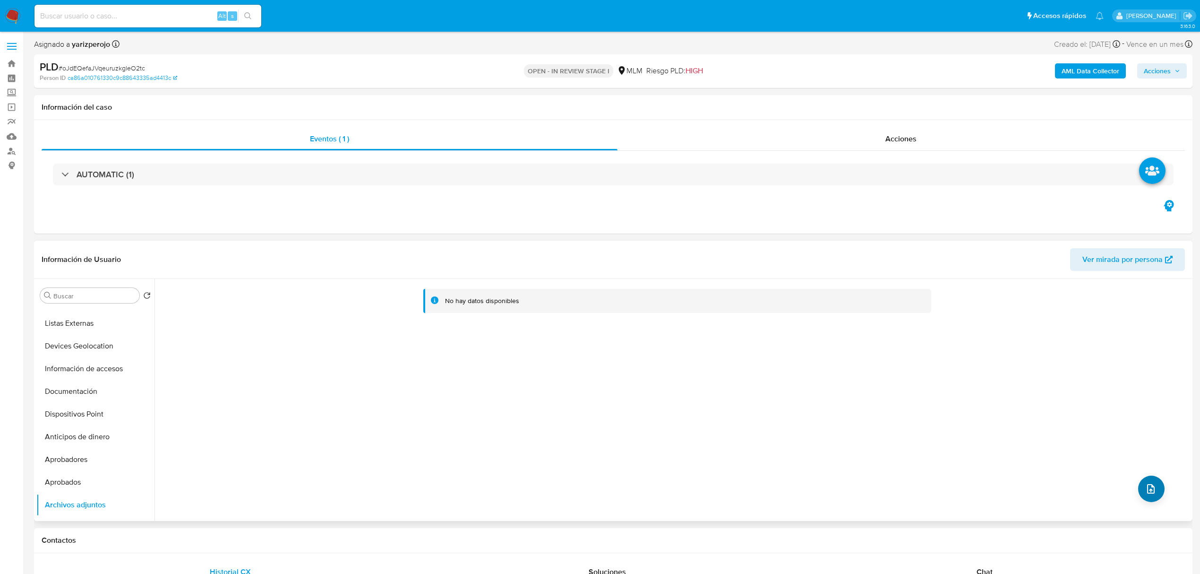
drag, startPoint x: 1153, startPoint y: 474, endPoint x: 1154, endPoint y: 484, distance: 10.4
click at [1153, 476] on div "No hay datos disponibles" at bounding box center [673, 400] width 1036 height 242
click at [1152, 487] on icon "upload-file" at bounding box center [1151, 488] width 11 height 11
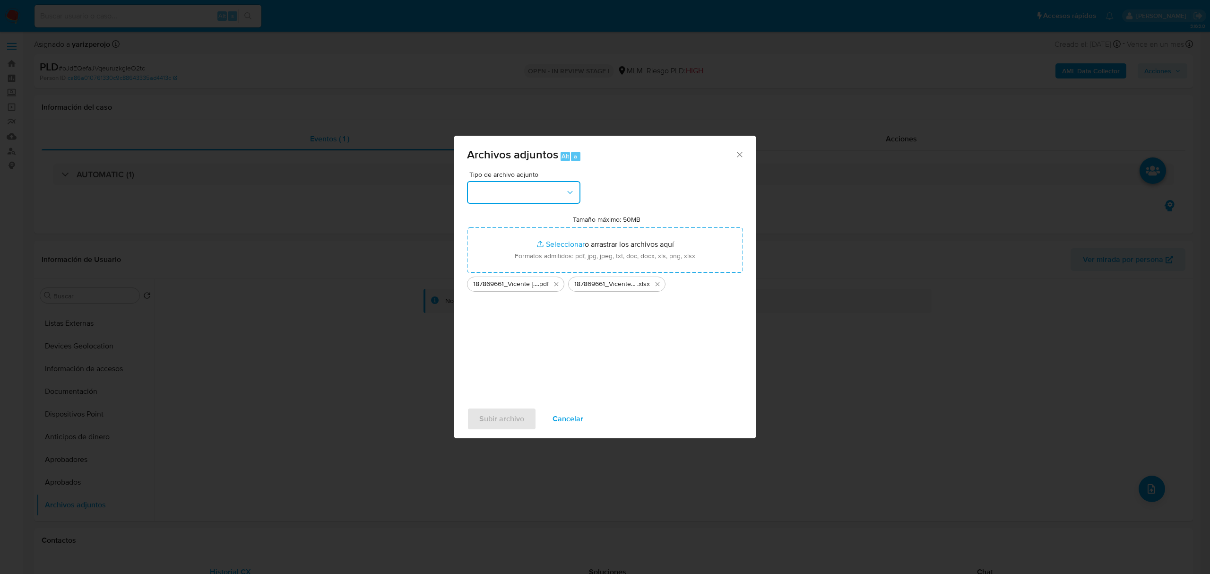
click at [473, 197] on button "button" at bounding box center [523, 192] width 113 height 23
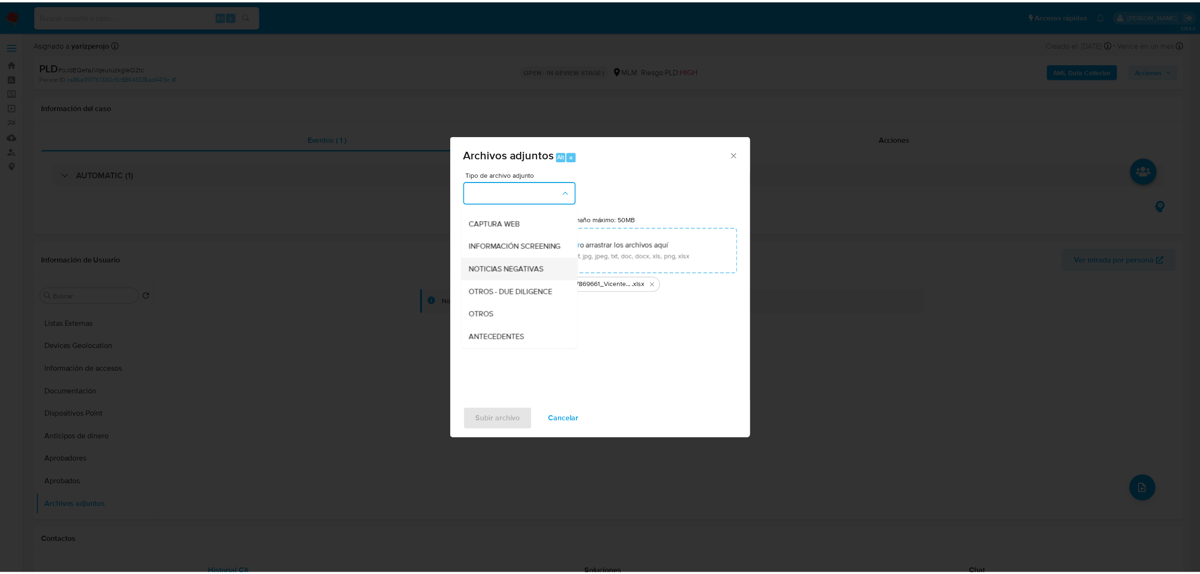
scroll to position [126, 0]
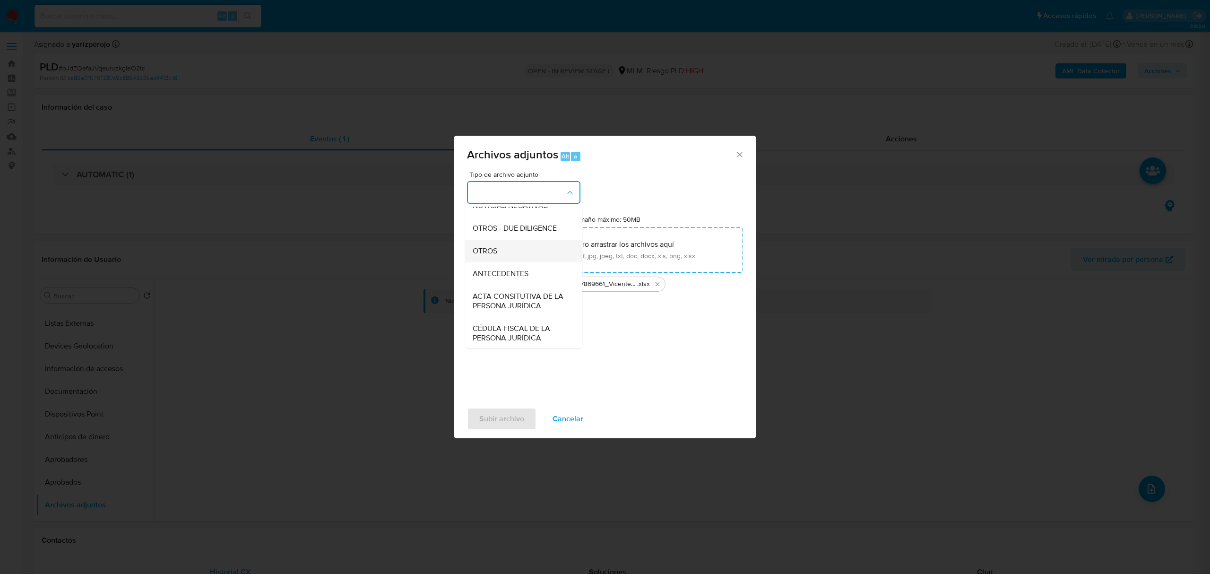
click at [499, 255] on div "OTROS" at bounding box center [521, 251] width 96 height 23
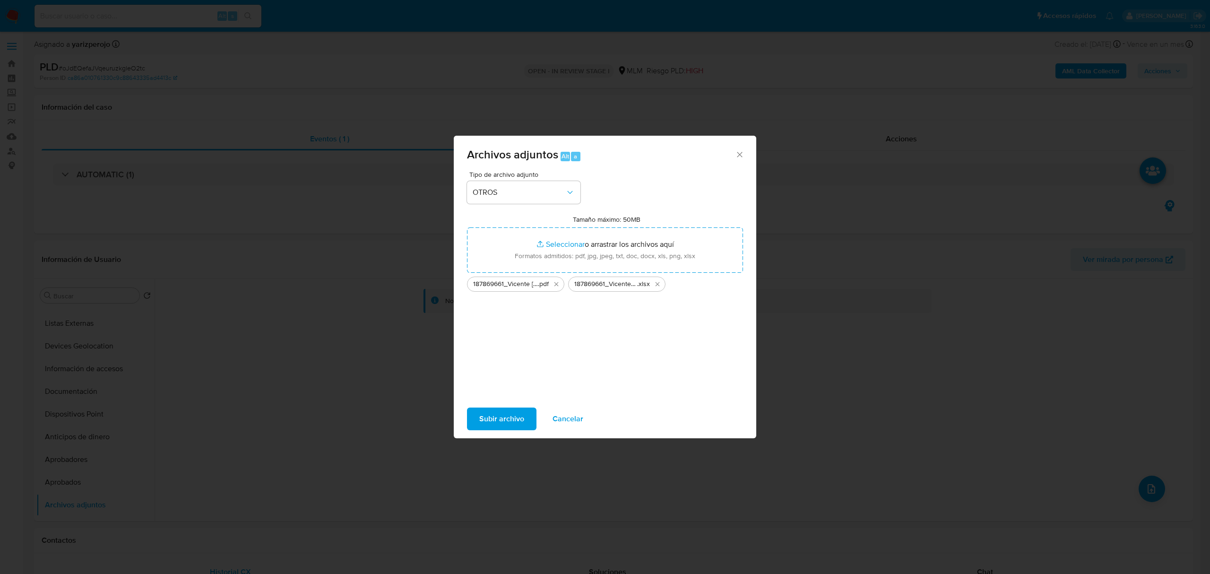
click at [507, 427] on span "Subir archivo" at bounding box center [501, 418] width 45 height 21
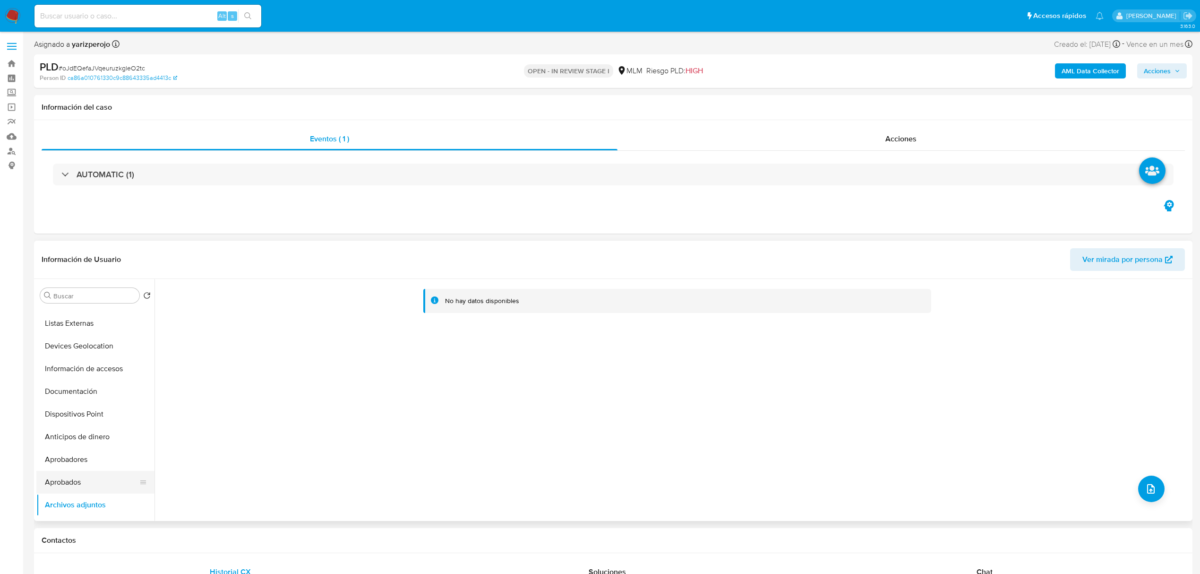
click at [63, 478] on button "Aprobados" at bounding box center [91, 482] width 111 height 23
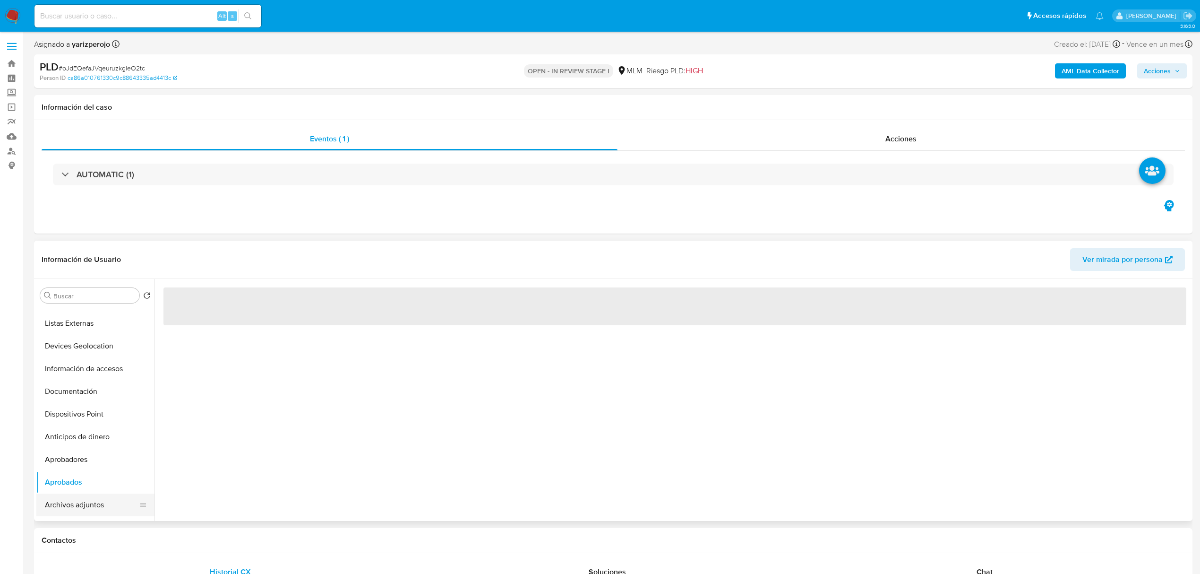
click at [74, 506] on button "Archivos adjuntos" at bounding box center [91, 504] width 111 height 23
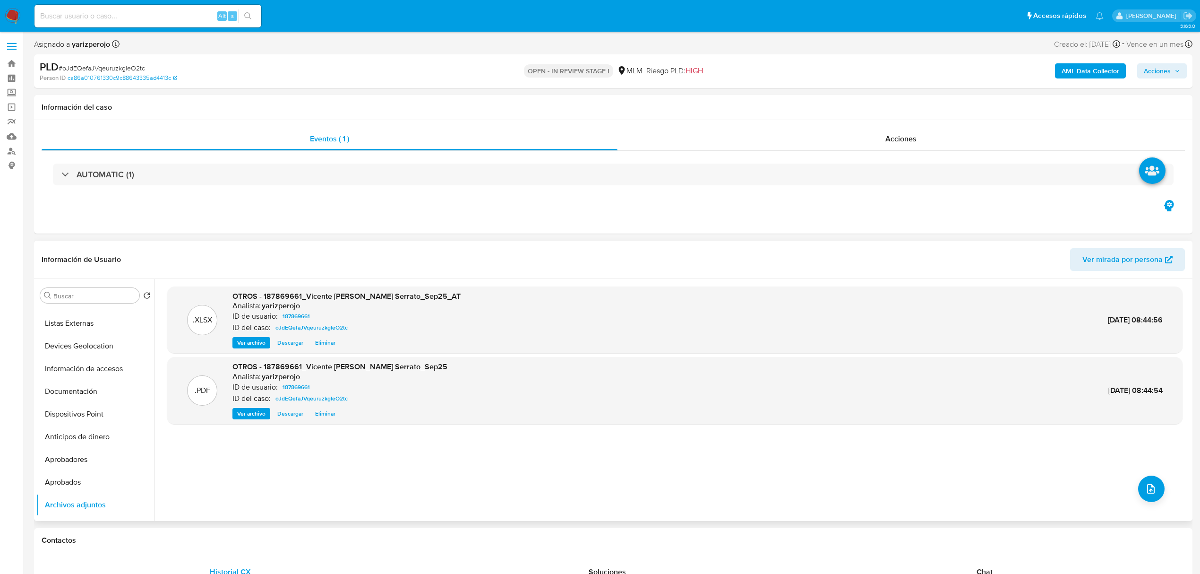
click at [254, 345] on span "Ver archivo" at bounding box center [251, 342] width 28 height 9
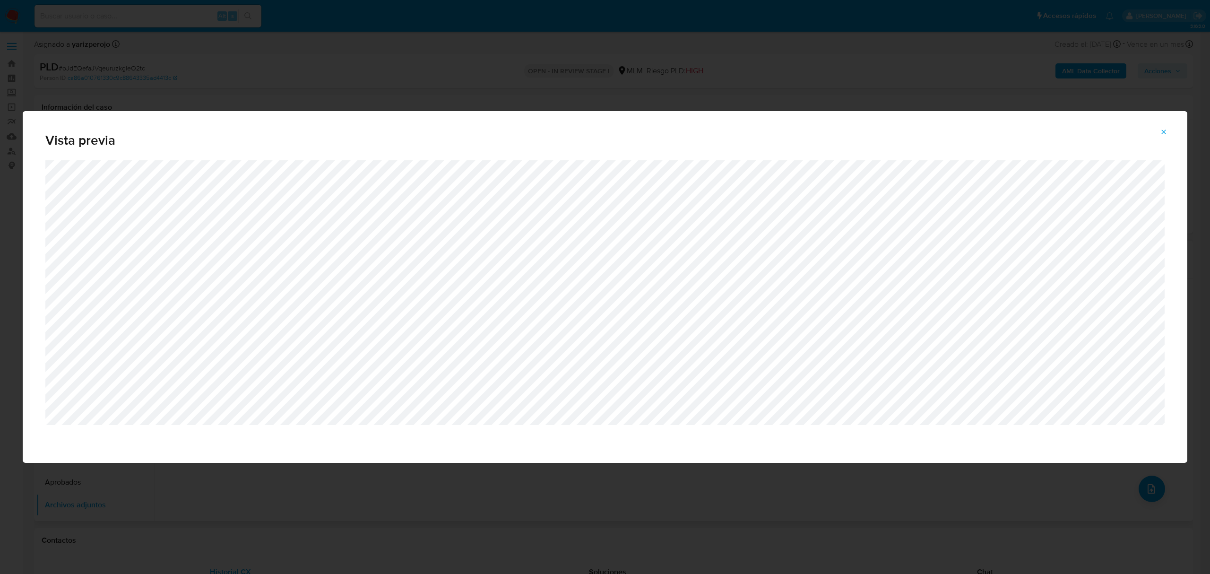
click at [1165, 133] on icon "Attachment preview" at bounding box center [1164, 131] width 4 height 4
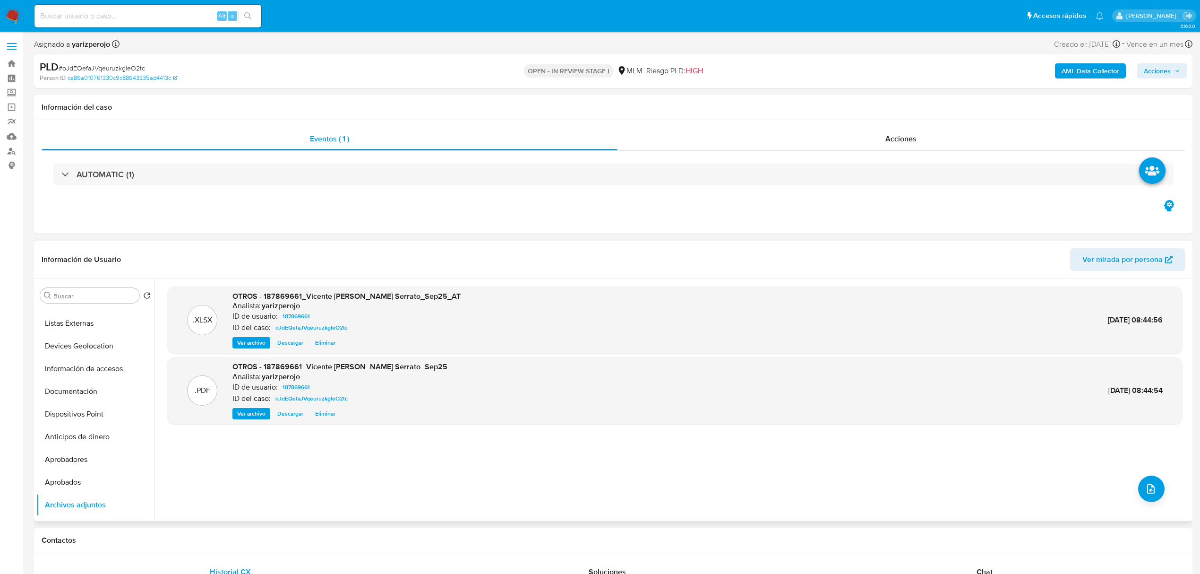
click at [246, 416] on span "Ver archivo" at bounding box center [251, 413] width 28 height 9
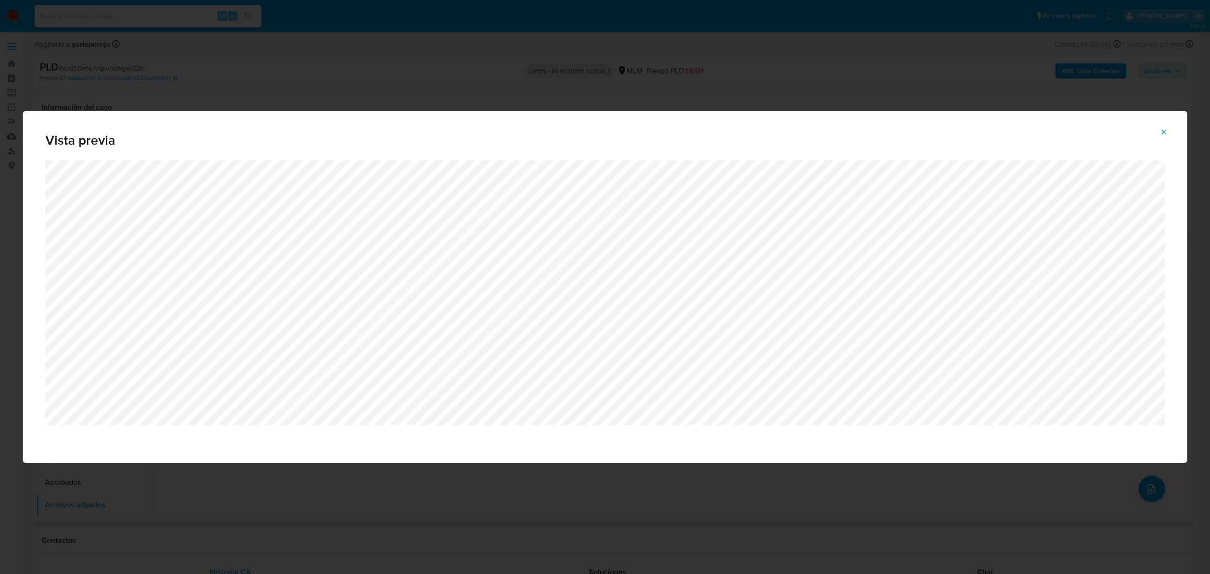
click at [1164, 130] on icon "Attachment preview" at bounding box center [1164, 132] width 8 height 8
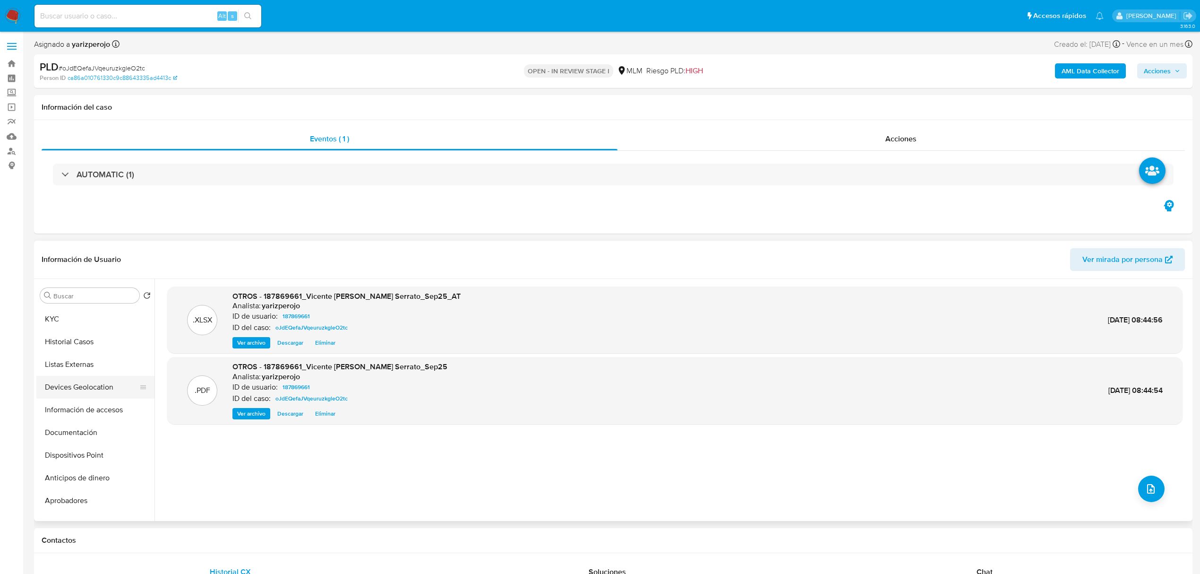
scroll to position [0, 0]
drag, startPoint x: 78, startPoint y: 319, endPoint x: 92, endPoint y: 316, distance: 13.4
click at [79, 318] on button "General" at bounding box center [91, 318] width 111 height 23
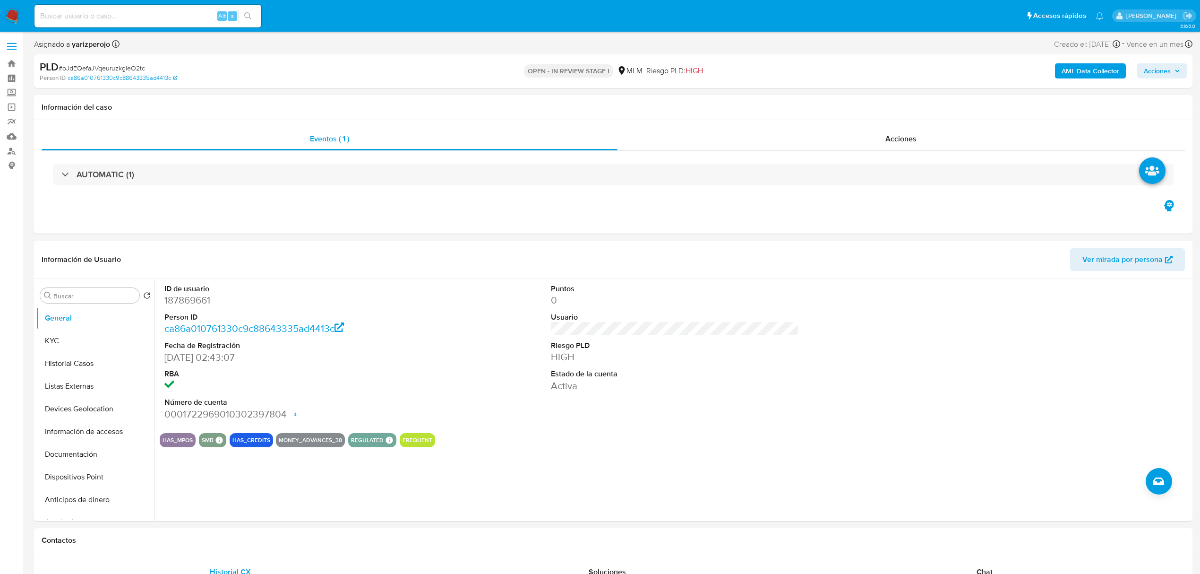
click at [1169, 70] on span "Acciones" at bounding box center [1157, 70] width 27 height 15
click at [933, 100] on span "Alt" at bounding box center [935, 101] width 8 height 9
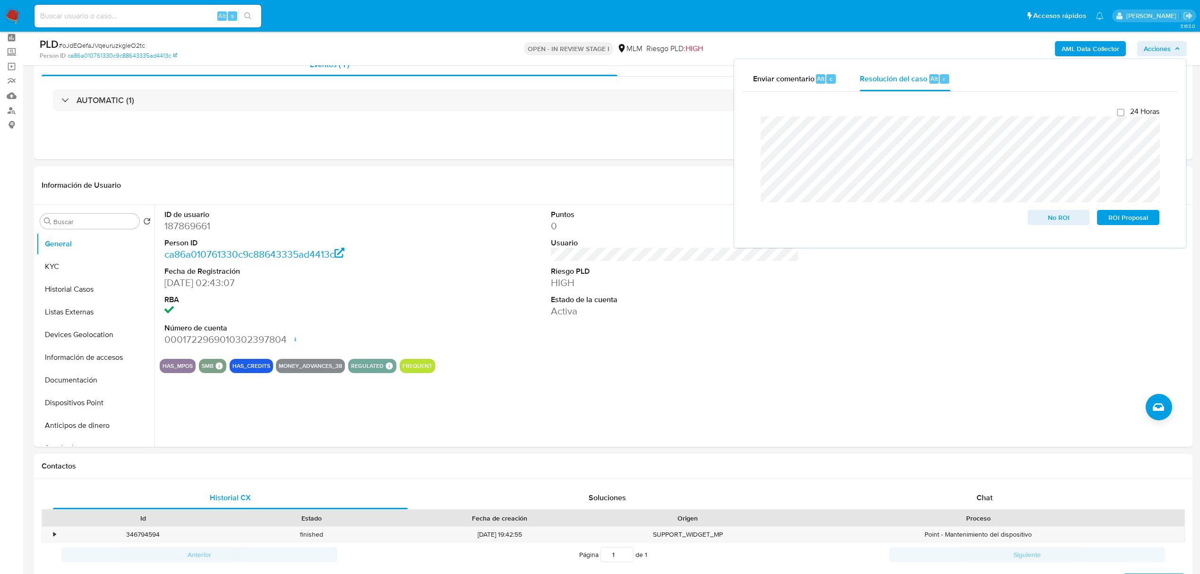
scroll to position [63, 0]
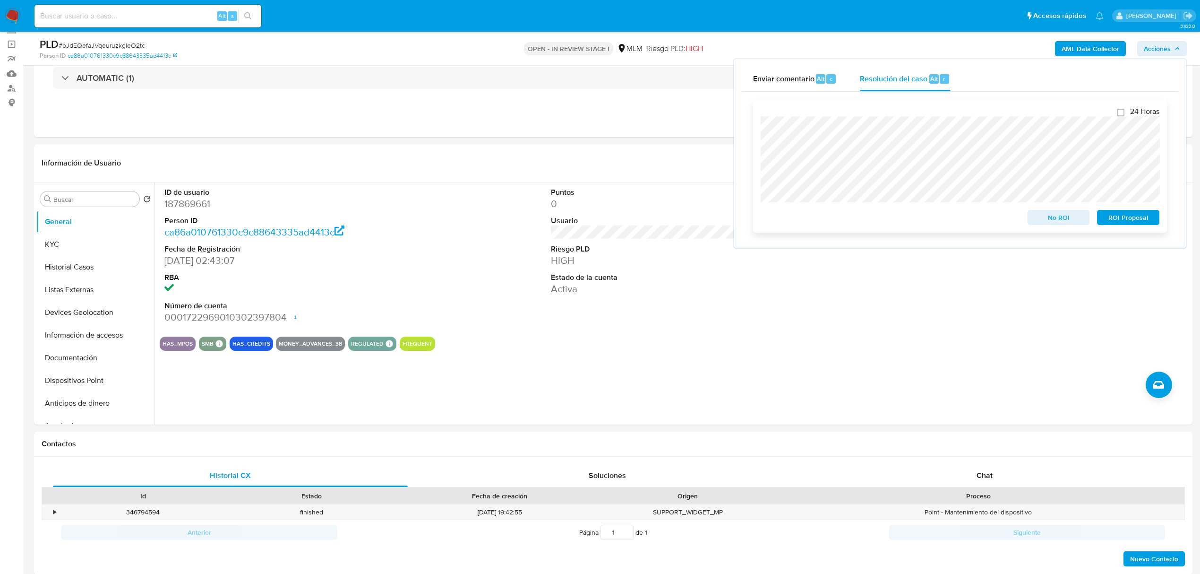
click at [1044, 214] on span "No ROI" at bounding box center [1059, 217] width 49 height 13
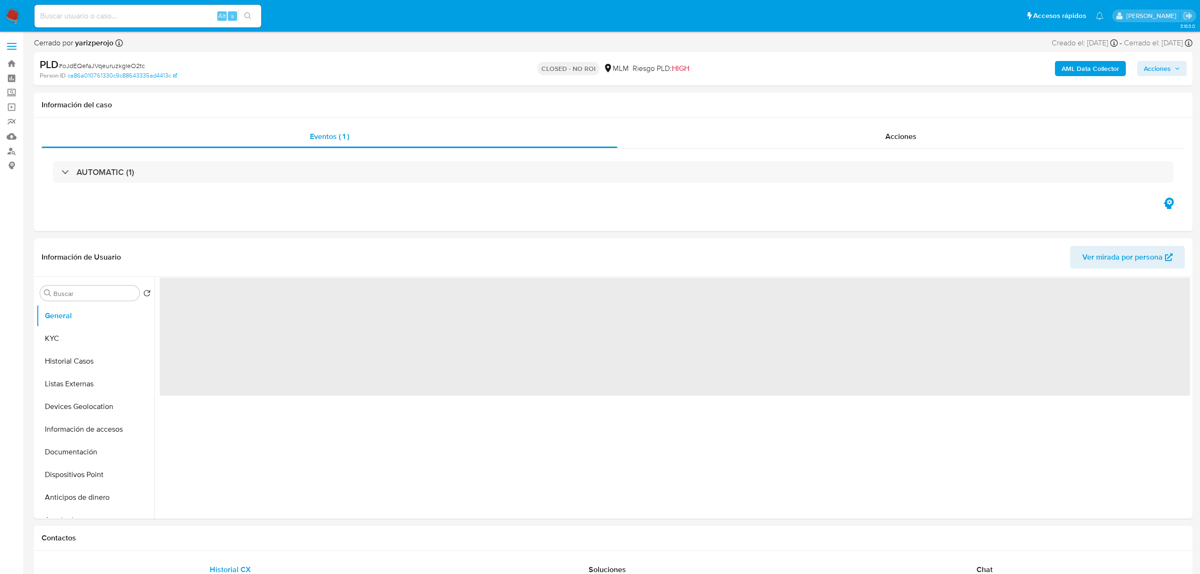
select select "10"
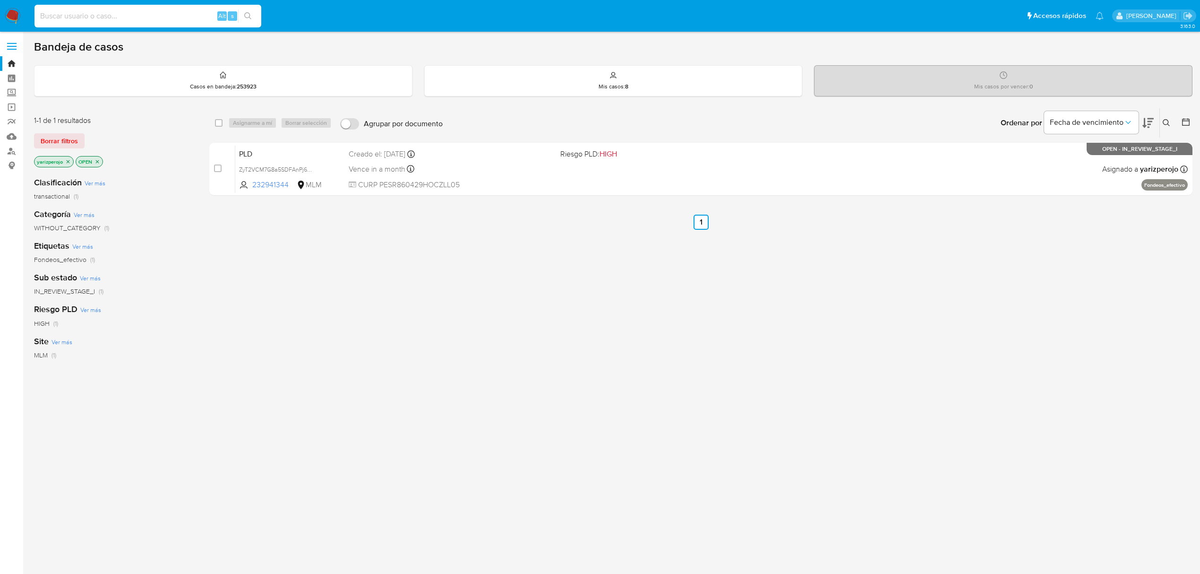
click at [110, 10] on input at bounding box center [147, 16] width 227 height 12
paste input "1033232115"
type input "1033232115"
click at [112, 17] on input "1033232115" at bounding box center [147, 16] width 227 height 12
click at [252, 13] on button "search-icon" at bounding box center [247, 15] width 19 height 13
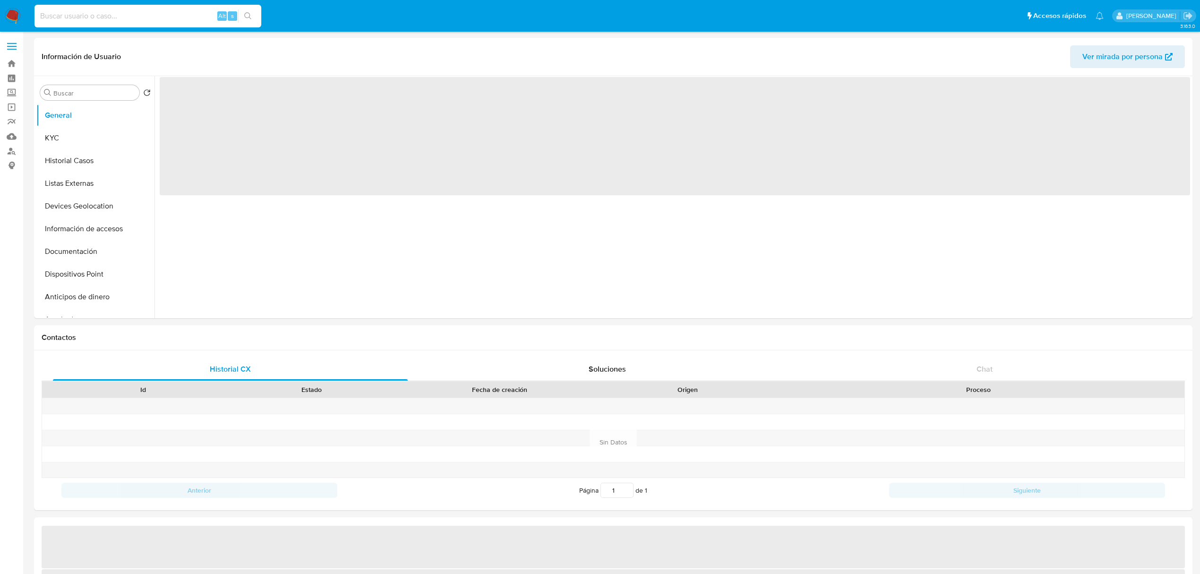
click at [135, 16] on input at bounding box center [147, 16] width 227 height 12
paste input "1033232115"
type input "1033232115"
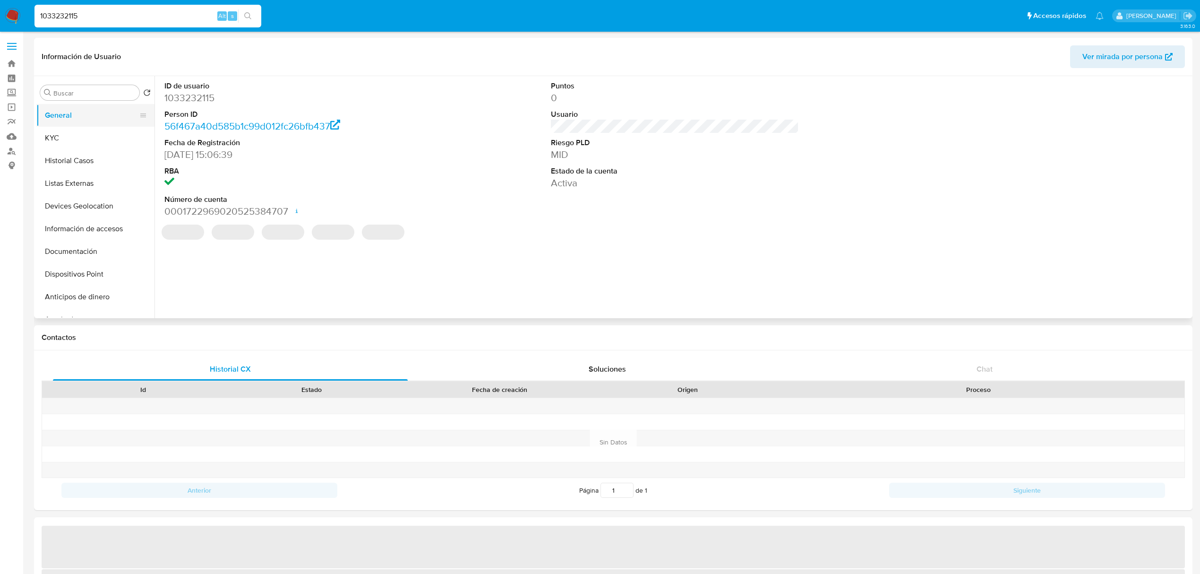
click at [74, 118] on button "General" at bounding box center [91, 115] width 111 height 23
click at [69, 142] on button "KYC" at bounding box center [91, 138] width 111 height 23
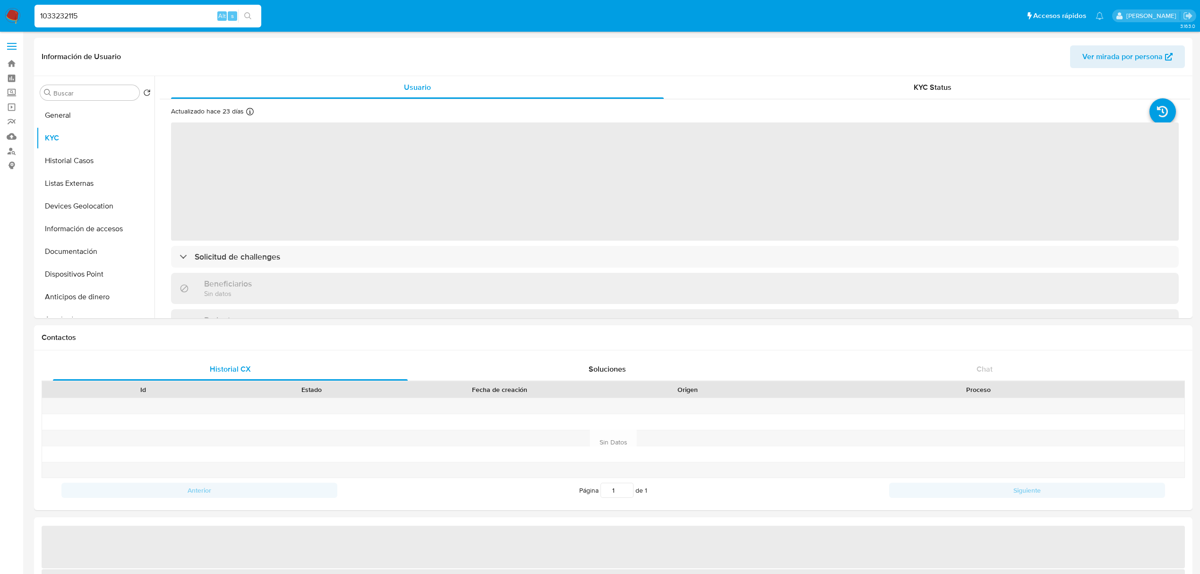
select select "10"
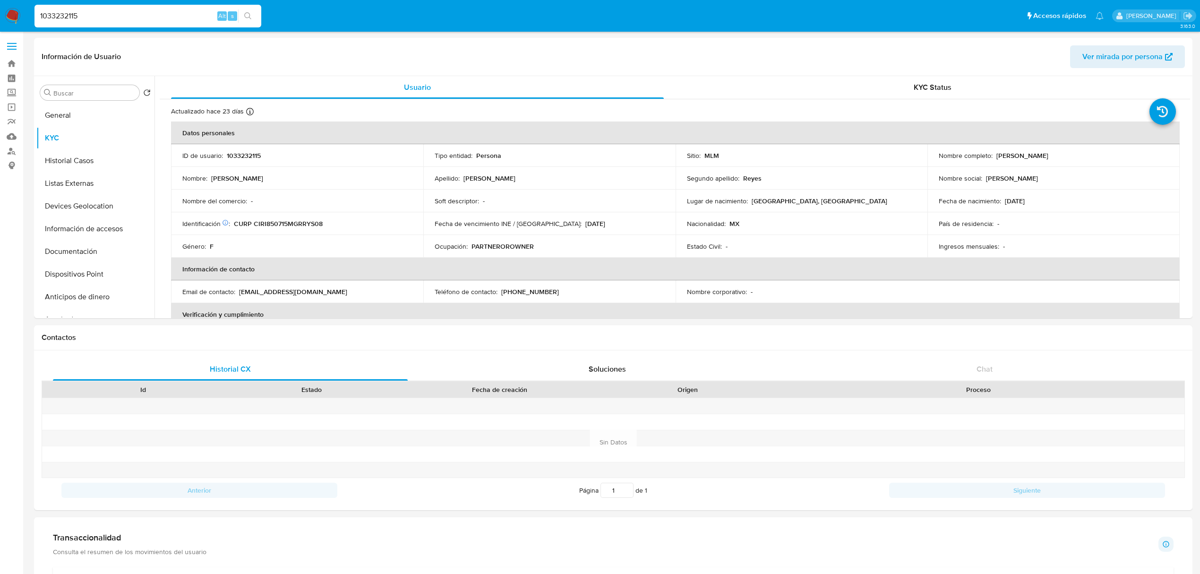
click at [70, 13] on input "1033232115" at bounding box center [147, 16] width 227 height 12
paste input "567840802"
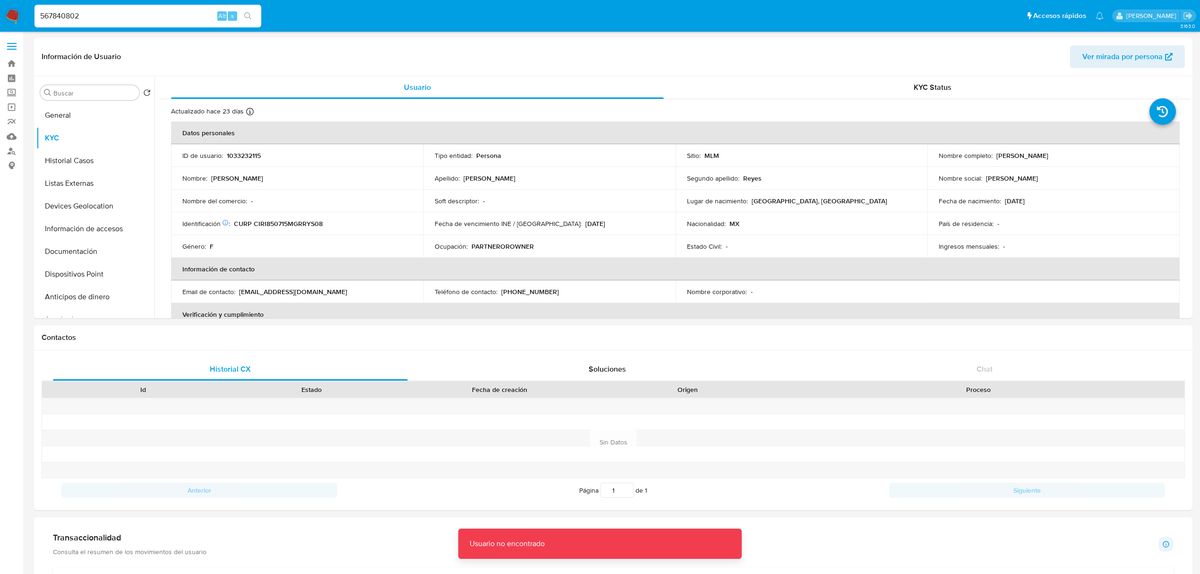
click at [57, 13] on input "567840802" at bounding box center [147, 16] width 227 height 12
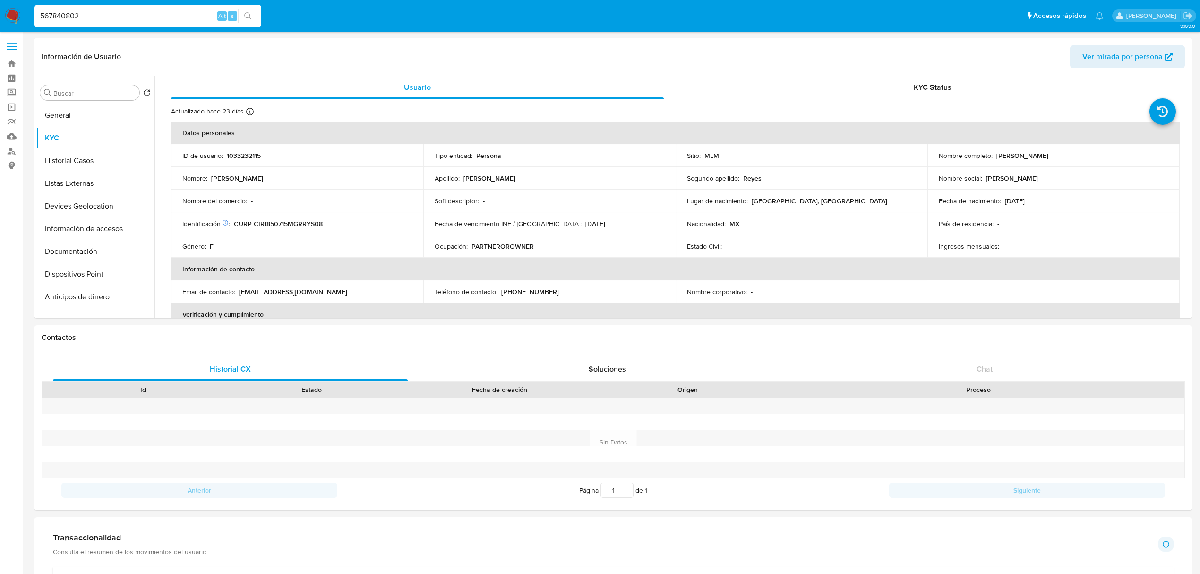
click at [41, 12] on input "567840802" at bounding box center [147, 16] width 227 height 12
click at [52, 14] on input "567840802" at bounding box center [147, 16] width 227 height 12
paste input
type input "567840802"
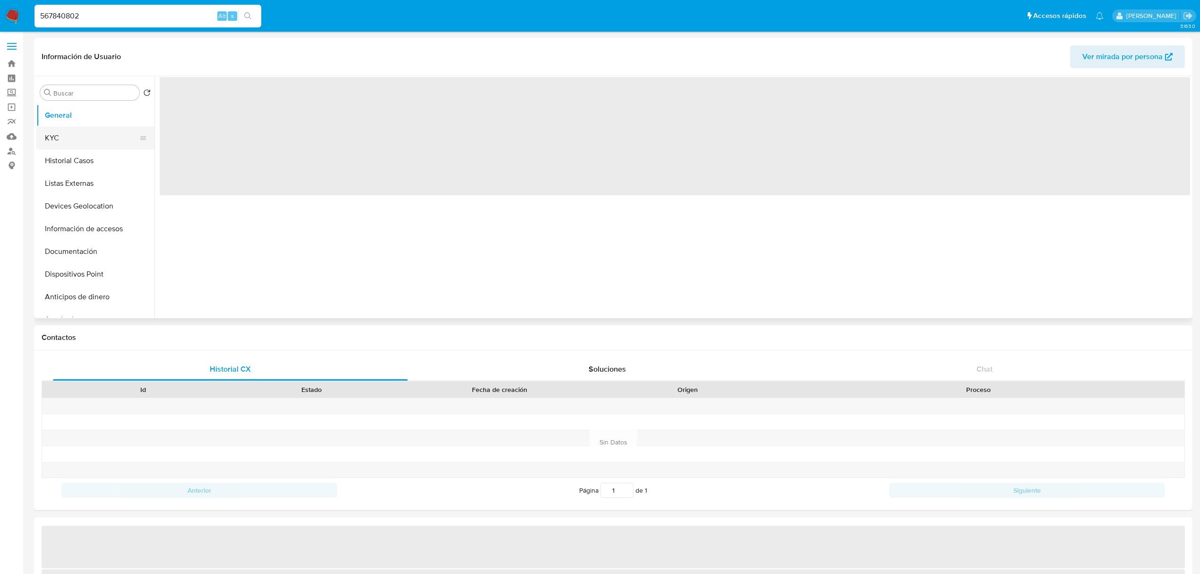
select select "10"
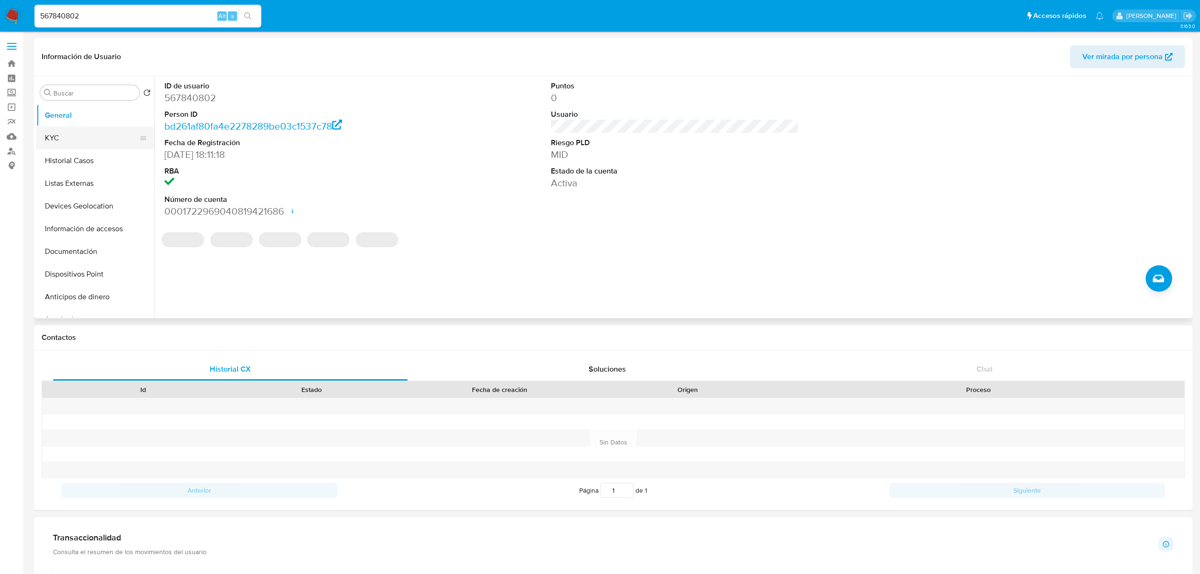
click at [82, 135] on button "KYC" at bounding box center [91, 138] width 111 height 23
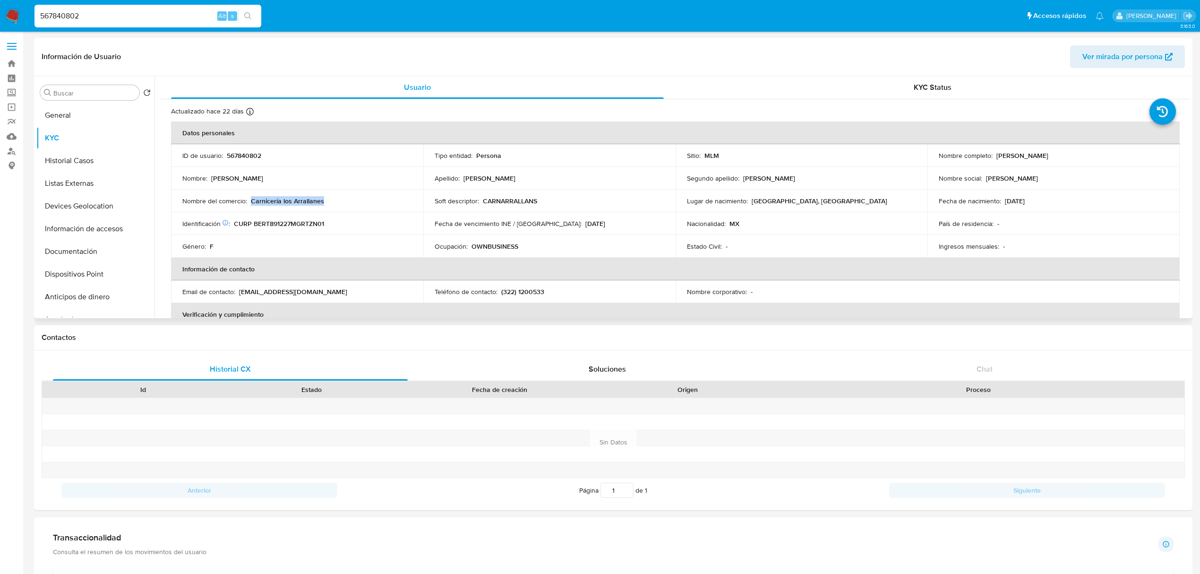
drag, startPoint x: 326, startPoint y: 201, endPoint x: 253, endPoint y: 195, distance: 72.6
click at [253, 195] on td "Nombre del comercio : Carnicería los Arrallanes" at bounding box center [297, 201] width 252 height 23
copy p "Carnicería los Arrallanes"
click at [171, 14] on input "567840802" at bounding box center [147, 16] width 227 height 12
click at [169, 10] on input "567840802" at bounding box center [147, 16] width 227 height 12
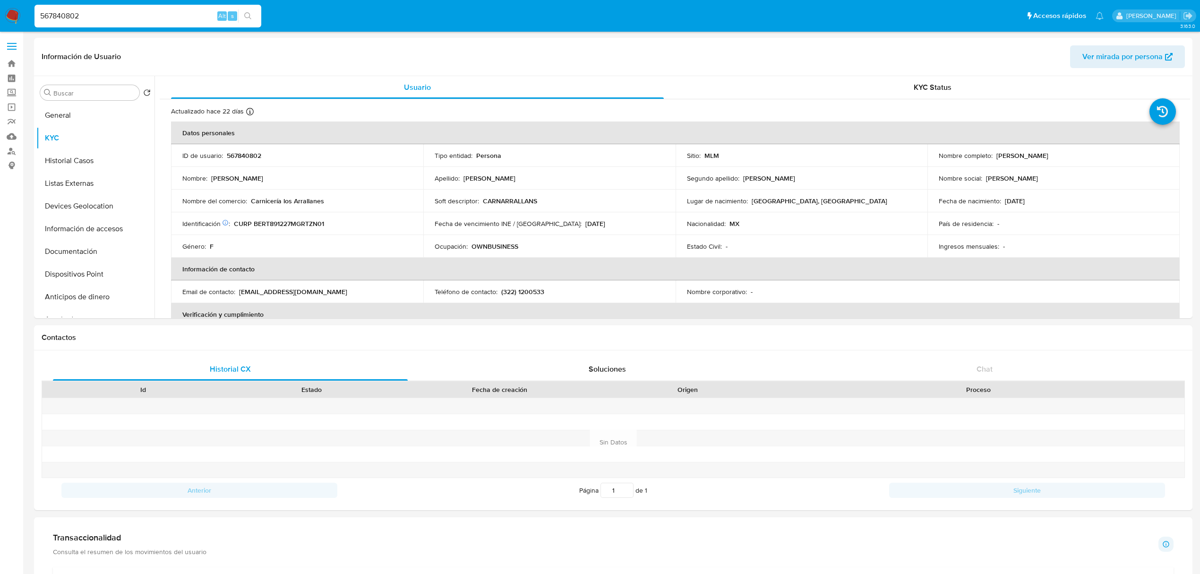
paste input "457842963"
type input "457842963"
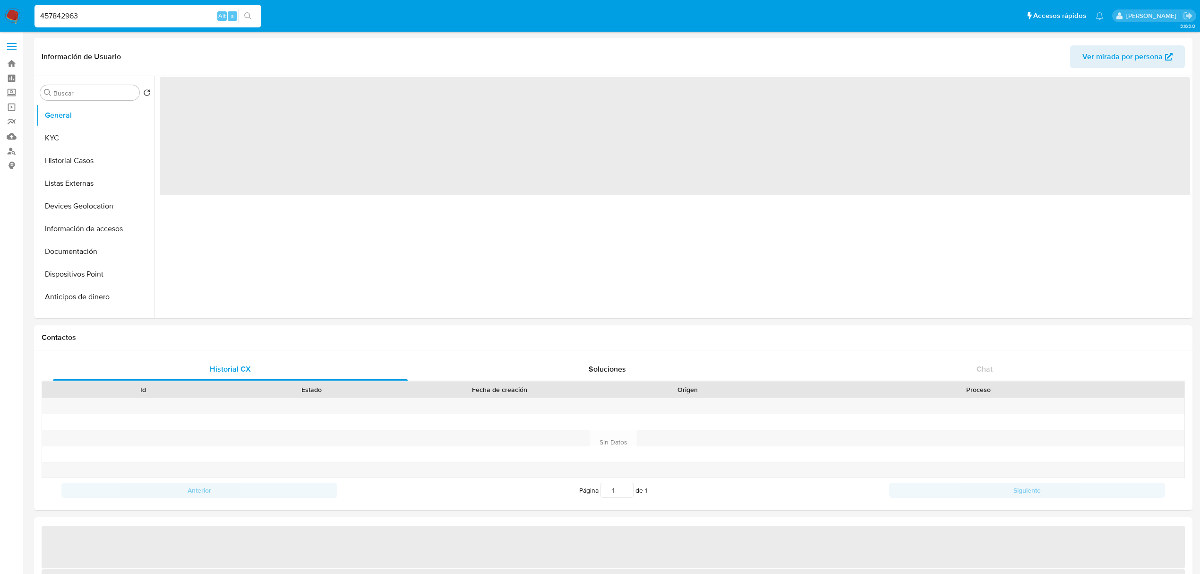
select select "10"
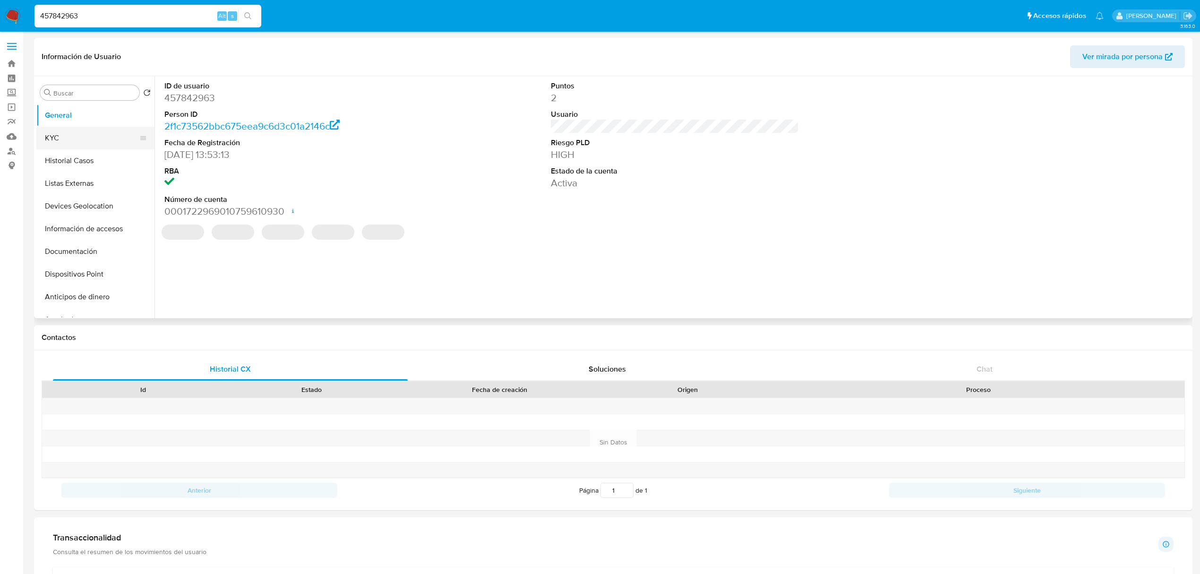
click at [89, 132] on button "KYC" at bounding box center [91, 138] width 111 height 23
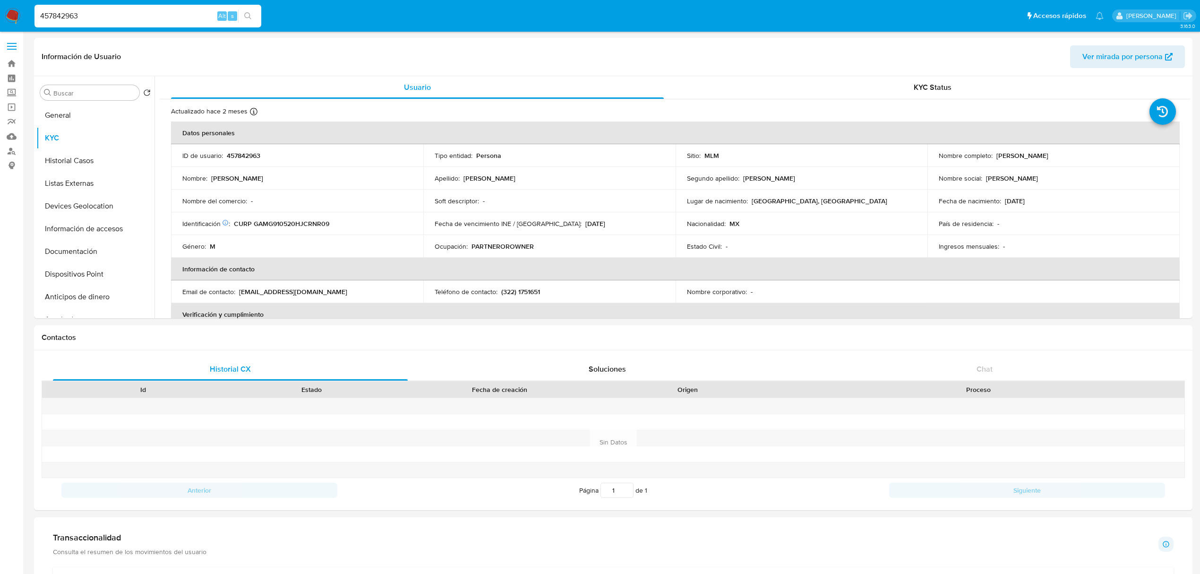
click at [8, 6] on nav "Pausado Ver notificaciones 457842963 Alt s Accesos rápidos Presiona las siguien…" at bounding box center [600, 16] width 1200 height 32
click at [11, 10] on img at bounding box center [13, 16] width 16 height 16
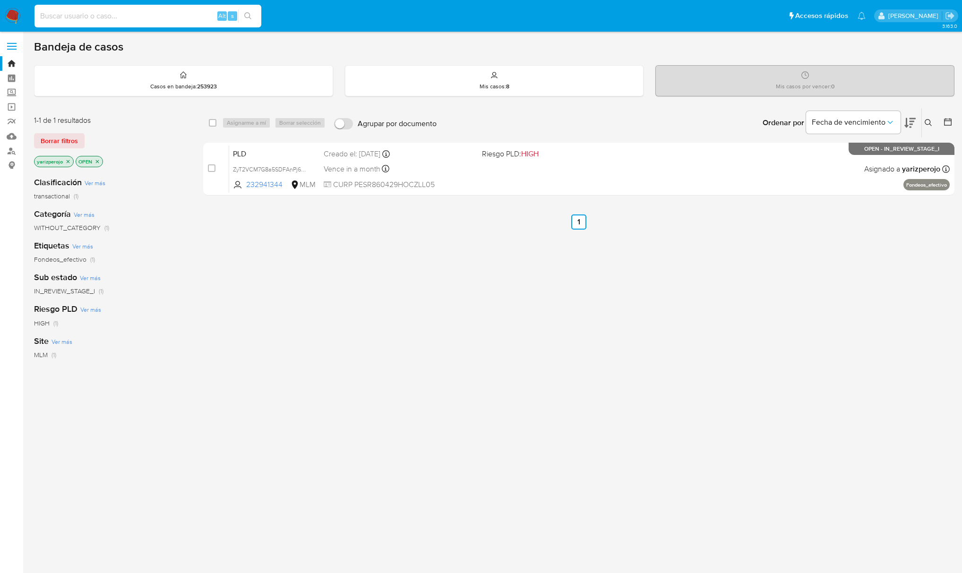
click at [171, 19] on input at bounding box center [147, 16] width 227 height 12
paste input "1477700937"
type input "1477700937"
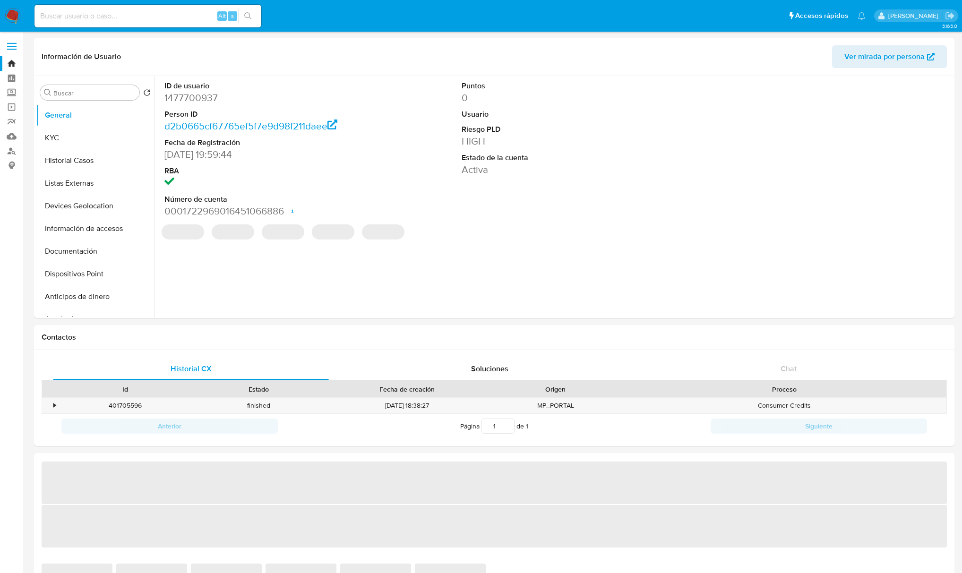
select select "10"
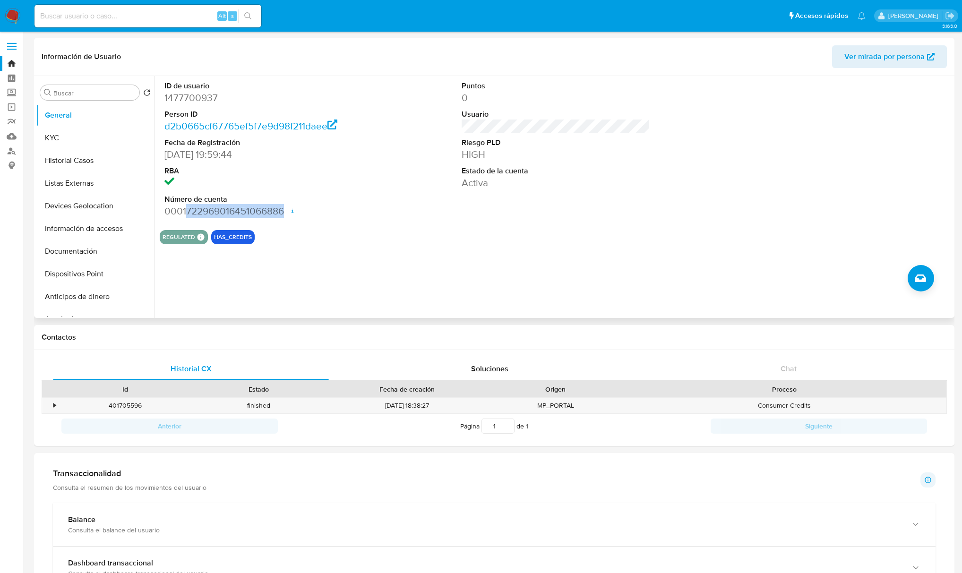
drag, startPoint x: 282, startPoint y: 208, endPoint x: 186, endPoint y: 209, distance: 95.9
click at [186, 209] on dd "0001722969016451066886 Fecha de apertura [DATE] 02:00 Estado ACTIVE" at bounding box center [258, 211] width 189 height 13
copy dd "722969016451066886"
click at [91, 140] on button "KYC" at bounding box center [91, 138] width 111 height 23
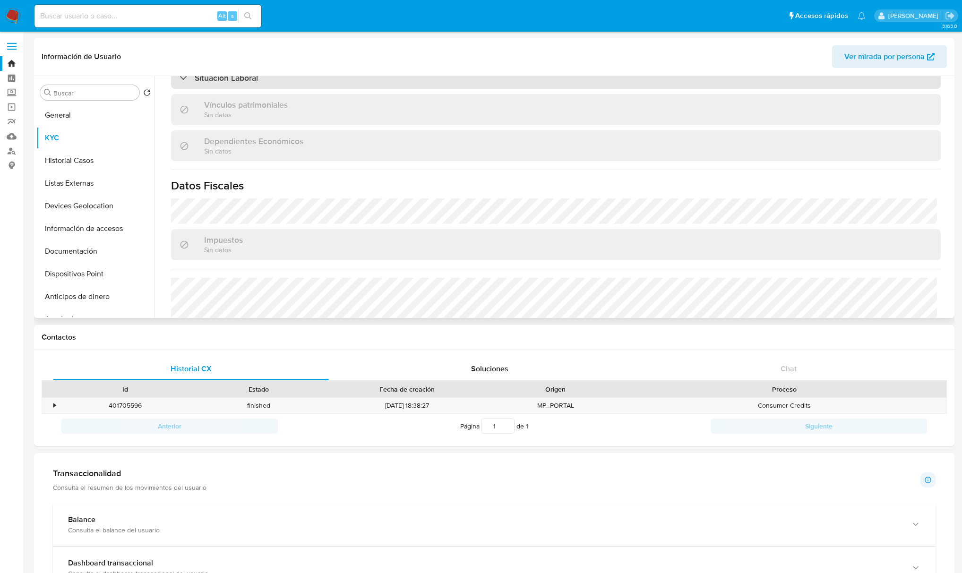
scroll to position [387, 0]
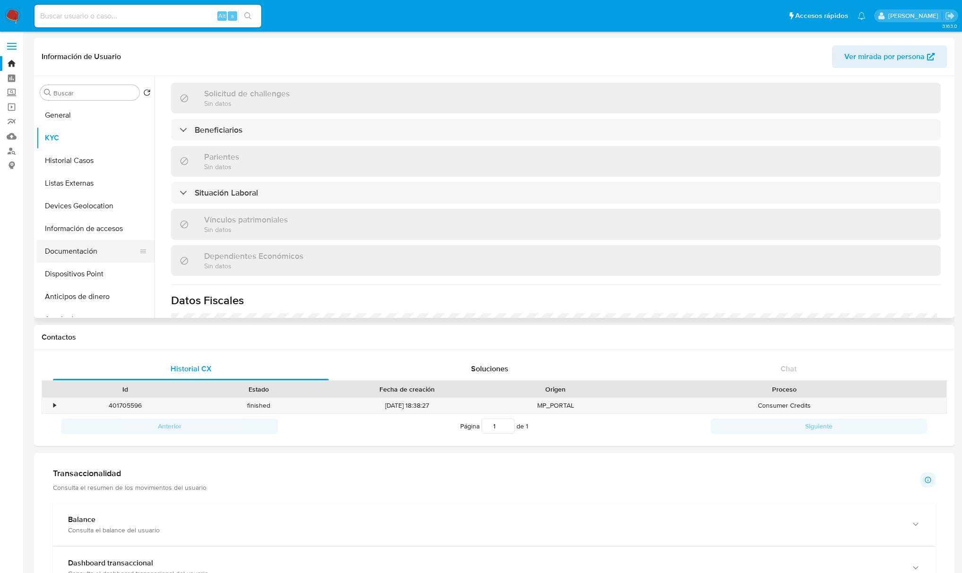
click at [76, 254] on button "Documentación" at bounding box center [91, 251] width 111 height 23
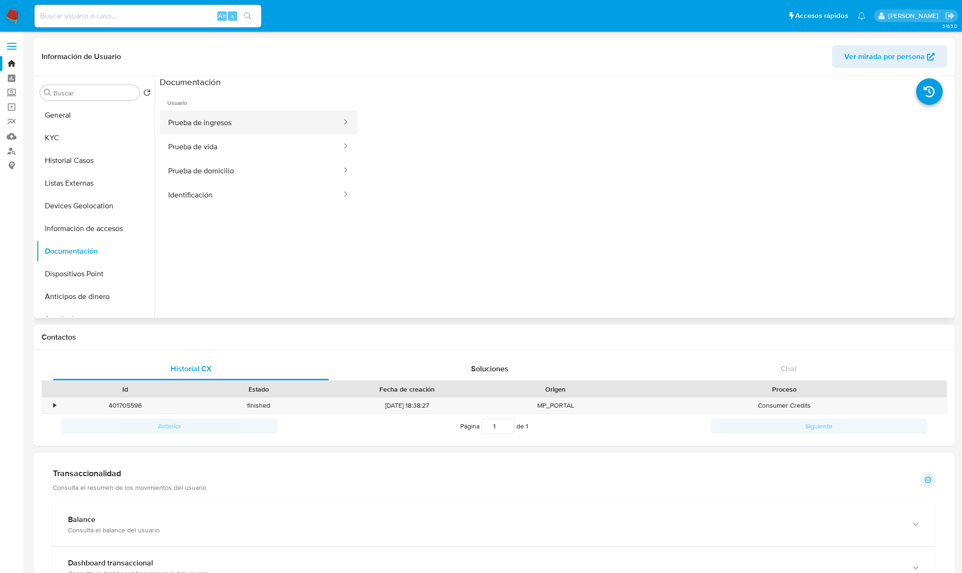
click at [216, 127] on button "Prueba de ingresos" at bounding box center [251, 123] width 183 height 24
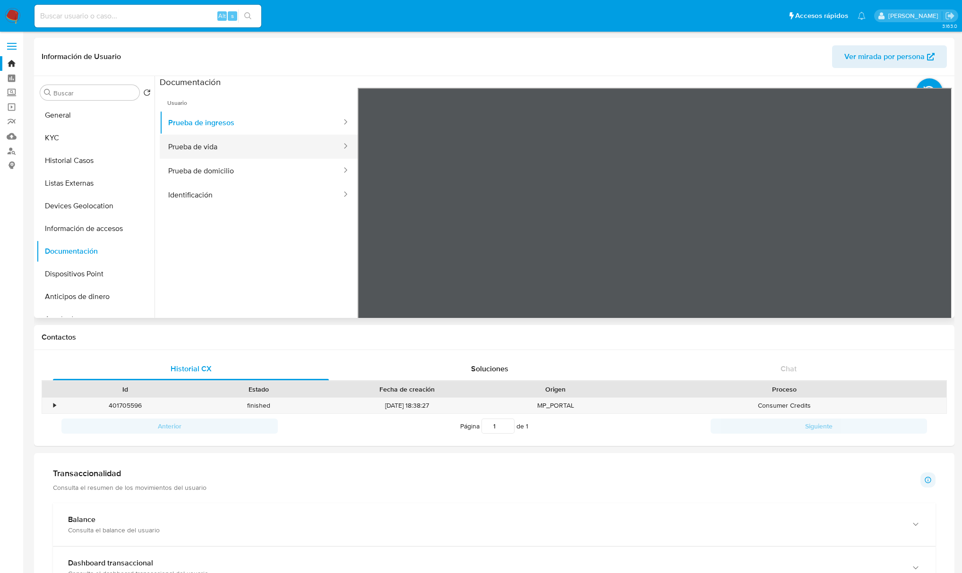
click at [231, 152] on button "Prueba de vida" at bounding box center [251, 147] width 183 height 24
click at [199, 193] on button "Identificación" at bounding box center [251, 195] width 183 height 24
click at [212, 164] on button "Prueba de domicilio" at bounding box center [251, 171] width 183 height 24
click at [225, 197] on button "Identificación" at bounding box center [251, 195] width 183 height 24
click at [229, 181] on button "Prueba de domicilio" at bounding box center [251, 171] width 183 height 24
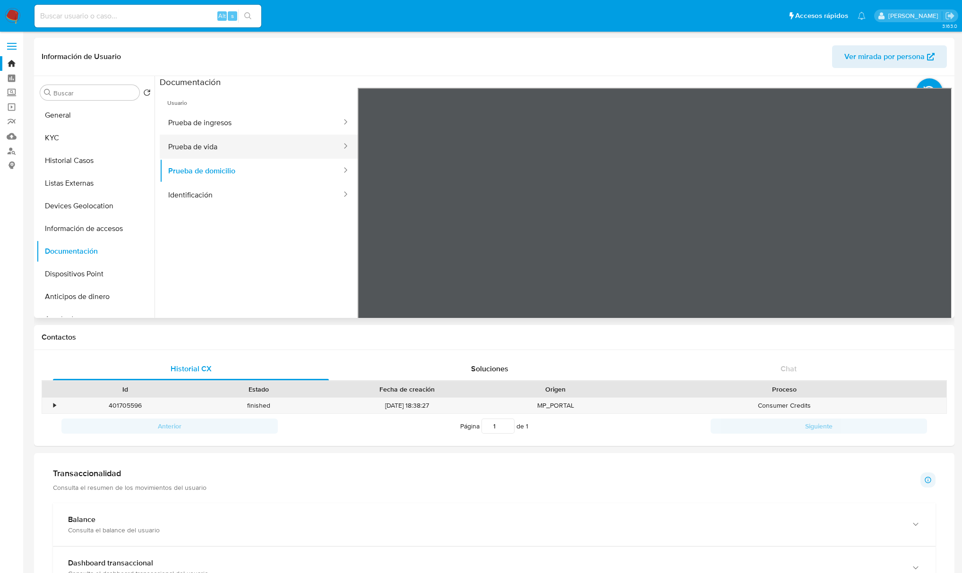
click at [240, 150] on button "Prueba de vida" at bounding box center [251, 147] width 183 height 24
click at [206, 163] on button "Prueba de domicilio" at bounding box center [251, 171] width 183 height 24
click at [210, 193] on button "Identificación" at bounding box center [251, 195] width 183 height 24
click at [214, 141] on button "Prueba de vida" at bounding box center [251, 147] width 183 height 24
click at [213, 195] on button "Identificación" at bounding box center [251, 195] width 183 height 24
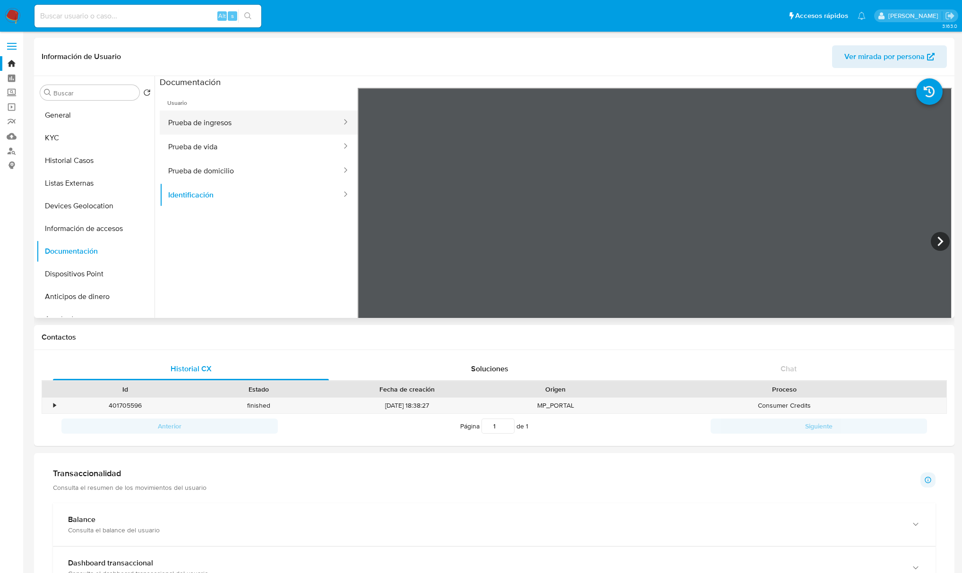
click at [246, 123] on button "Prueba de ingresos" at bounding box center [251, 123] width 183 height 24
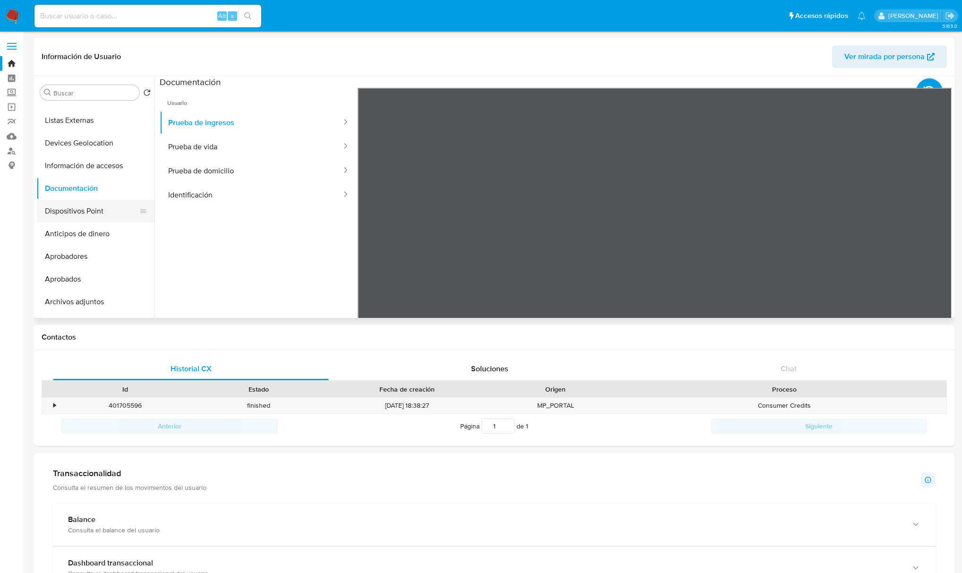
click at [86, 210] on button "Dispositivos Point" at bounding box center [91, 211] width 111 height 23
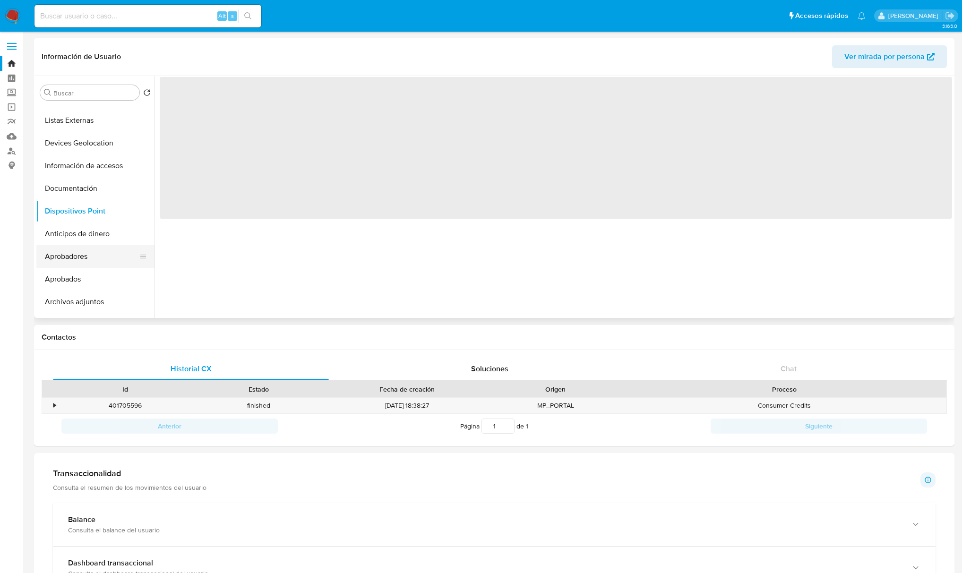
scroll to position [0, 0]
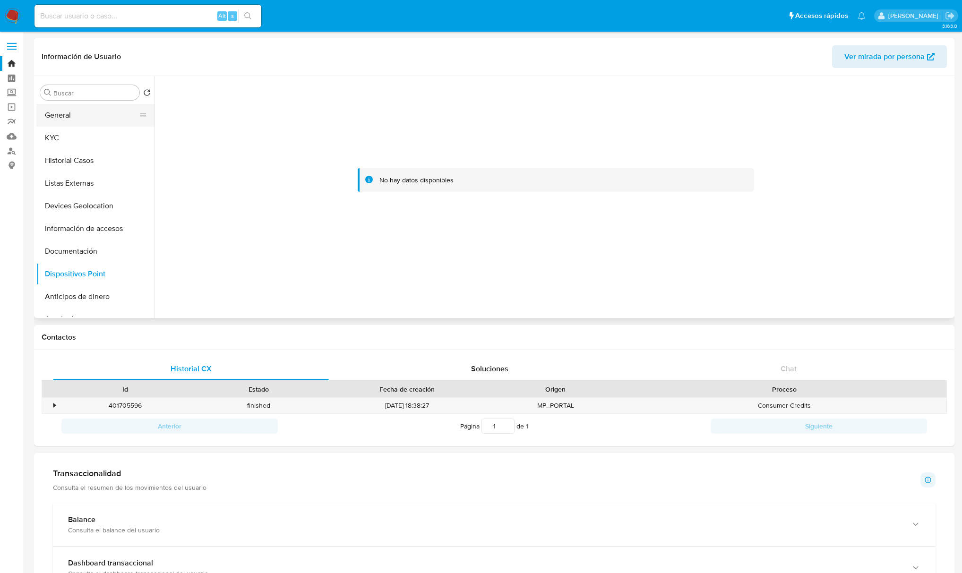
click at [63, 110] on button "General" at bounding box center [91, 115] width 111 height 23
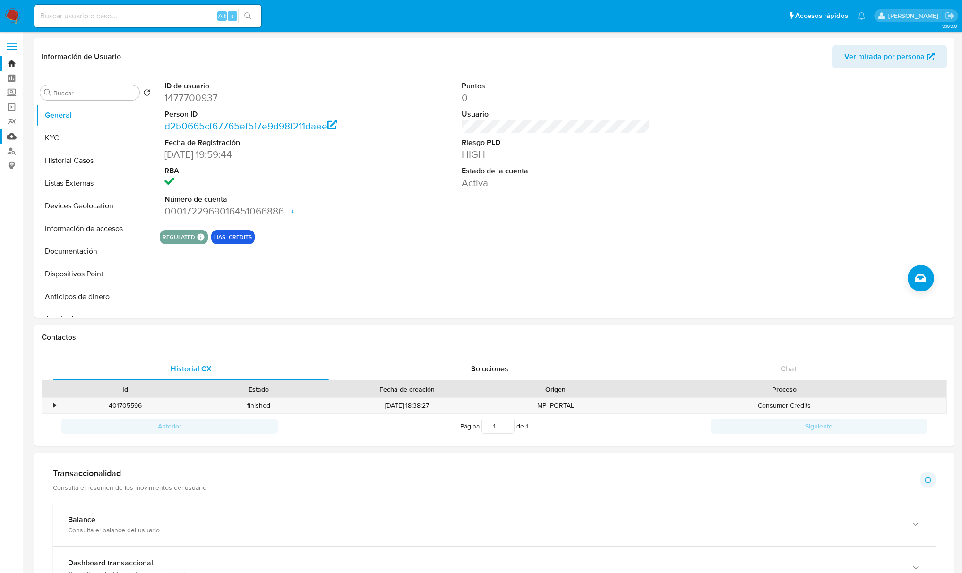
click at [6, 133] on link "Mulan" at bounding box center [56, 136] width 112 height 15
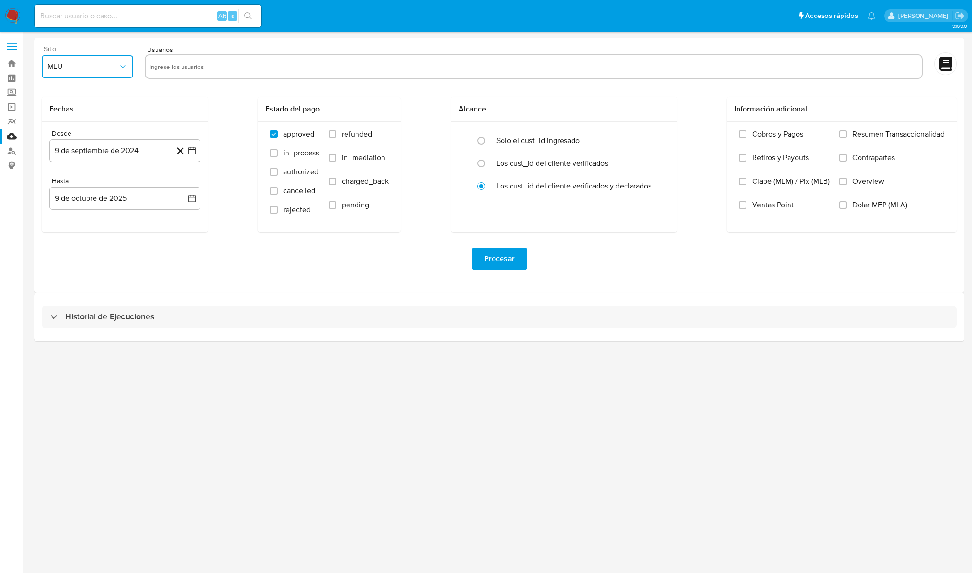
click at [112, 69] on span "MLU" at bounding box center [82, 66] width 71 height 9
click at [86, 203] on div "MLM" at bounding box center [84, 205] width 75 height 23
click at [198, 62] on input "text" at bounding box center [533, 66] width 768 height 15
type input "1477700937"
click at [129, 147] on button "9 de septiembre de 2024" at bounding box center [124, 150] width 151 height 23
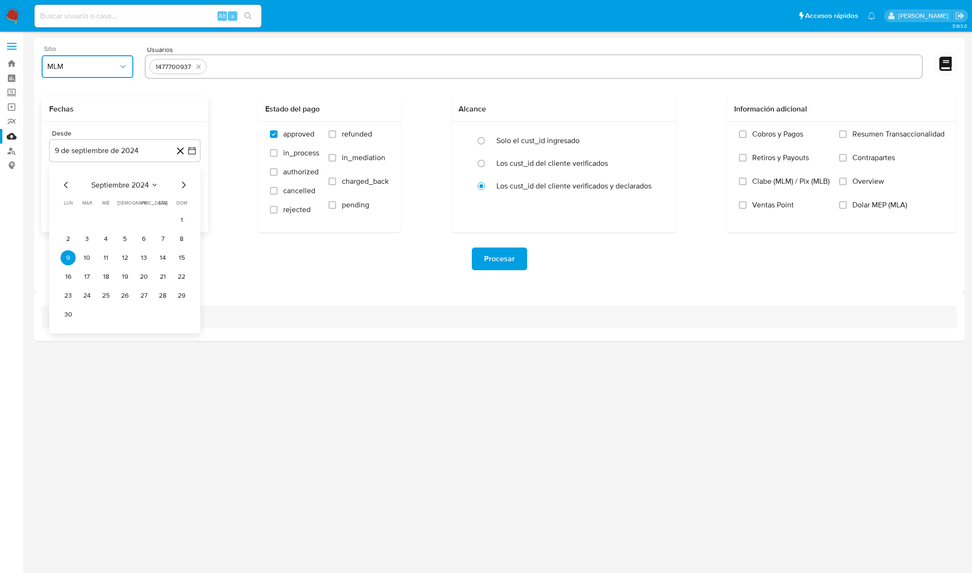
click at [145, 183] on span "septiembre 2024" at bounding box center [120, 185] width 58 height 9
click at [127, 184] on span "2024" at bounding box center [119, 185] width 17 height 9
click at [148, 185] on span "septiembre 2024" at bounding box center [120, 185] width 58 height 9
click at [133, 184] on icon "Seleccionar mes y año" at bounding box center [134, 185] width 8 height 8
click at [129, 186] on span "septiembre 2024" at bounding box center [120, 185] width 58 height 9
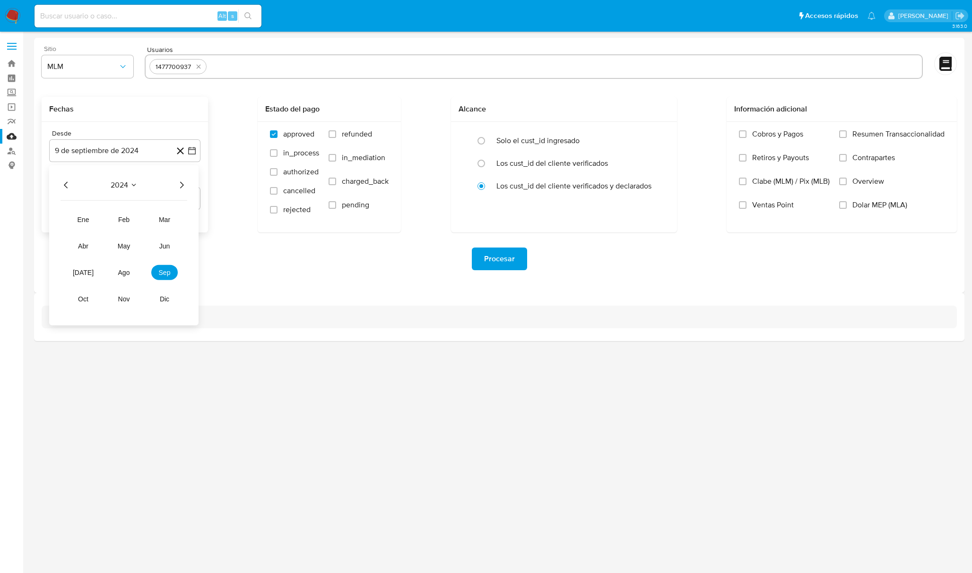
click at [86, 184] on div "2024" at bounding box center [123, 185] width 127 height 11
click at [180, 184] on icon "Año siguiente" at bounding box center [181, 185] width 11 height 11
click at [127, 244] on span "may" at bounding box center [124, 246] width 12 height 8
click at [123, 218] on button "1" at bounding box center [124, 220] width 15 height 15
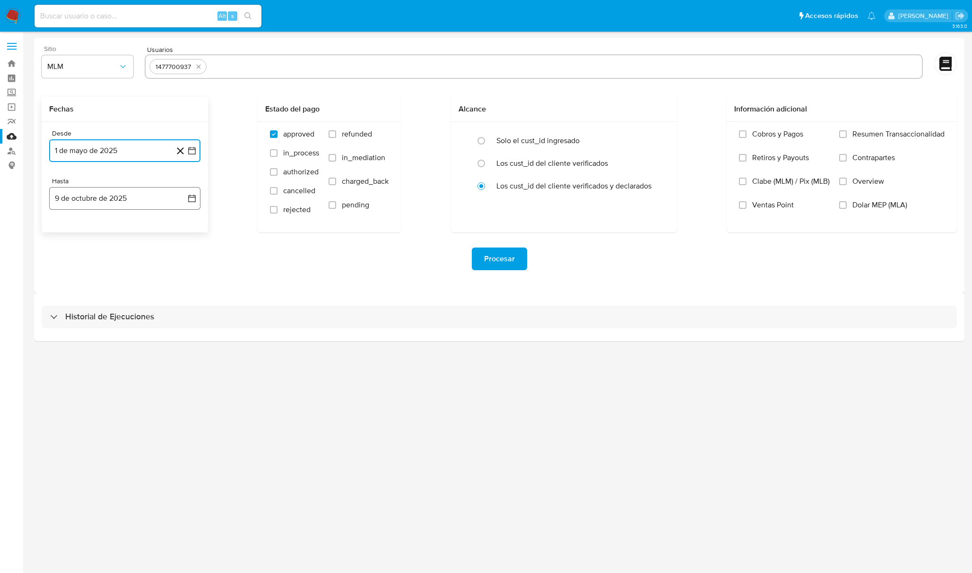
click at [127, 205] on button "9 de octubre de 2025" at bounding box center [124, 198] width 151 height 23
click at [67, 235] on icon "Mes anterior" at bounding box center [66, 233] width 4 height 7
click at [183, 342] on button "31" at bounding box center [181, 343] width 15 height 15
click at [841, 184] on input "Overview" at bounding box center [843, 182] width 8 height 8
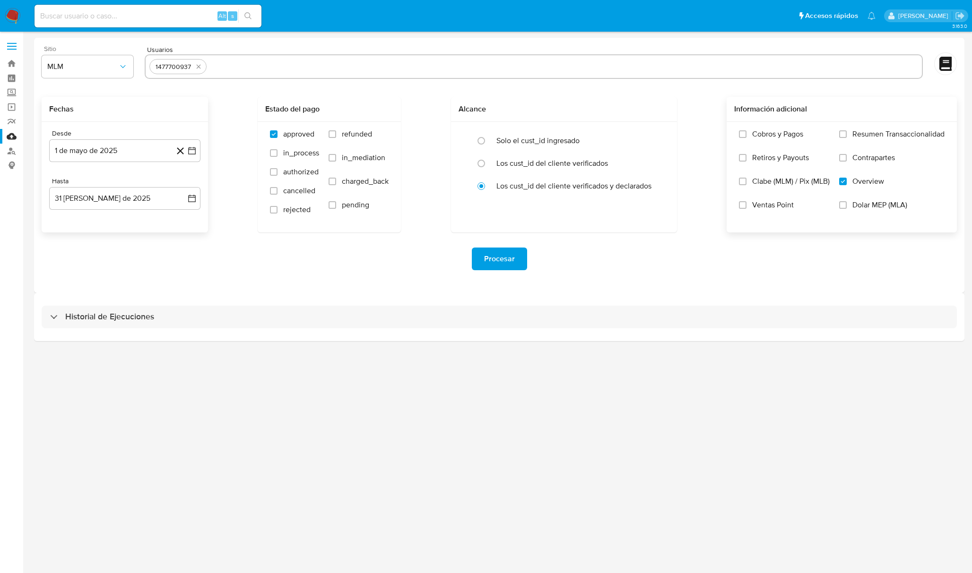
click at [501, 256] on span "Procesar" at bounding box center [499, 259] width 31 height 21
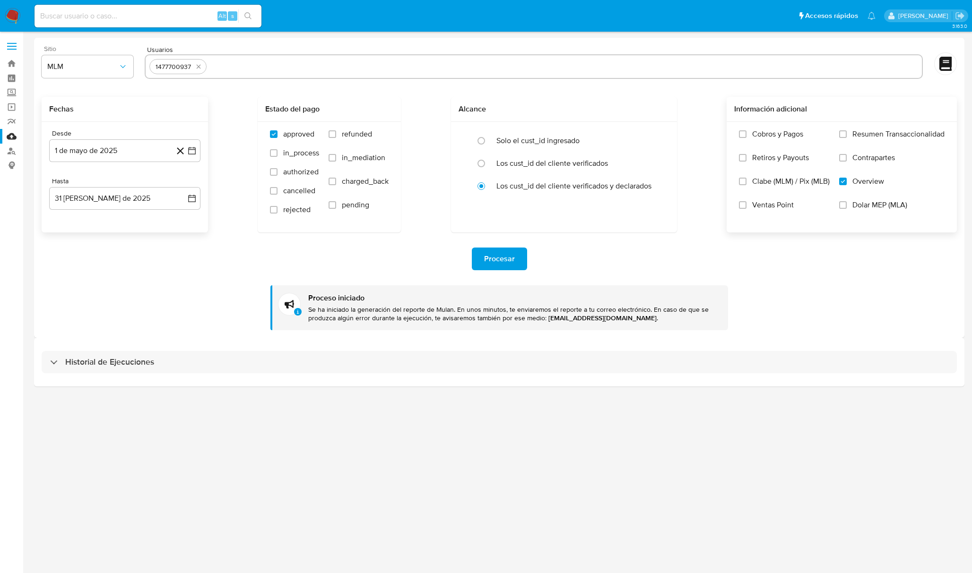
click at [272, 378] on div "Historial de Ejecuciones" at bounding box center [499, 362] width 930 height 48
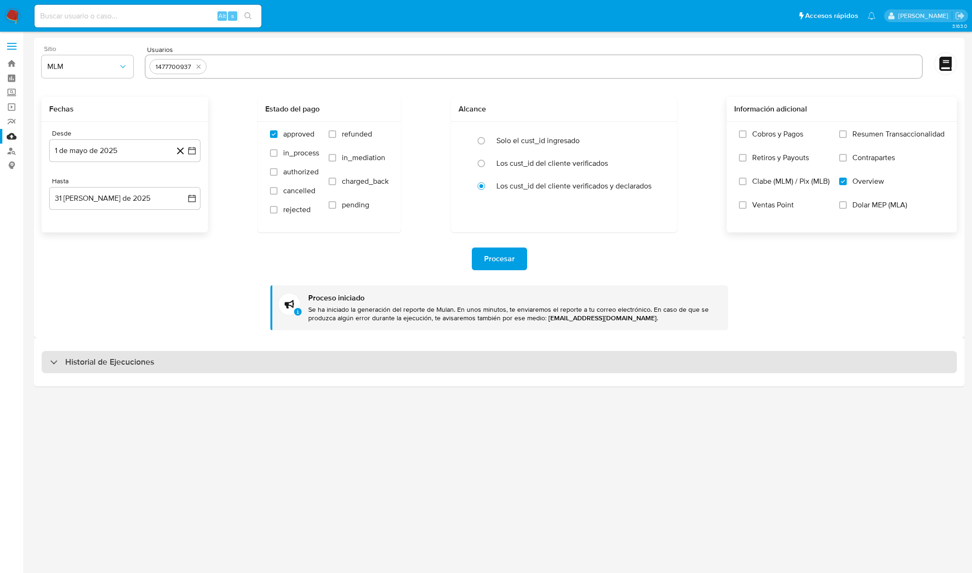
drag, startPoint x: 113, startPoint y: 379, endPoint x: 120, endPoint y: 372, distance: 9.0
click at [115, 377] on div "Historial de Ejecuciones" at bounding box center [499, 362] width 930 height 48
click at [120, 372] on div "Historial de Ejecuciones" at bounding box center [499, 362] width 915 height 23
select select "10"
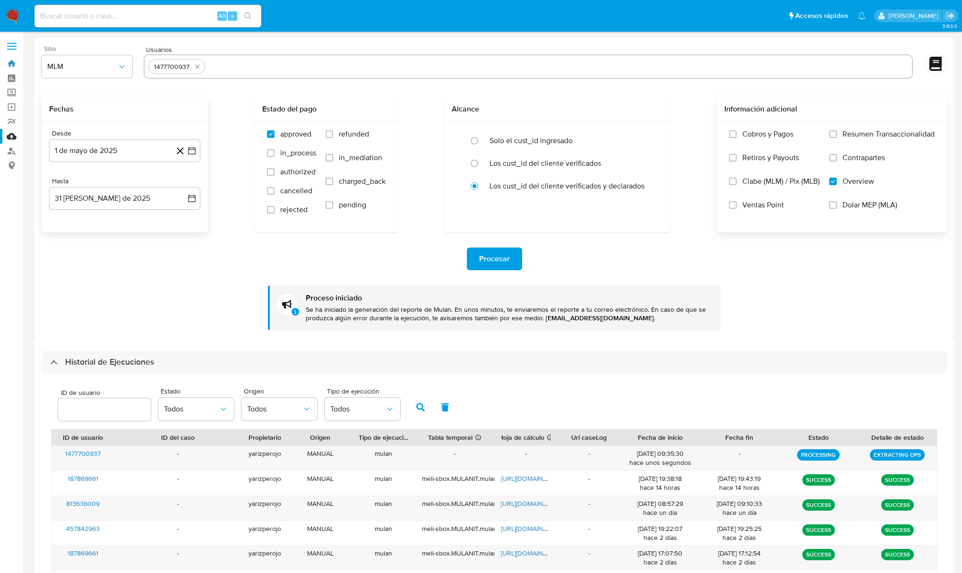
drag, startPoint x: 13, startPoint y: 64, endPoint x: 27, endPoint y: 66, distance: 13.8
click at [13, 64] on link "Bandeja" at bounding box center [56, 63] width 112 height 15
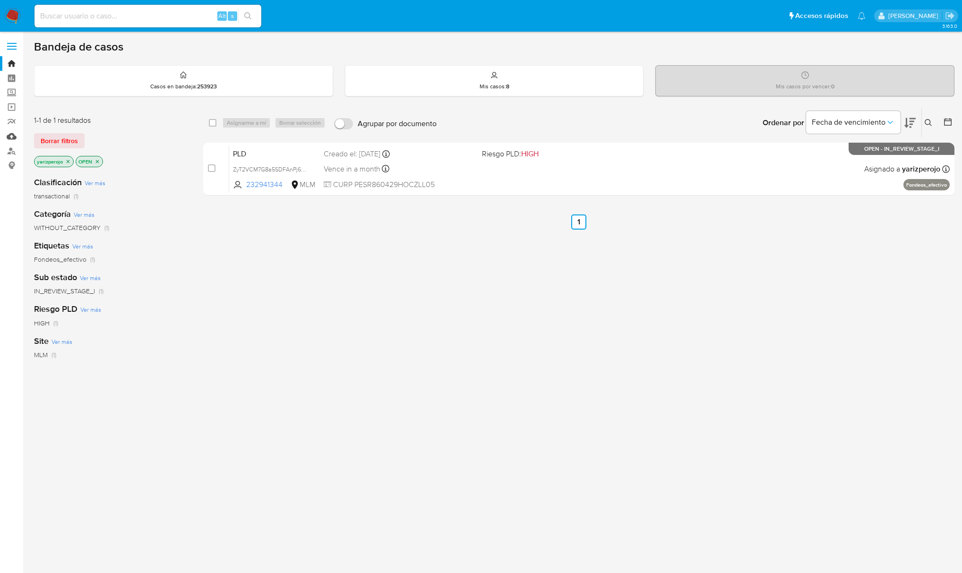
click at [14, 142] on link "Mulan" at bounding box center [56, 136] width 112 height 15
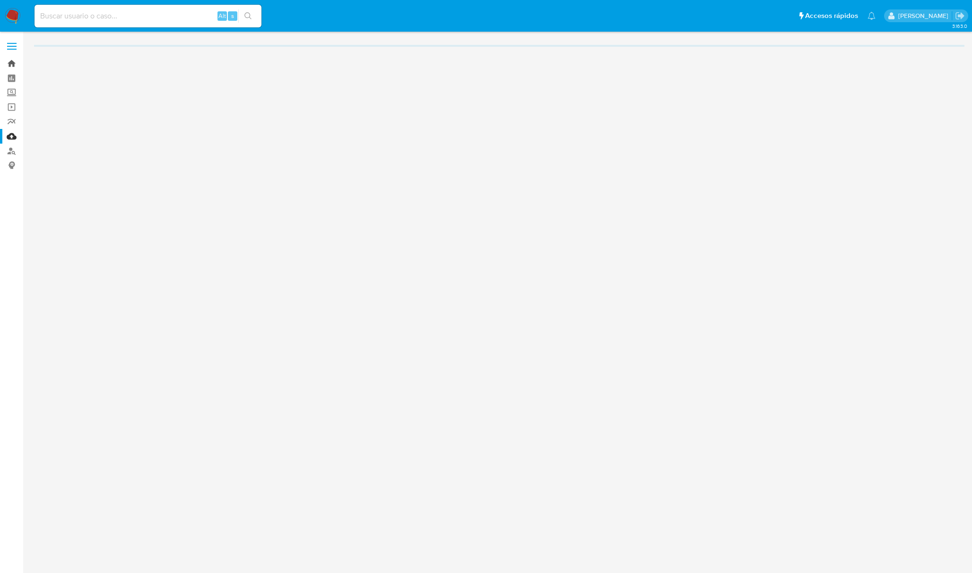
click at [14, 63] on link "Bandeja" at bounding box center [56, 63] width 112 height 15
click at [154, 10] on div "Cargando..." at bounding box center [486, 286] width 972 height 573
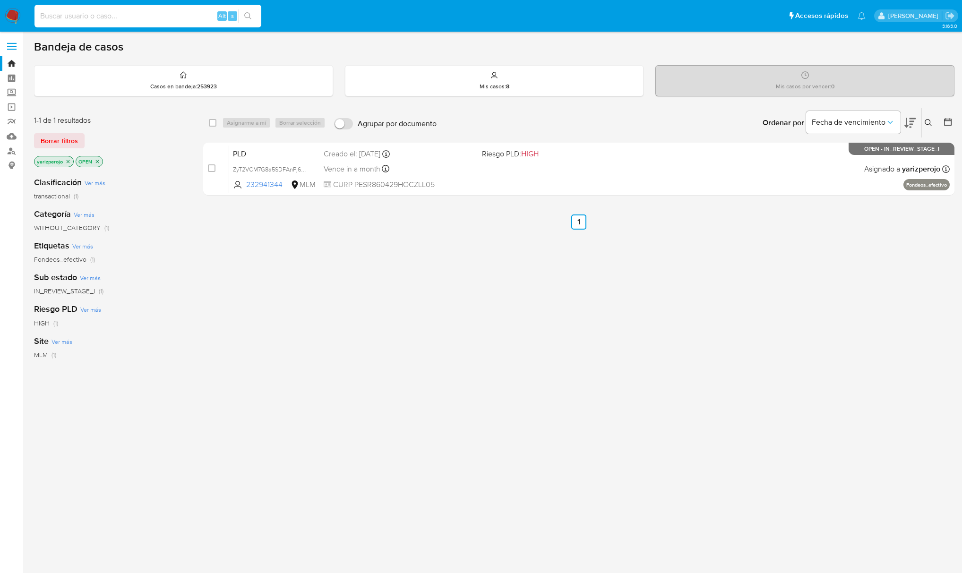
click at [154, 10] on input at bounding box center [147, 16] width 227 height 12
paste input "39910"
type input "39910"
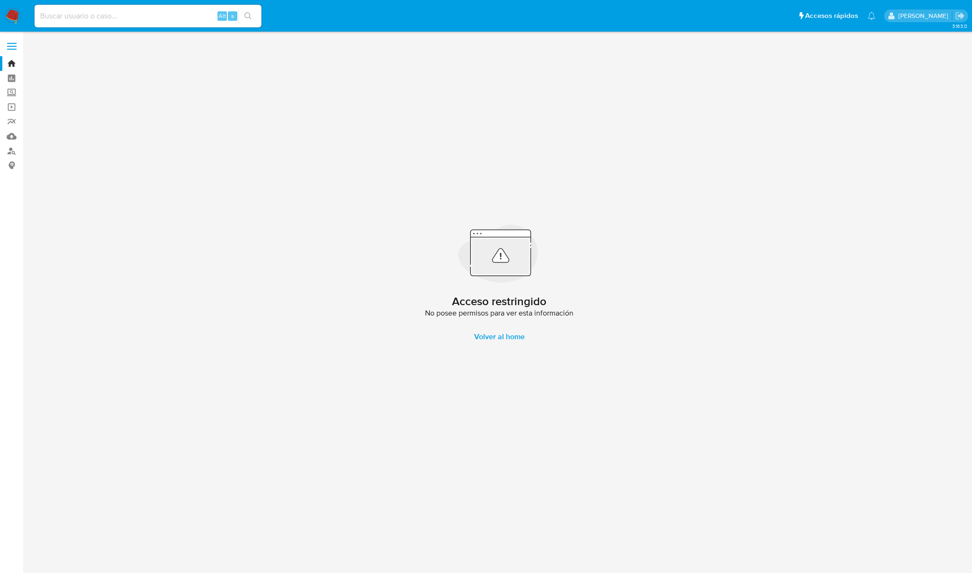
click at [166, 12] on input at bounding box center [147, 16] width 227 height 12
paste input "1477700937"
type input "1477700937"
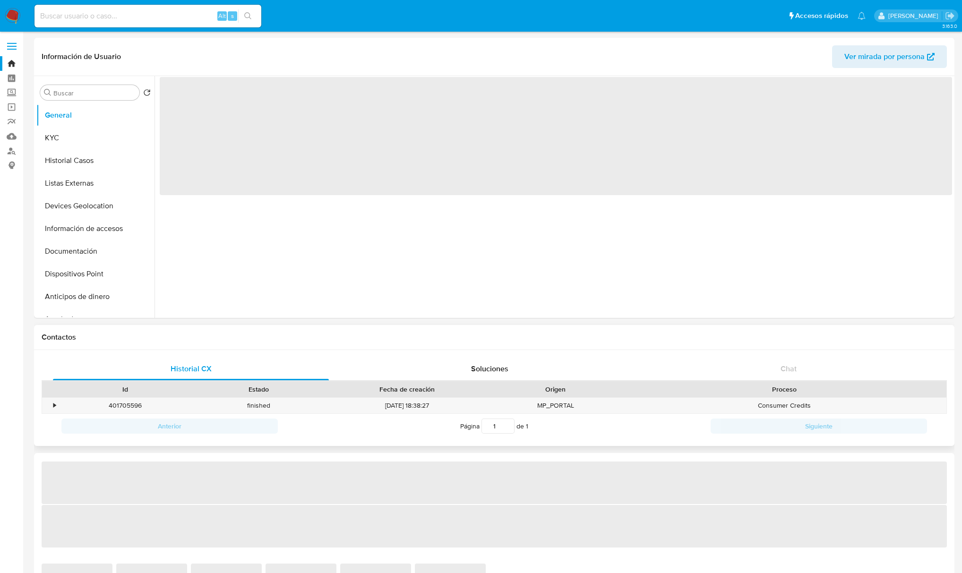
select select "10"
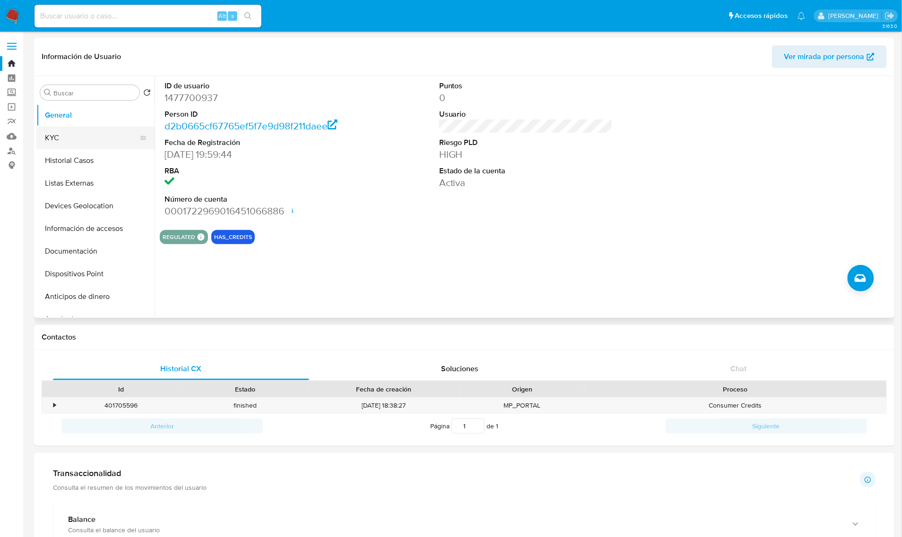
click at [102, 136] on button "KYC" at bounding box center [91, 138] width 111 height 23
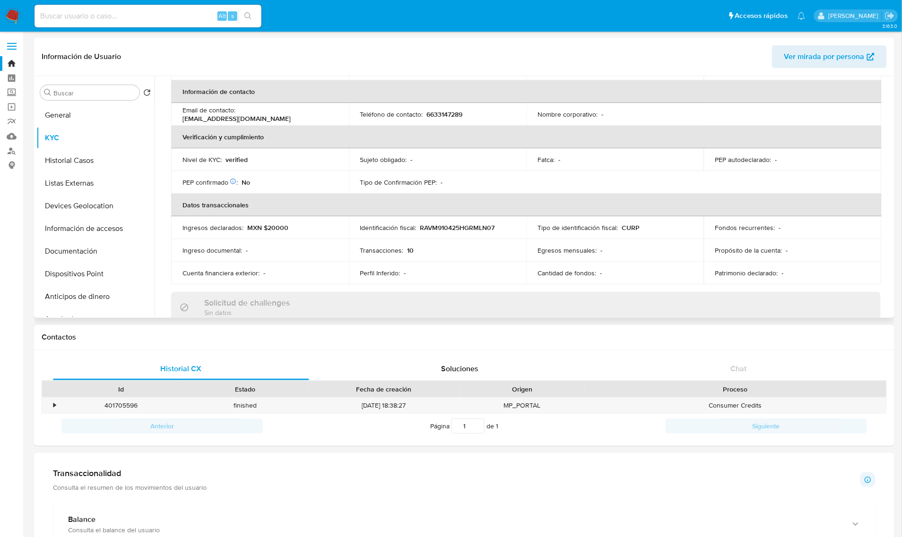
scroll to position [575, 0]
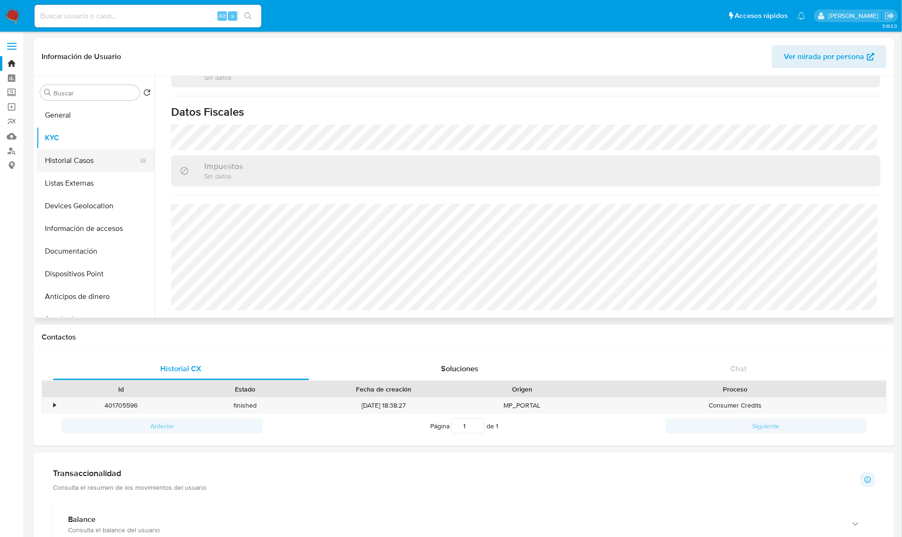
click at [71, 164] on button "Historial Casos" at bounding box center [91, 160] width 111 height 23
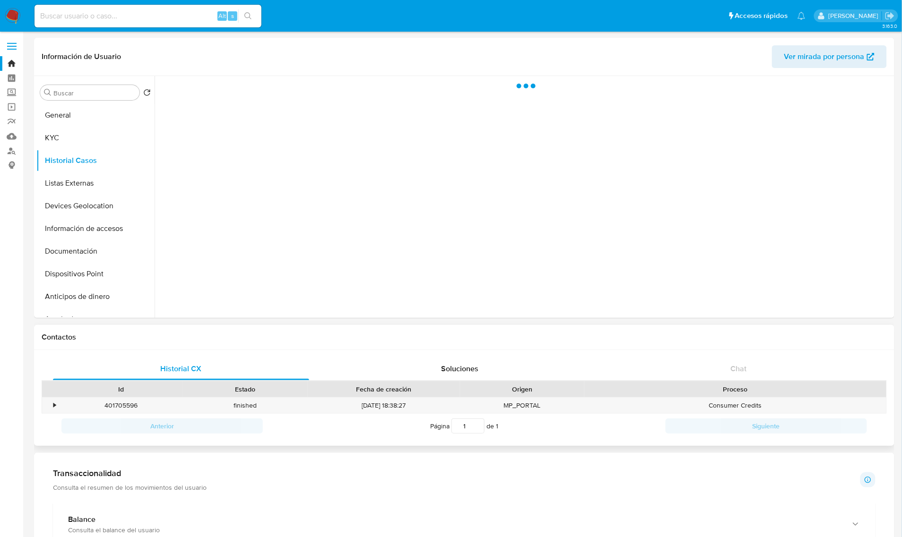
scroll to position [0, 0]
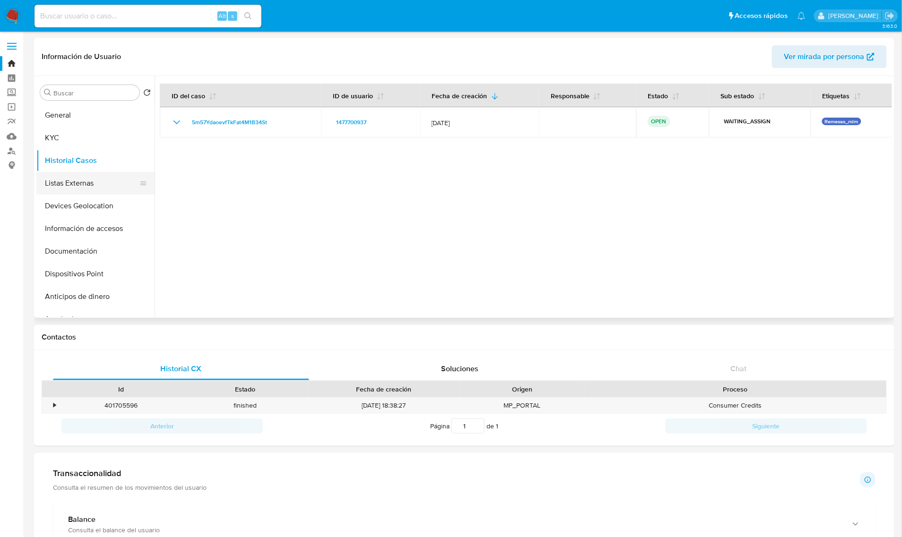
click at [81, 183] on button "Listas Externas" at bounding box center [91, 183] width 111 height 23
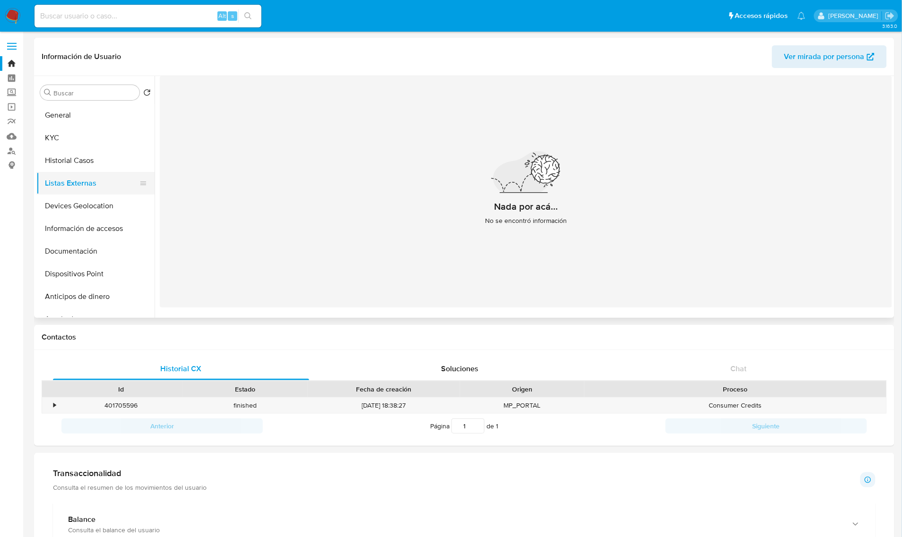
click at [75, 193] on button "Listas Externas" at bounding box center [91, 183] width 111 height 23
click at [79, 197] on button "Devices Geolocation" at bounding box center [91, 206] width 111 height 23
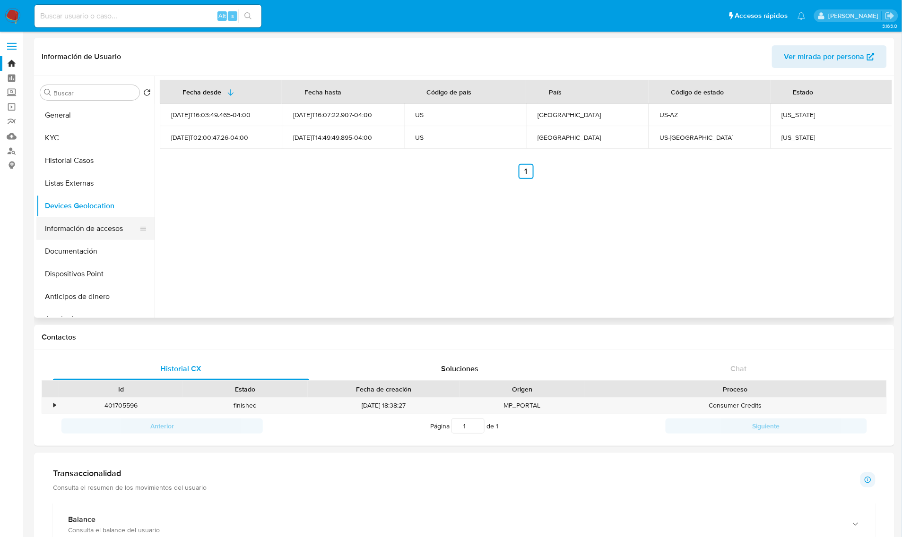
click at [77, 228] on button "Información de accesos" at bounding box center [91, 228] width 111 height 23
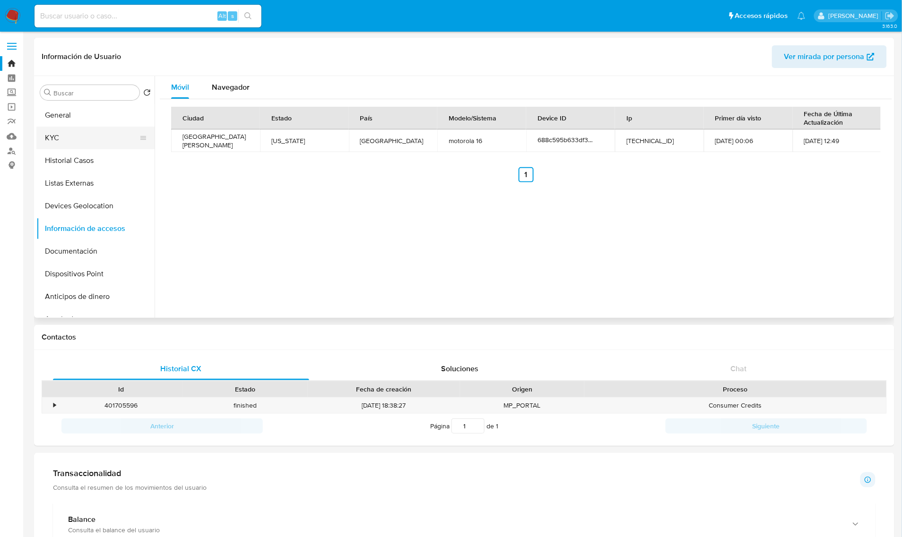
click at [73, 139] on button "KYC" at bounding box center [91, 138] width 111 height 23
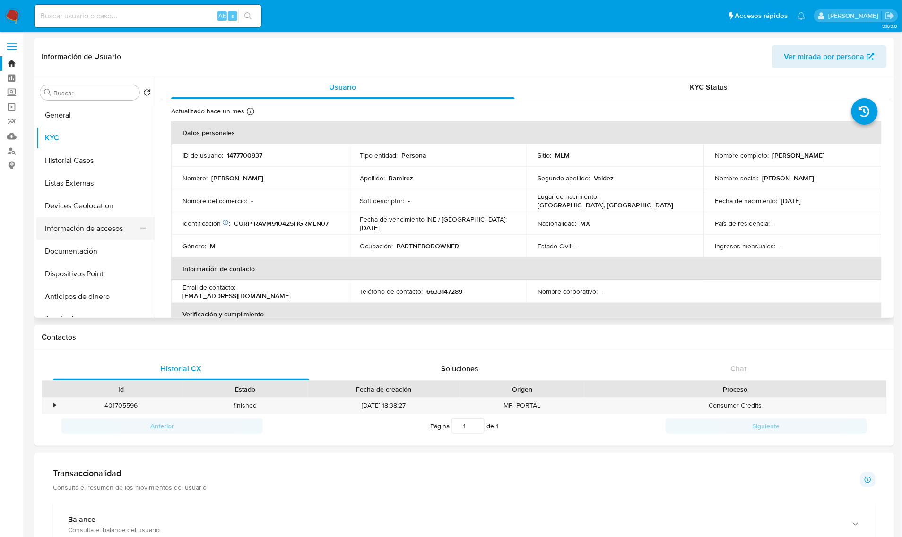
click at [77, 232] on button "Información de accesos" at bounding box center [91, 228] width 111 height 23
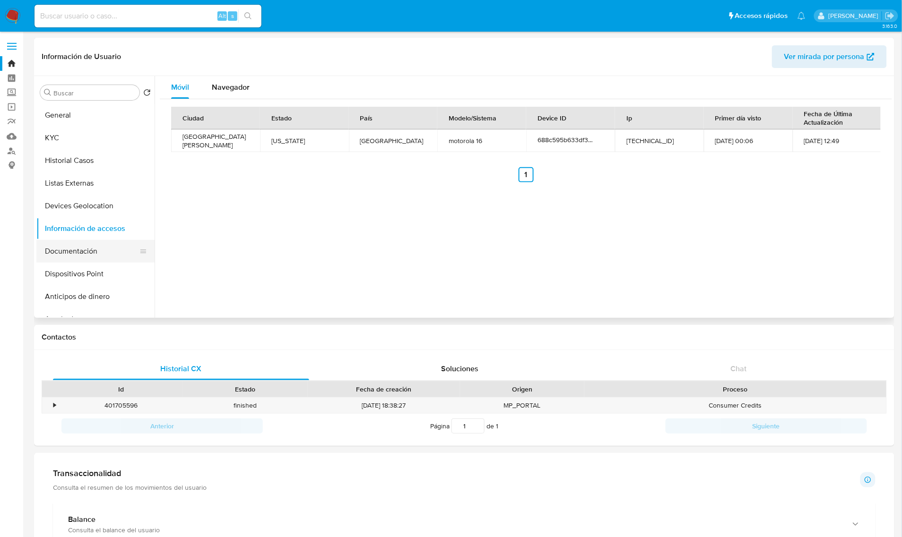
click at [80, 247] on button "Documentación" at bounding box center [91, 251] width 111 height 23
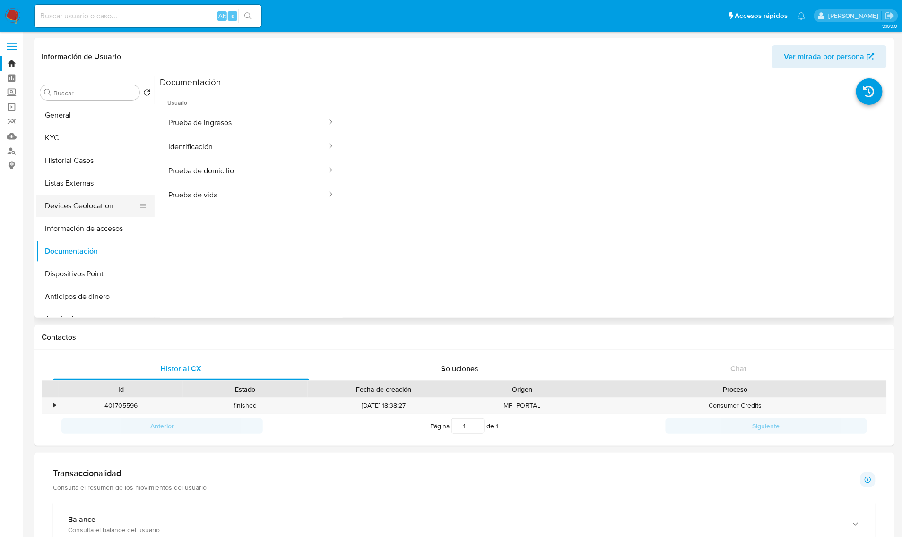
click at [88, 212] on button "Devices Geolocation" at bounding box center [91, 206] width 111 height 23
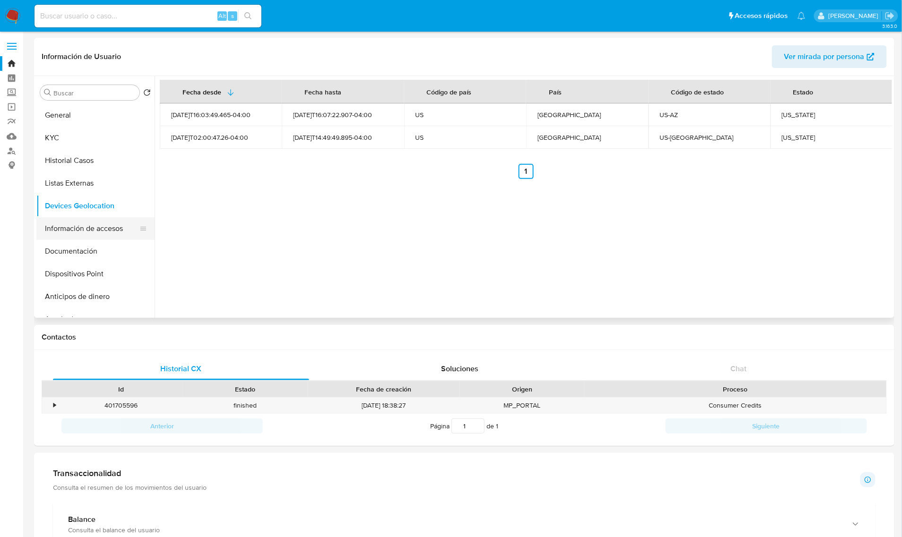
click at [101, 230] on button "Información de accesos" at bounding box center [91, 228] width 111 height 23
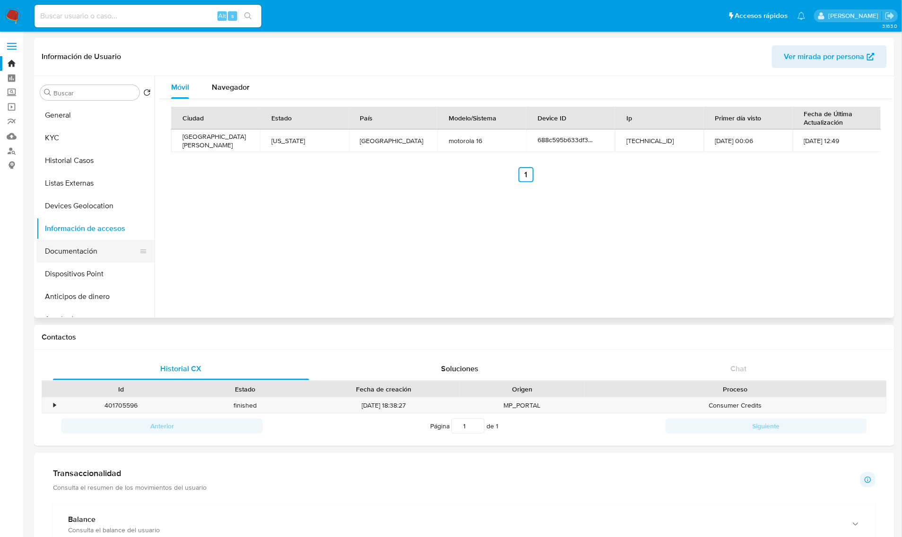
click at [98, 244] on button "Documentación" at bounding box center [91, 251] width 111 height 23
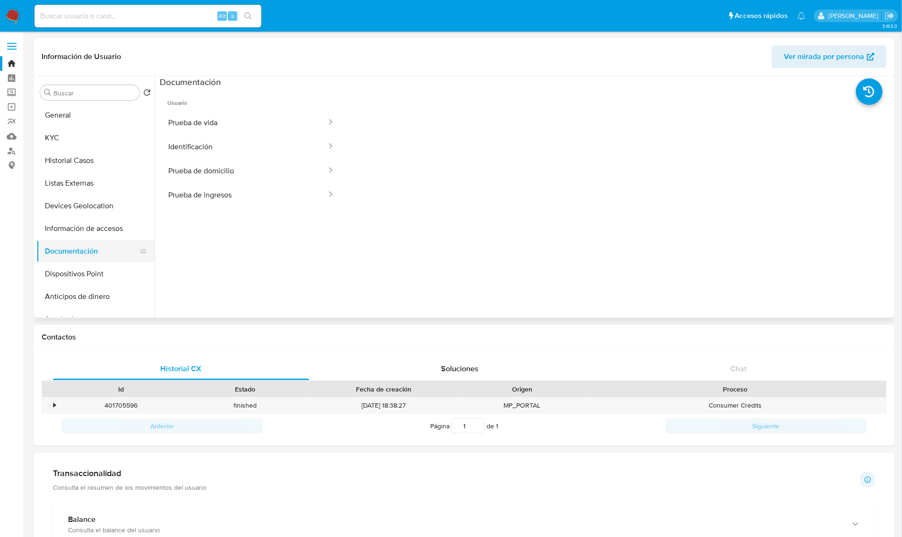
scroll to position [59, 0]
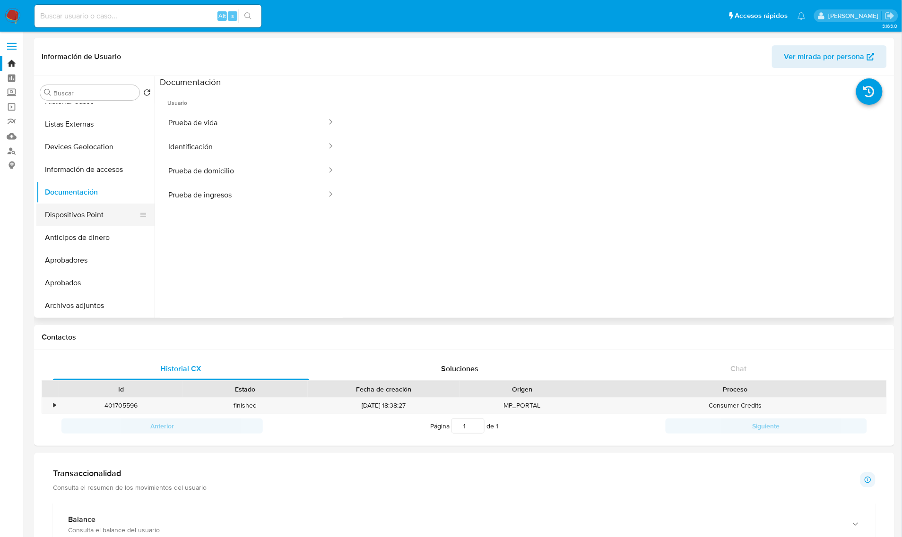
drag, startPoint x: 100, startPoint y: 214, endPoint x: 114, endPoint y: 223, distance: 16.4
click at [101, 214] on button "Dispositivos Point" at bounding box center [91, 215] width 111 height 23
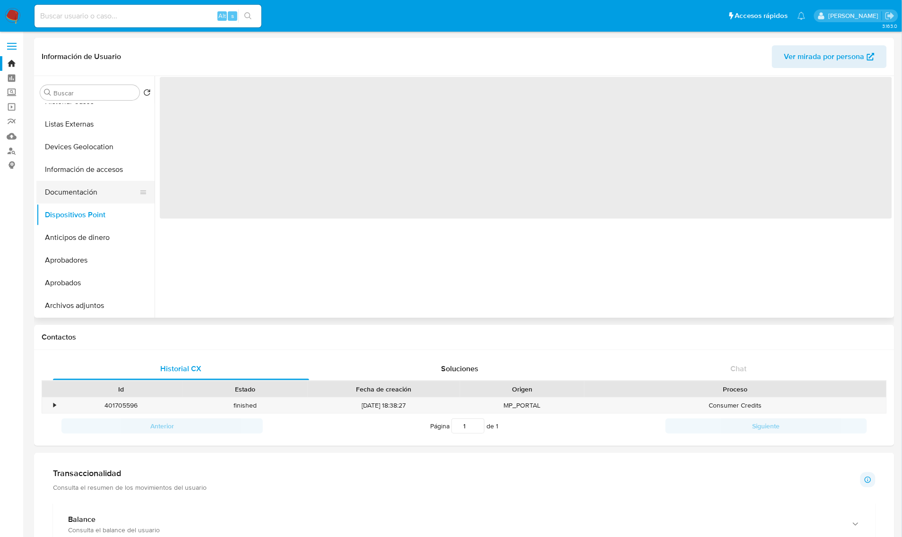
click at [84, 195] on button "Documentación" at bounding box center [91, 192] width 111 height 23
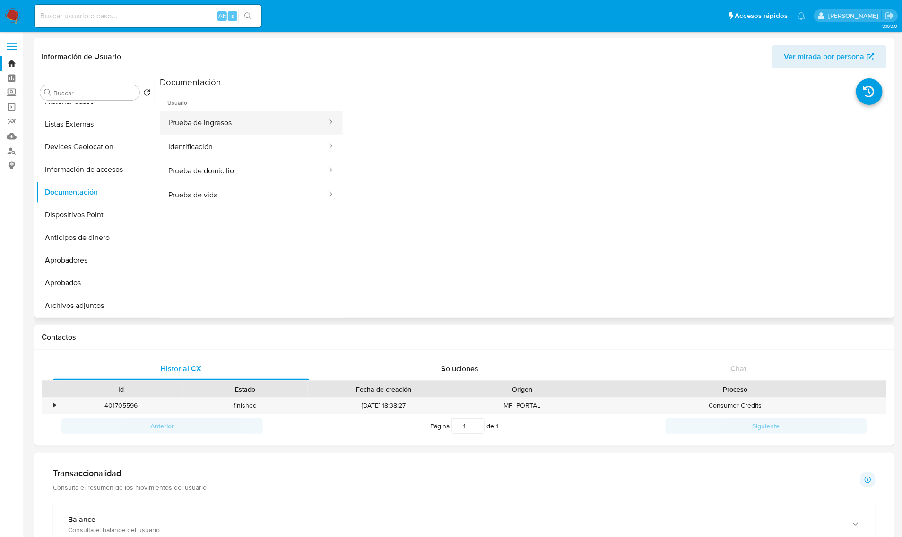
click at [236, 117] on button "Prueba de ingresos" at bounding box center [244, 123] width 168 height 24
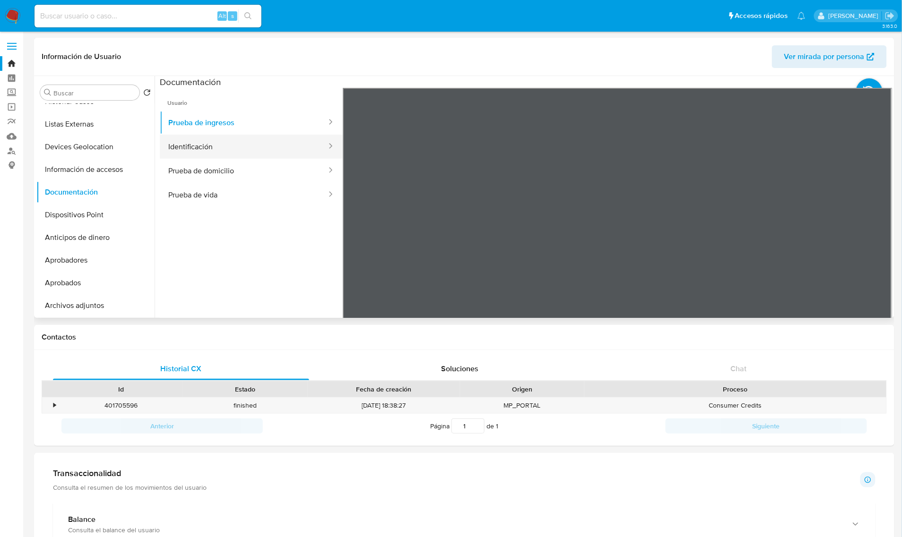
click at [216, 142] on button "Identificación" at bounding box center [244, 147] width 168 height 24
click at [216, 172] on button "Prueba de domicilio" at bounding box center [244, 171] width 168 height 24
click at [233, 188] on button "Prueba de vida" at bounding box center [244, 195] width 168 height 24
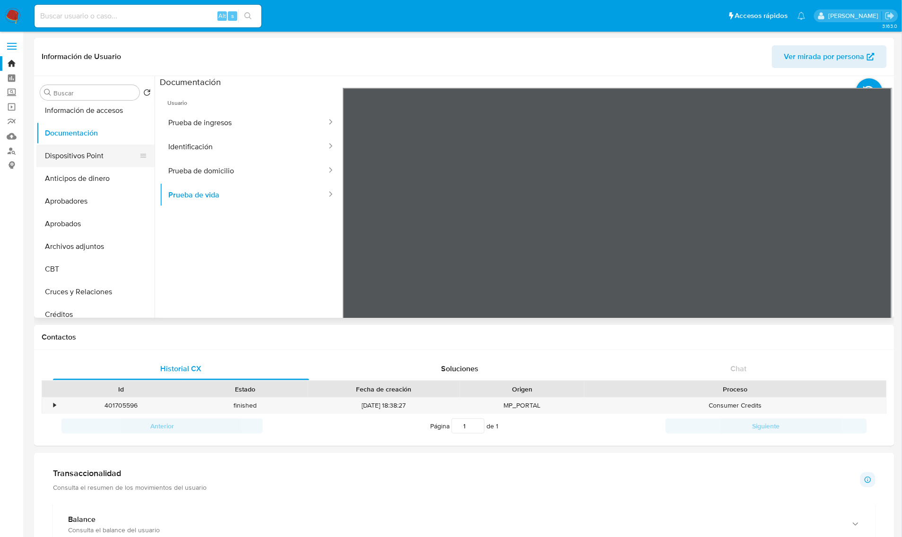
click at [114, 158] on button "Dispositivos Point" at bounding box center [91, 156] width 111 height 23
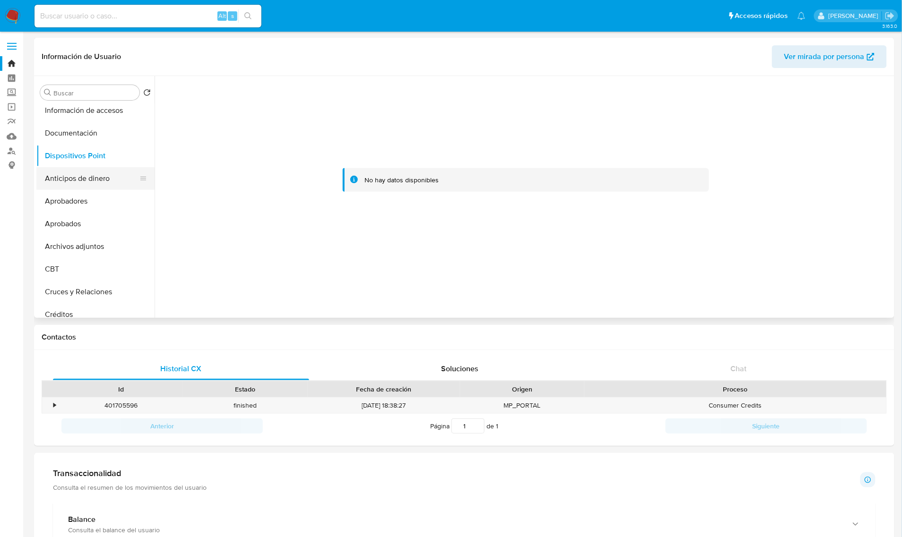
click at [114, 180] on button "Anticipos de dinero" at bounding box center [91, 178] width 111 height 23
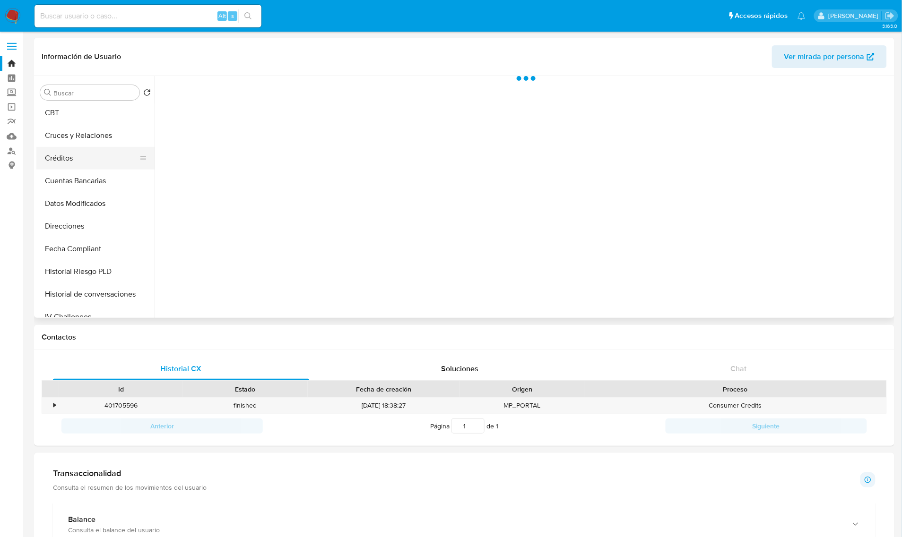
scroll to position [295, 0]
click at [90, 190] on button "Datos Modificados" at bounding box center [91, 183] width 111 height 23
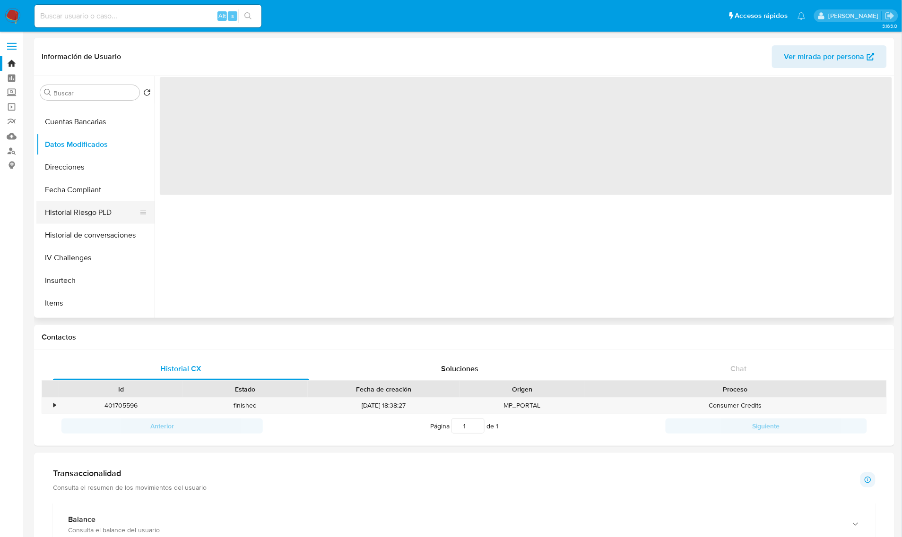
scroll to position [354, 0]
click at [111, 215] on button "Historial de conversaciones" at bounding box center [91, 214] width 111 height 23
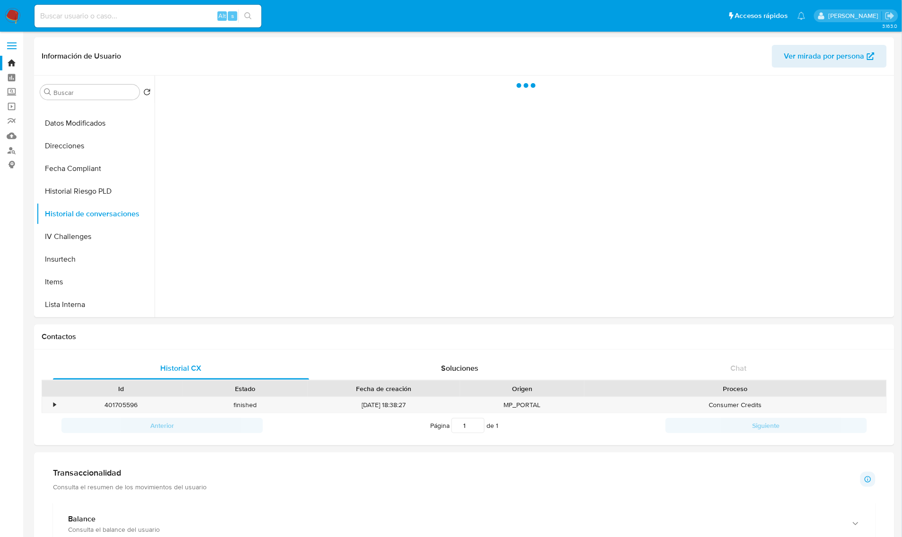
scroll to position [0, 0]
